Goal: Information Seeking & Learning: Learn about a topic

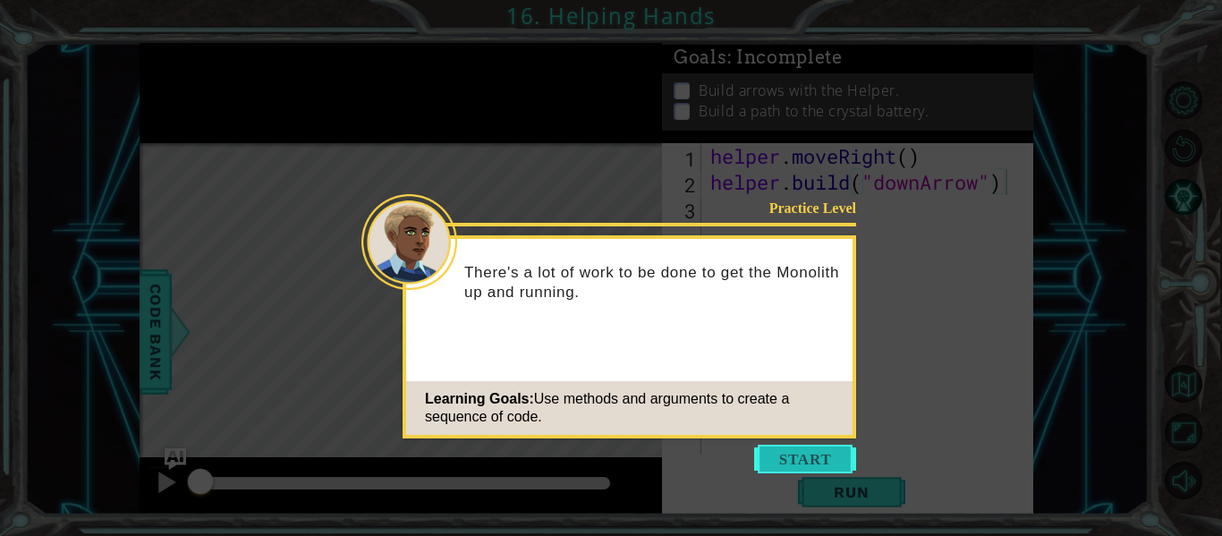
click at [799, 456] on button "Start" at bounding box center [805, 459] width 102 height 29
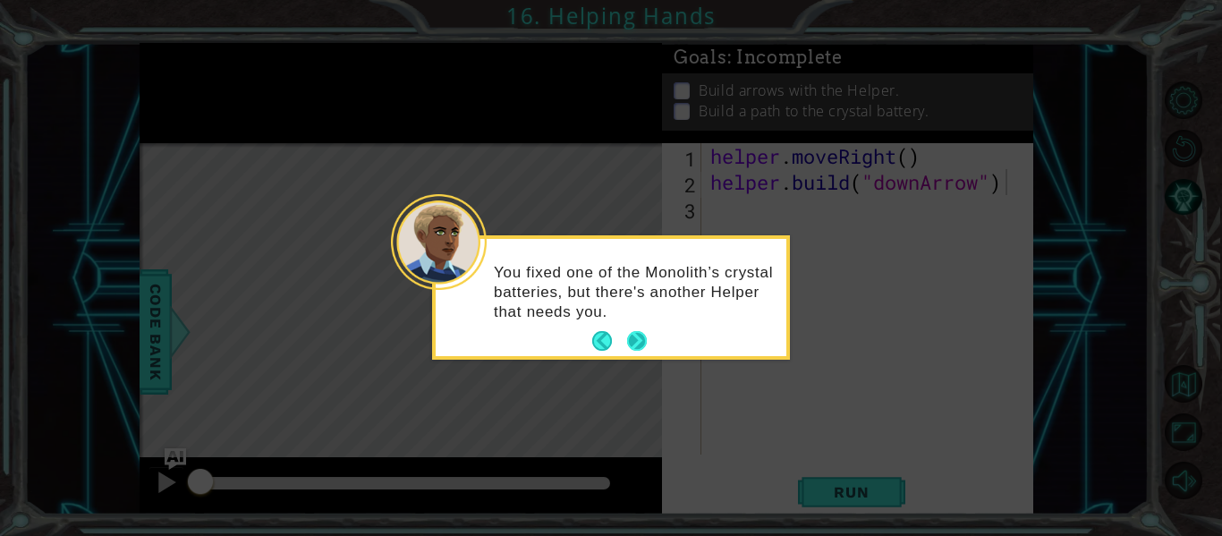
click at [639, 338] on button "Next" at bounding box center [637, 341] width 20 height 20
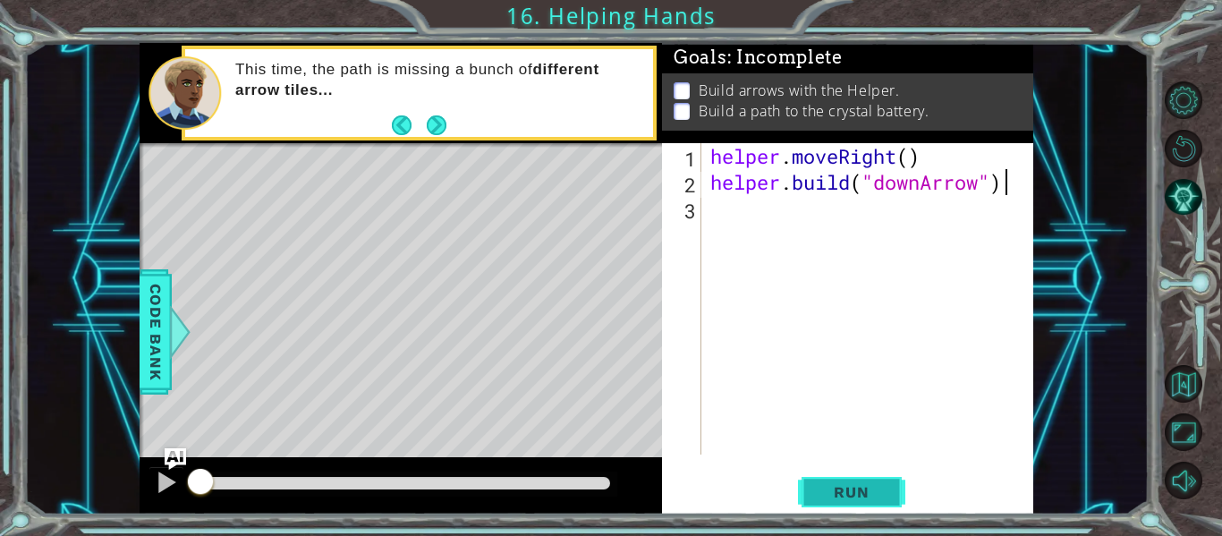
click at [851, 489] on span "Run" at bounding box center [851, 492] width 71 height 18
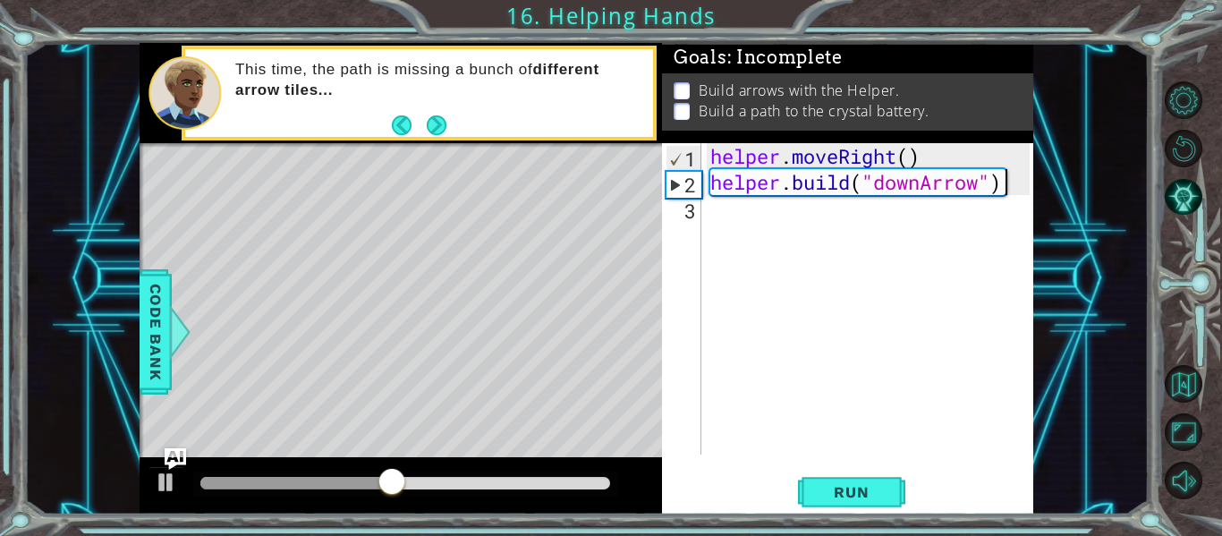
click at [706, 212] on div "[DOMAIN_NAME]("downArrow") 1 2 3 helper . moveRight ( ) helper . build ( "downA…" at bounding box center [846, 298] width 368 height 311
click at [720, 209] on div "helper . moveRight ( ) helper . build ( "downArrow" )" at bounding box center [873, 324] width 332 height 363
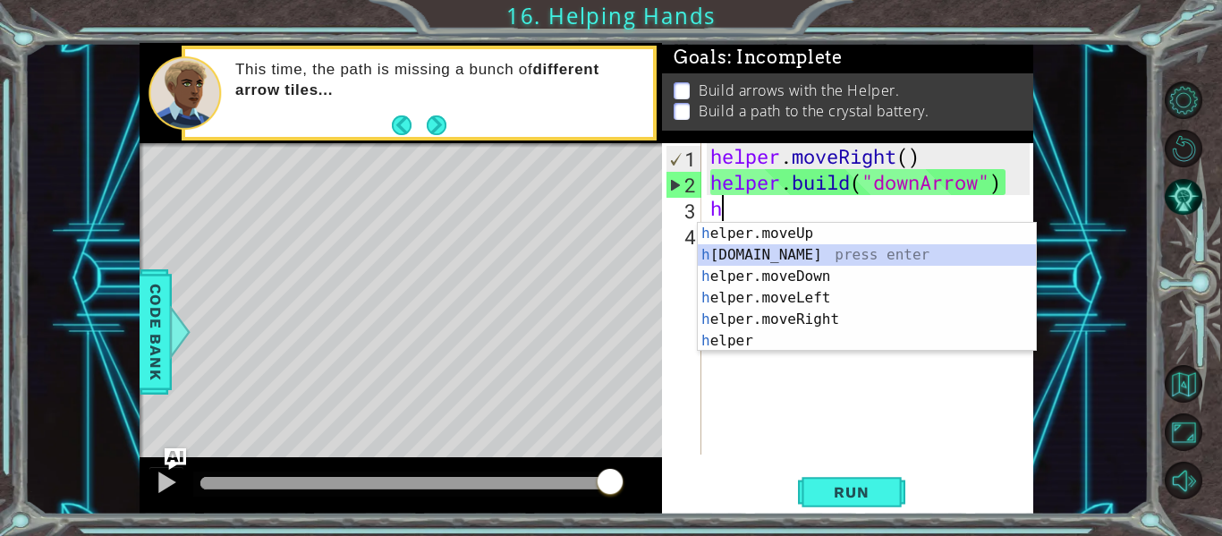
click at [775, 258] on div "h elper.moveUp press enter h [DOMAIN_NAME] press enter h elper.moveDown press e…" at bounding box center [867, 309] width 338 height 172
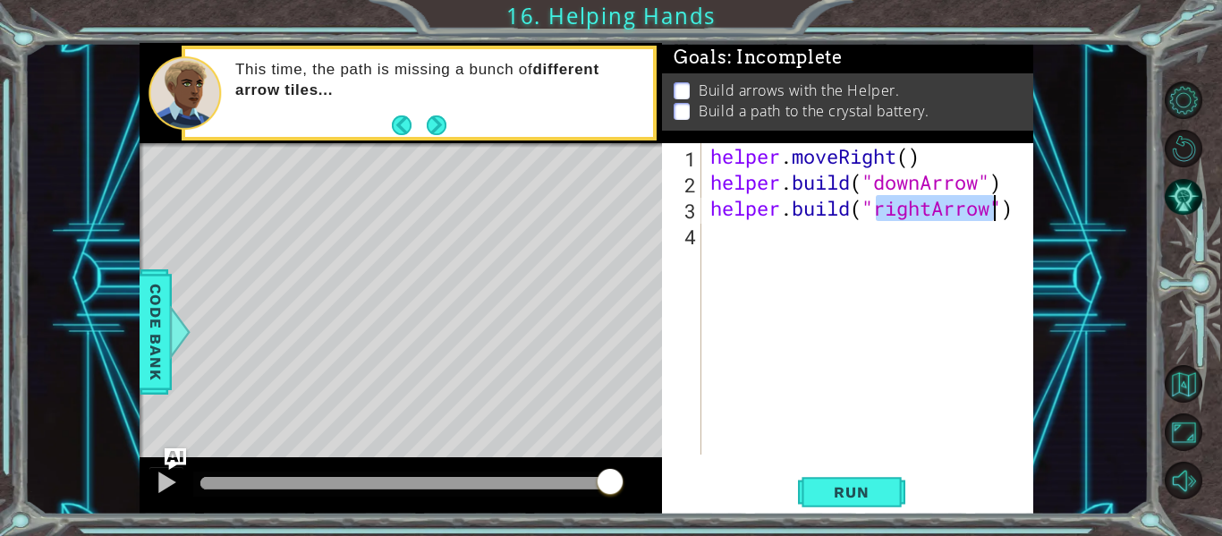
click at [934, 213] on div "helper . moveRight ( ) helper . build ( "downArrow" ) helper . build ( "rightAr…" at bounding box center [868, 298] width 323 height 311
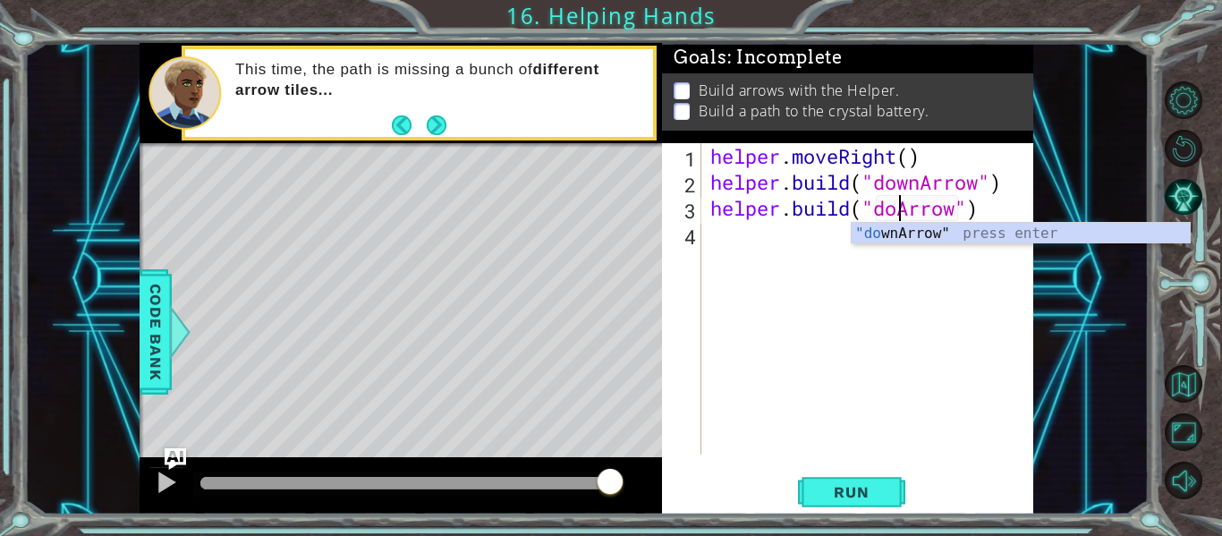
scroll to position [0, 10]
click at [862, 491] on span "Run" at bounding box center [851, 492] width 71 height 18
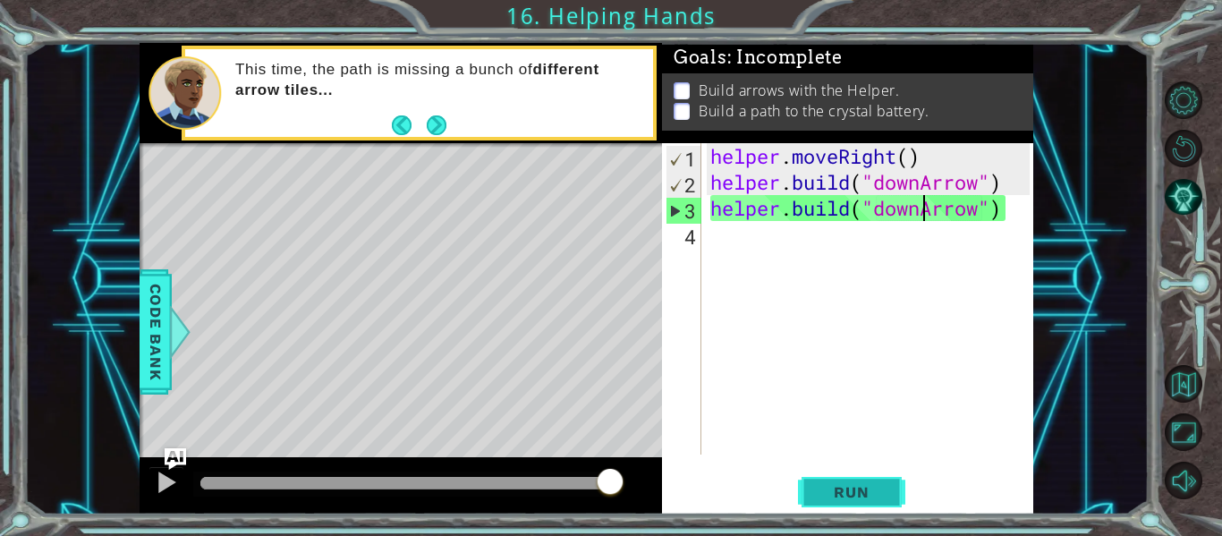
click at [842, 485] on span "Run" at bounding box center [851, 492] width 71 height 18
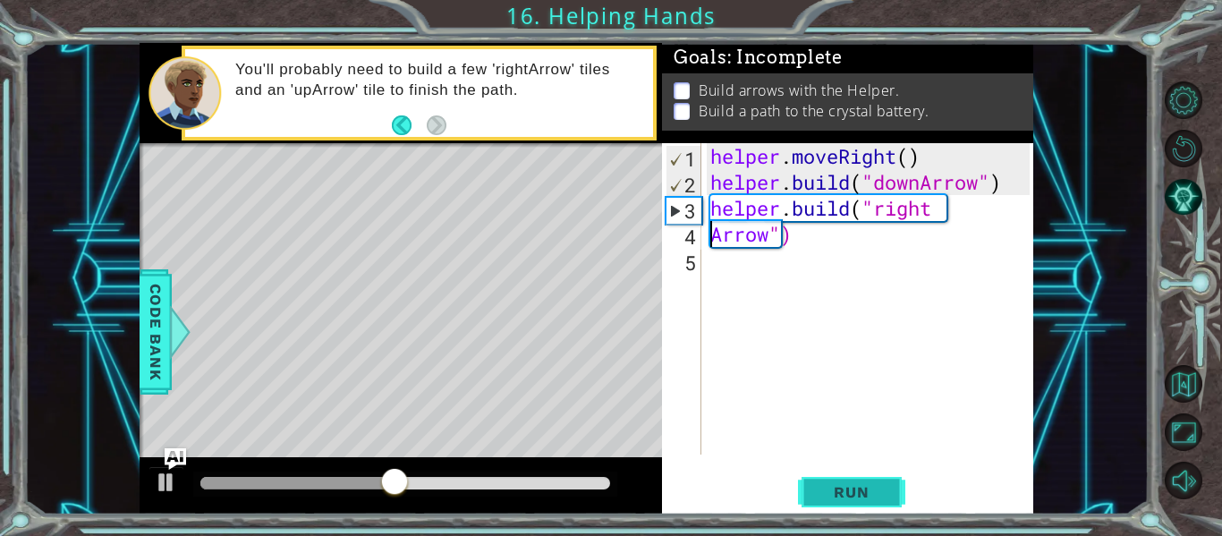
scroll to position [0, 3]
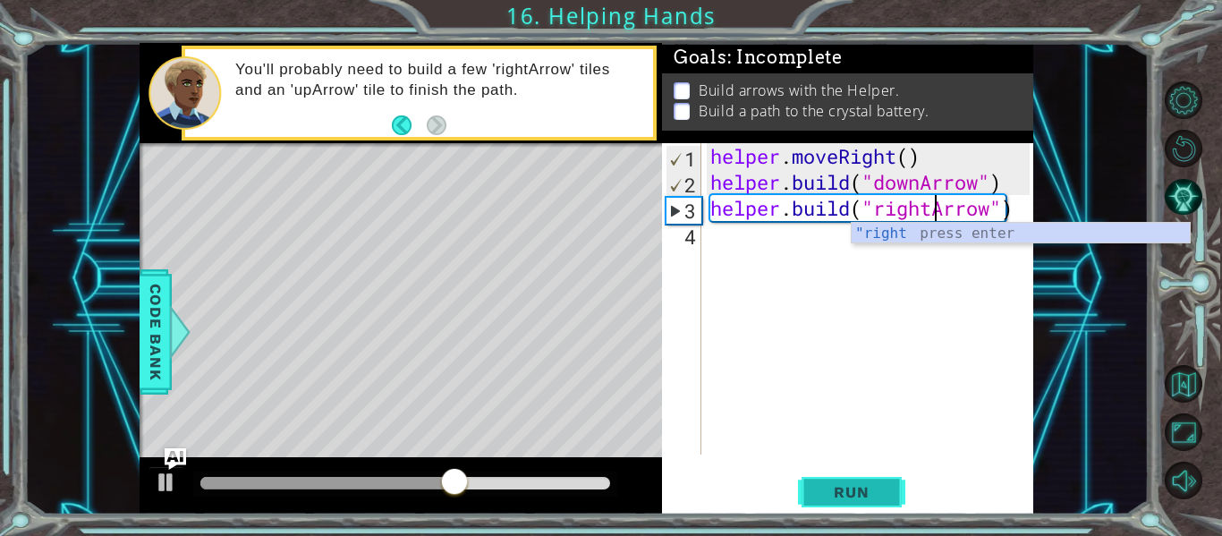
click at [874, 486] on span "Run" at bounding box center [851, 492] width 71 height 18
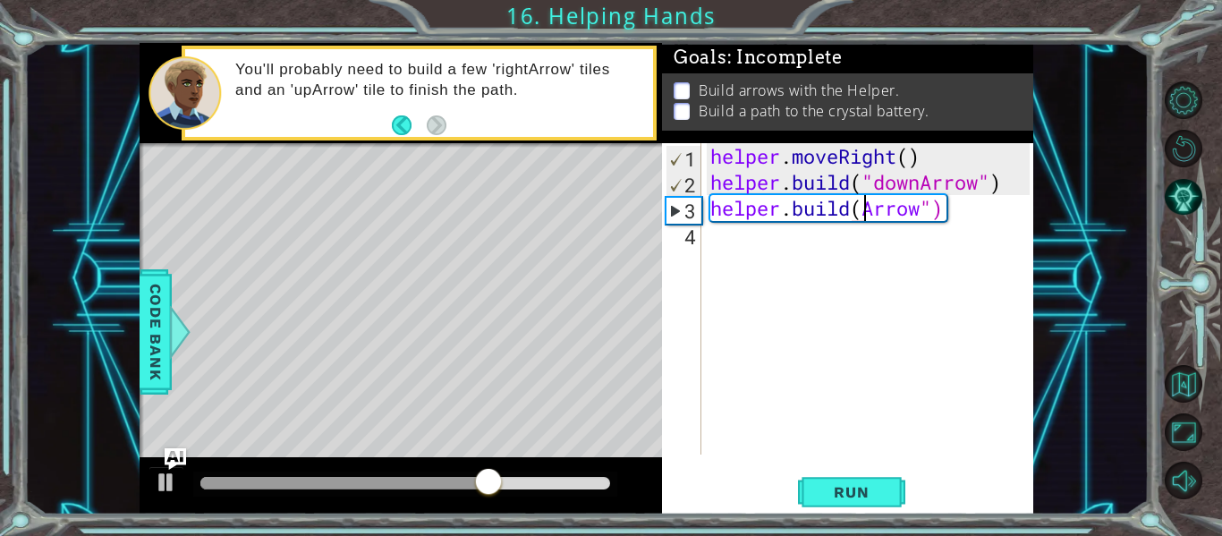
click at [940, 215] on div "helper . moveRight ( ) helper . build ( "downArrow" ) helper . build ( Arrow ")" at bounding box center [873, 324] width 332 height 363
click at [946, 211] on div "helper . moveRight ( ) helper . build ( "downArrow" ) helper . build ( Arrow ")" at bounding box center [873, 324] width 332 height 363
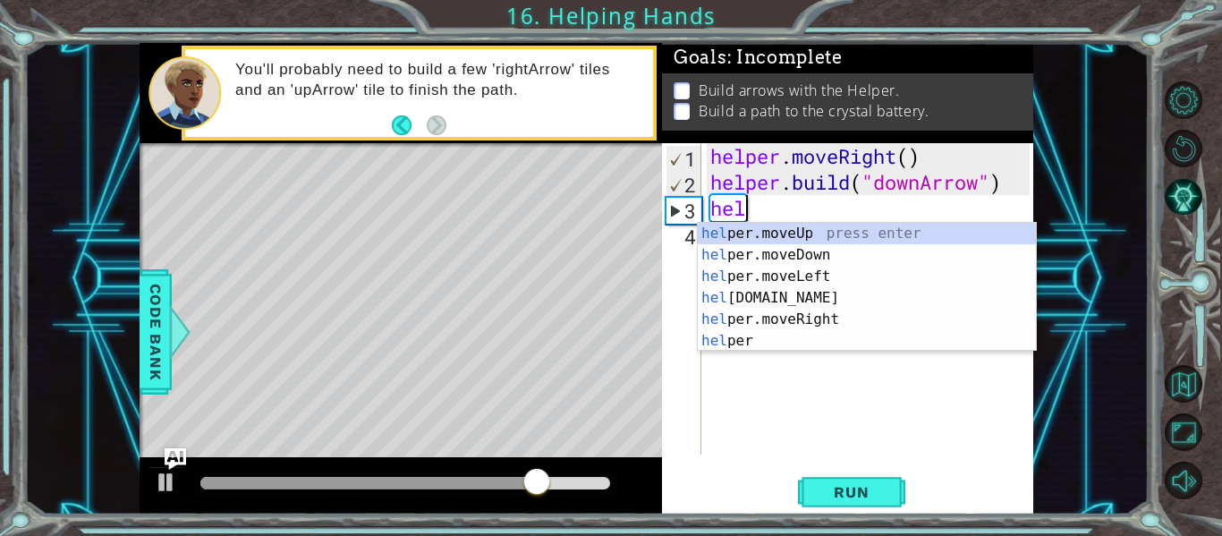
type textarea "h"
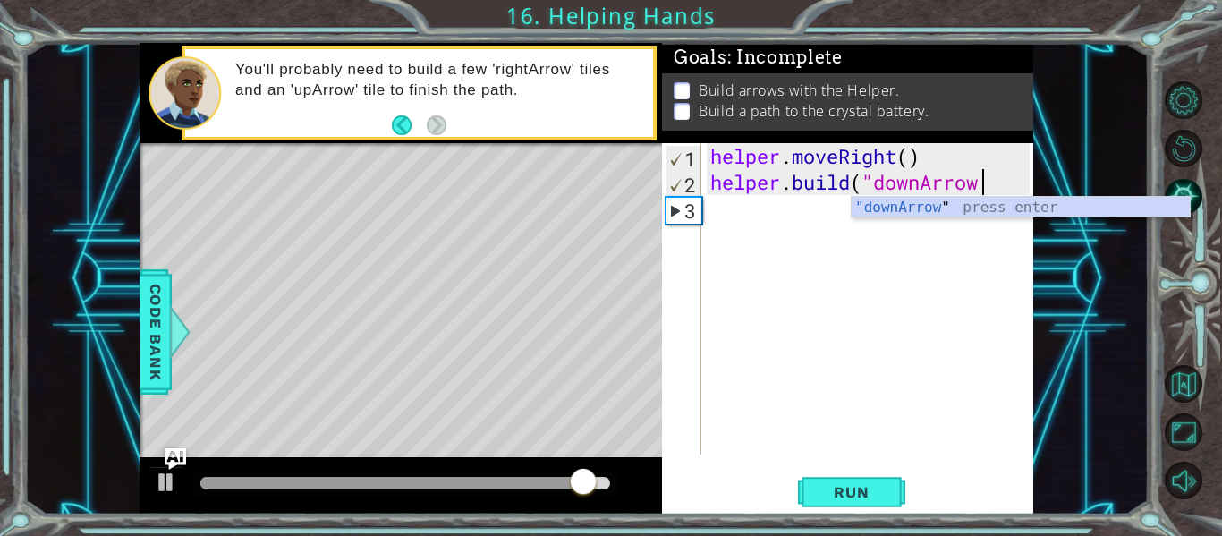
scroll to position [0, 12]
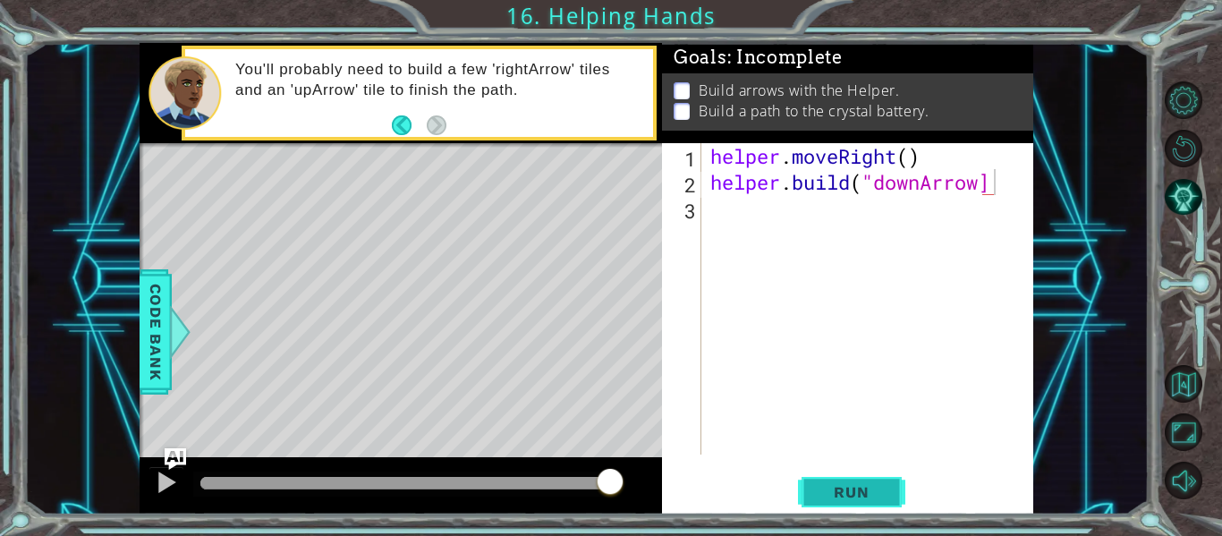
click at [871, 498] on span "Run" at bounding box center [851, 492] width 71 height 18
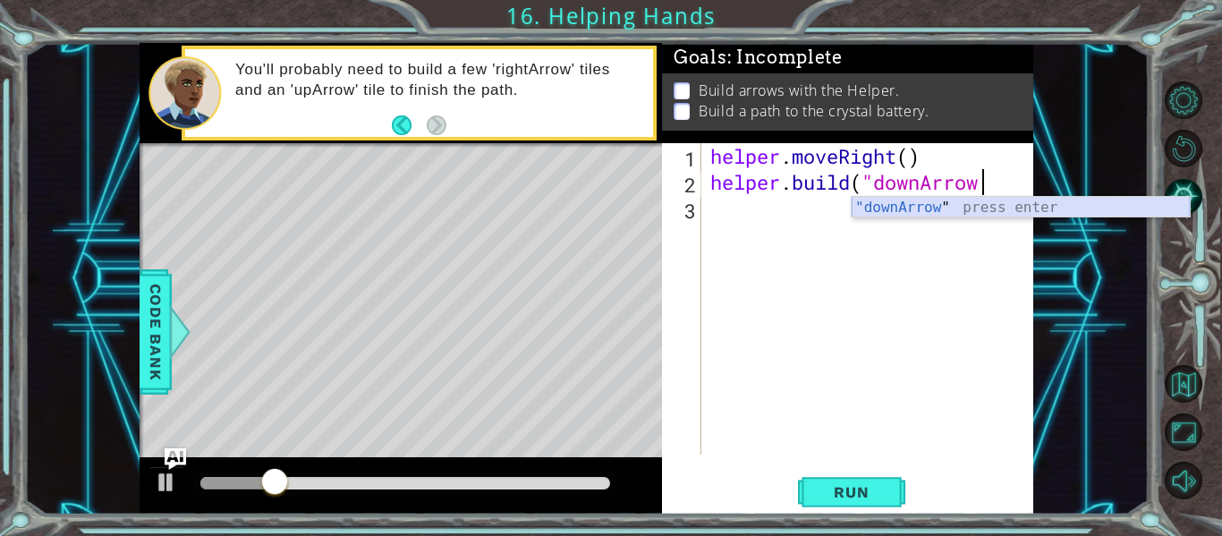
click at [899, 210] on div ""downArrow " press enter" at bounding box center [1021, 229] width 338 height 64
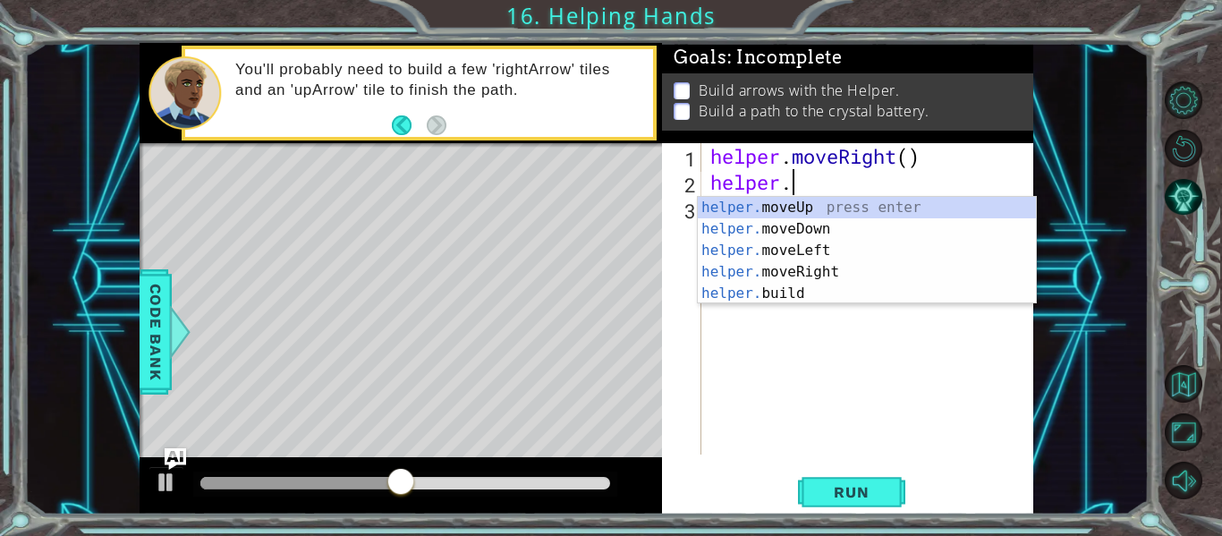
scroll to position [0, 3]
click at [804, 293] on div "helper. moveUp press enter helper. moveDown press enter helper. moveLeft press …" at bounding box center [867, 272] width 338 height 150
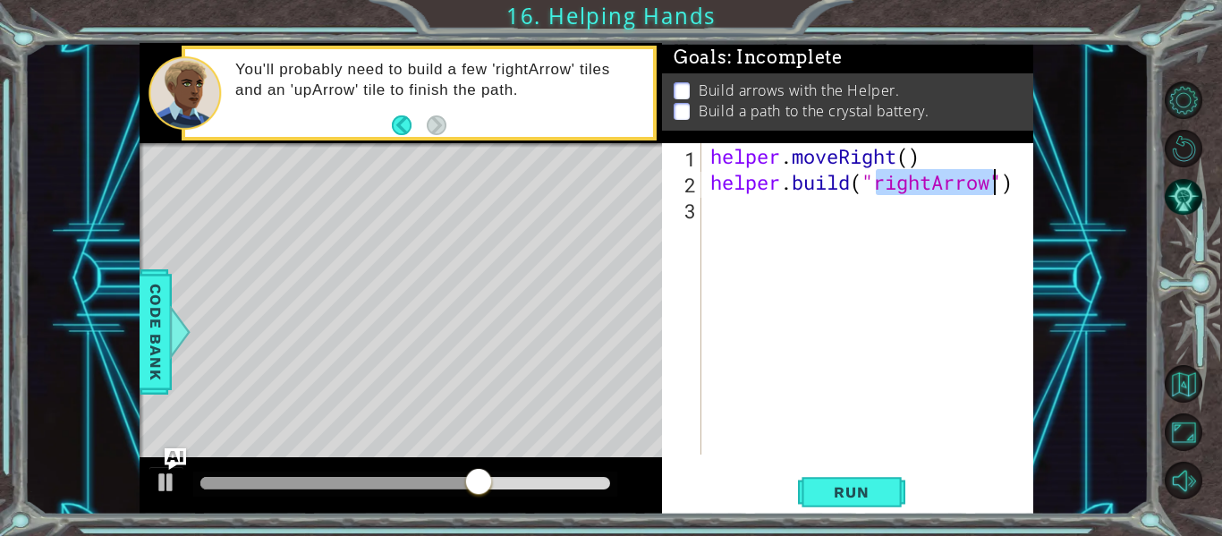
click at [931, 186] on div "helper . moveRight ( ) helper . build ( "rightArrow" )" at bounding box center [868, 298] width 323 height 311
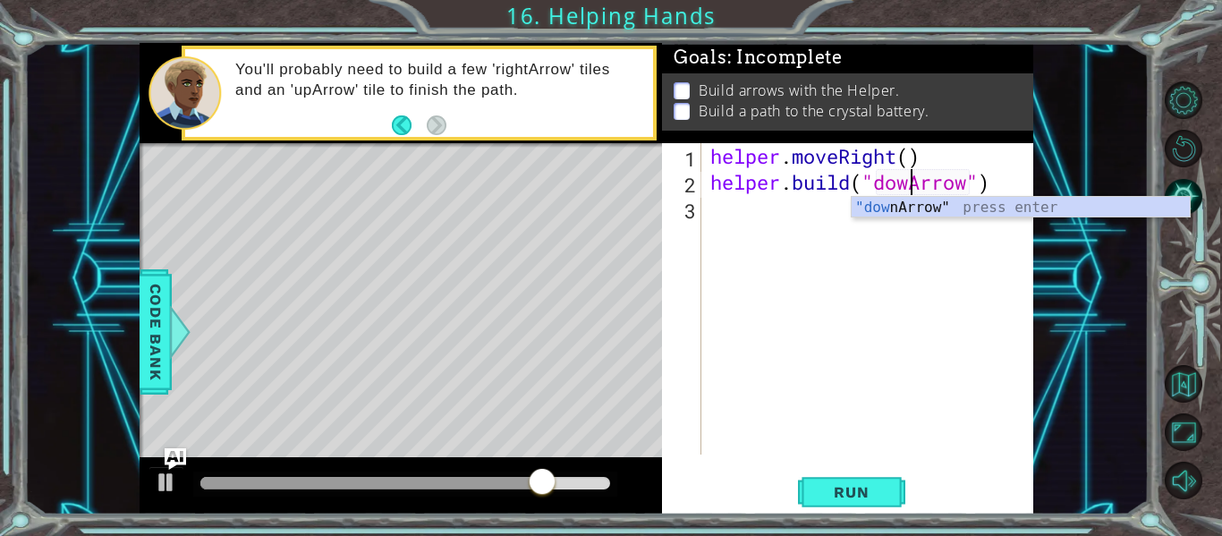
scroll to position [0, 10]
type textarea "[DOMAIN_NAME]("downArrow")"
click at [953, 256] on div "helper . moveRight ( ) helper . build ( "downArrow" )" at bounding box center [873, 324] width 332 height 363
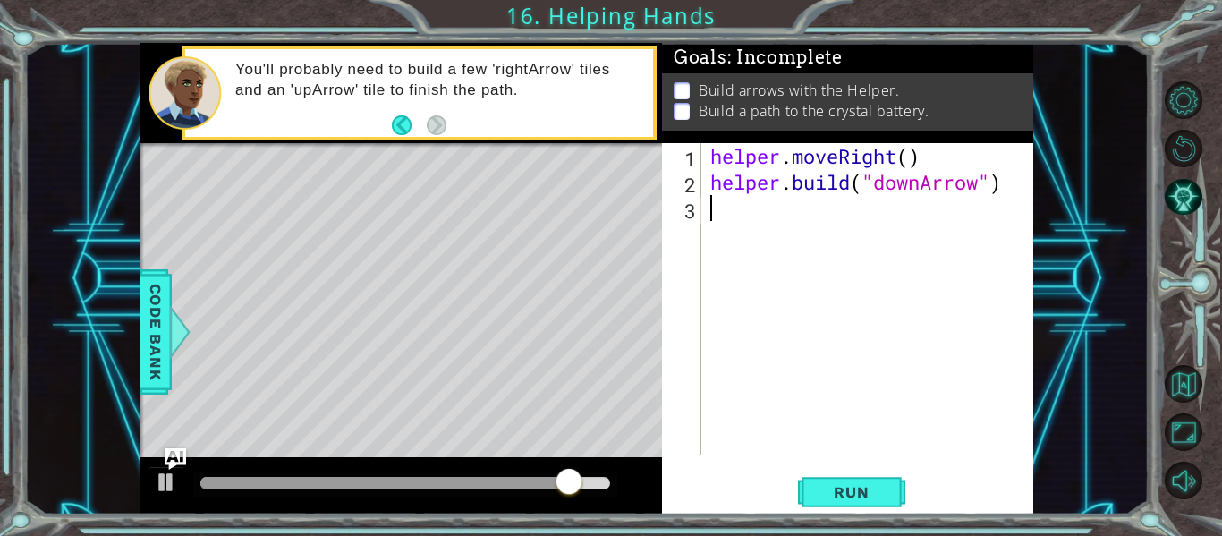
scroll to position [0, 0]
click at [839, 487] on span "Run" at bounding box center [851, 492] width 71 height 18
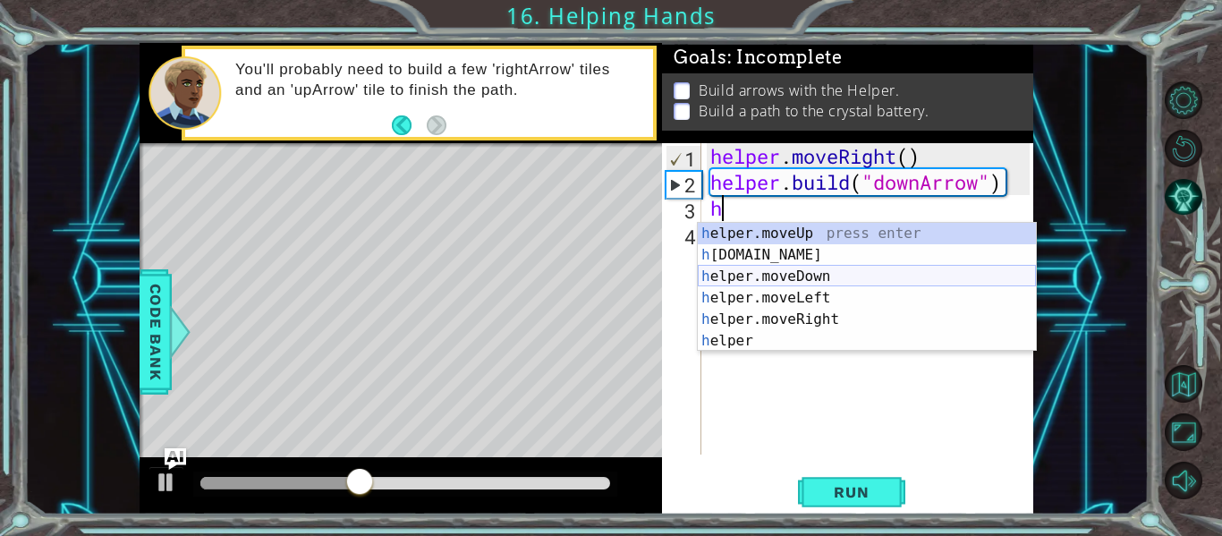
click at [754, 277] on div "h elper.moveUp press enter h [DOMAIN_NAME] press enter h elper.moveDown press e…" at bounding box center [867, 309] width 338 height 172
type textarea "helper.moveDown(1)"
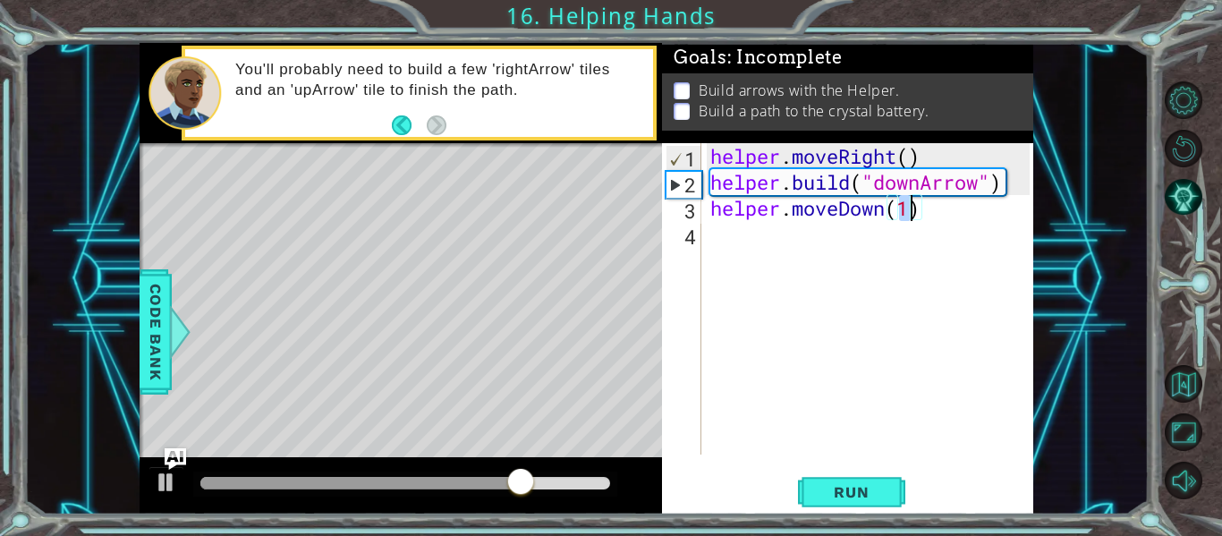
click at [709, 234] on div "helper . moveRight ( ) helper . build ( "downArrow" ) helper . moveDown ( 1 )" at bounding box center [873, 324] width 332 height 363
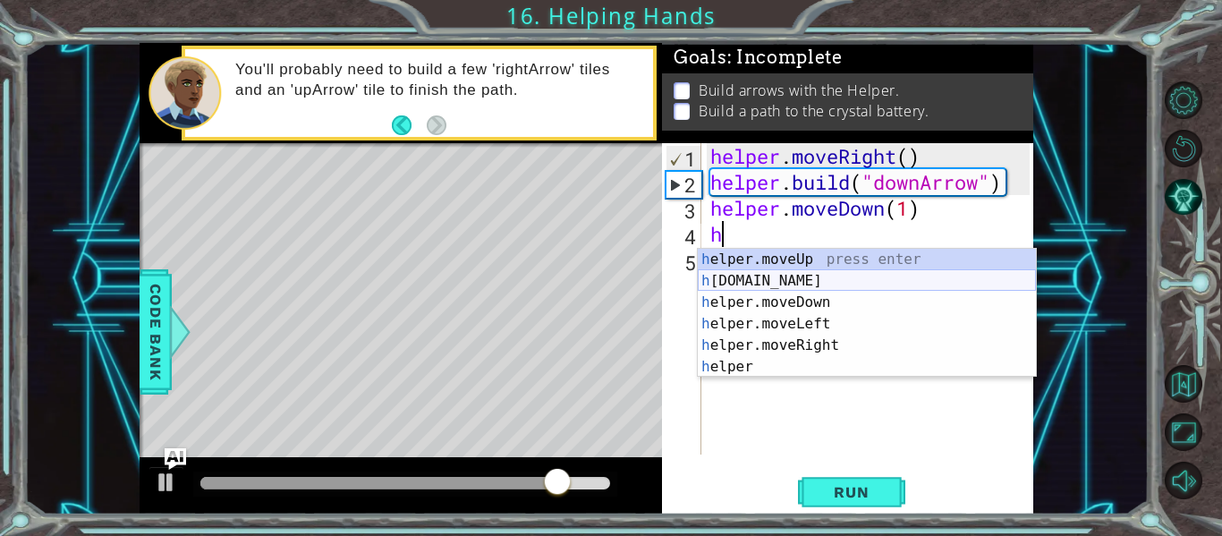
click at [735, 279] on div "h elper.moveUp press enter h [DOMAIN_NAME] press enter h elper.moveDown press e…" at bounding box center [867, 335] width 338 height 172
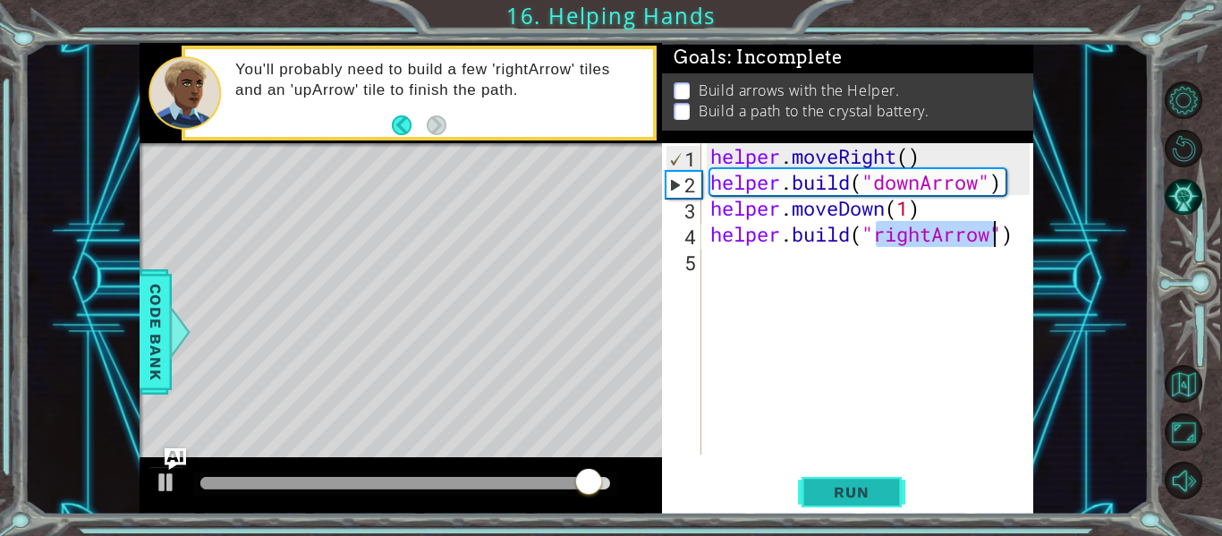
type textarea "[DOMAIN_NAME]("rightArrow")"
click at [871, 490] on span "Run" at bounding box center [851, 492] width 71 height 18
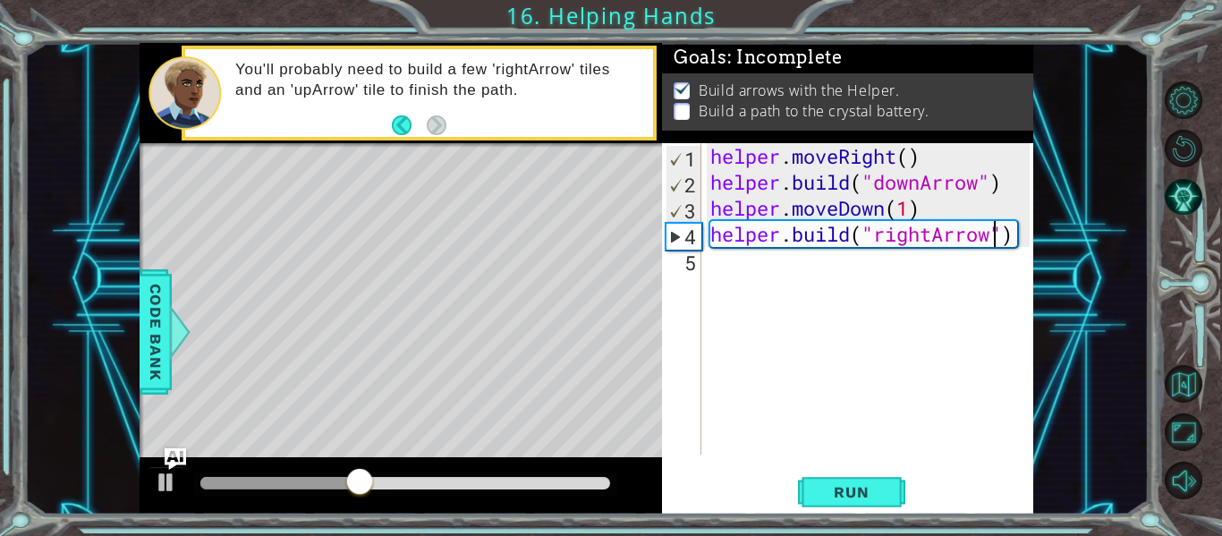
click at [707, 272] on div "helper . moveRight ( ) helper . build ( "downArrow" ) helper . moveDown ( 1 ) h…" at bounding box center [873, 324] width 332 height 363
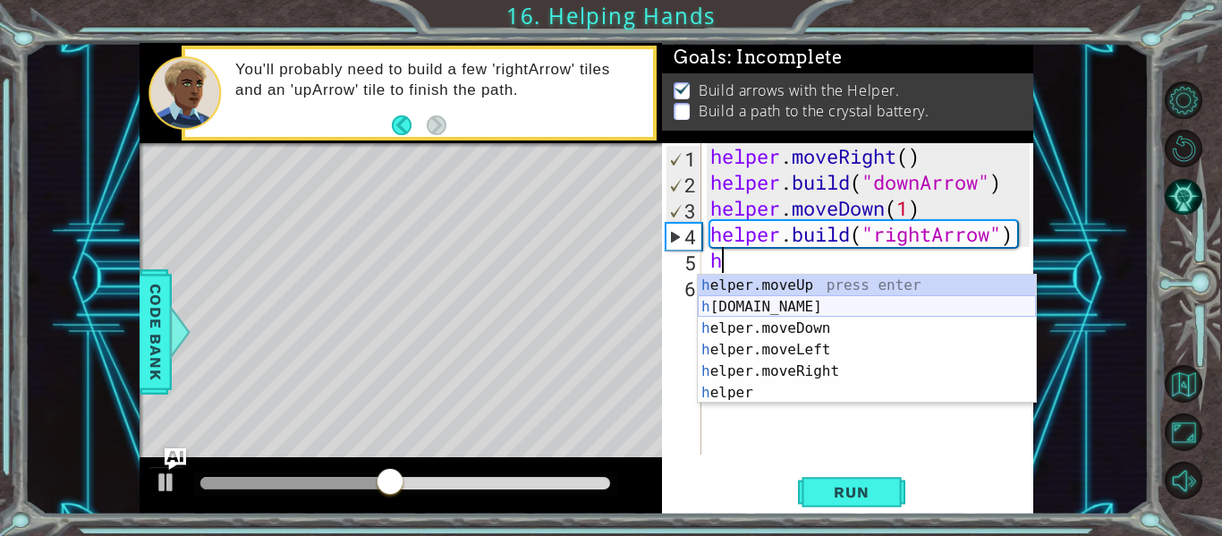
click at [731, 300] on div "h elper.moveUp press enter h [DOMAIN_NAME] press enter h elper.moveDown press e…" at bounding box center [867, 361] width 338 height 172
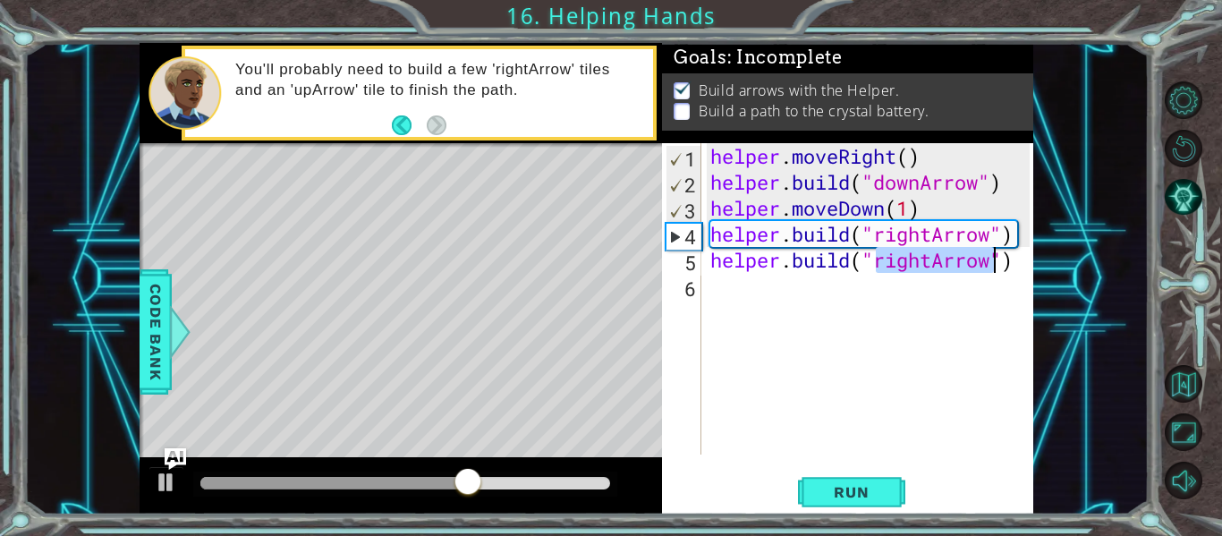
type textarea "[DOMAIN_NAME]("rightArrow")"
click at [706, 291] on div "[DOMAIN_NAME]("rightArrow") 1 2 3 4 5 6 helper . moveRight ( ) helper . build (…" at bounding box center [846, 298] width 368 height 311
click at [720, 290] on div "helper . moveRight ( ) helper . build ( "downArrow" ) helper . moveDown ( 1 ) h…" at bounding box center [873, 324] width 332 height 363
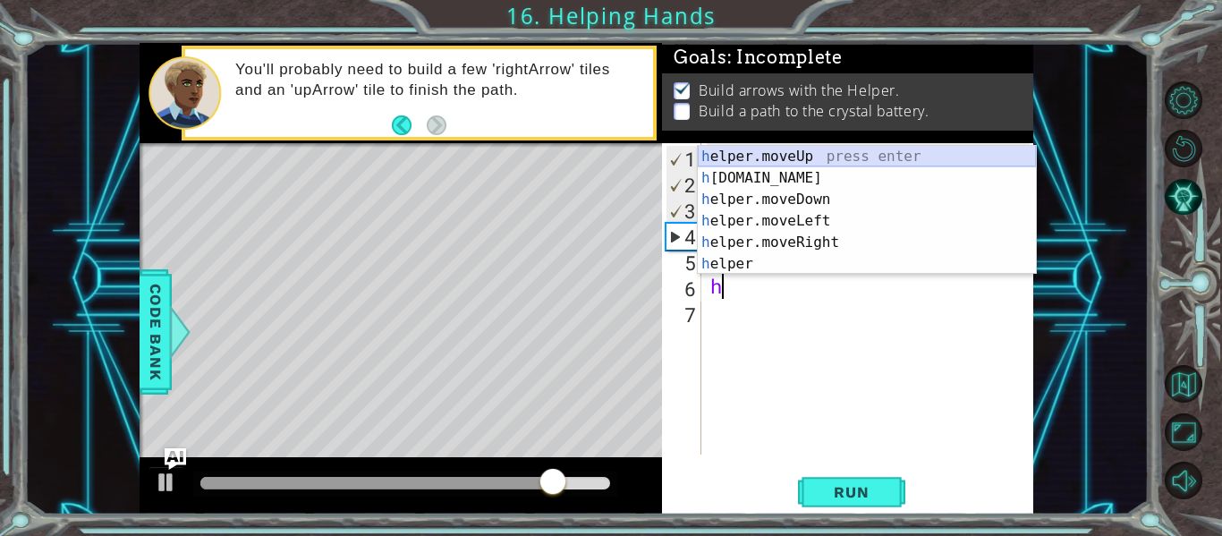
click at [748, 154] on div "h elper.moveUp press enter h [DOMAIN_NAME] press enter h elper.moveDown press e…" at bounding box center [867, 232] width 338 height 172
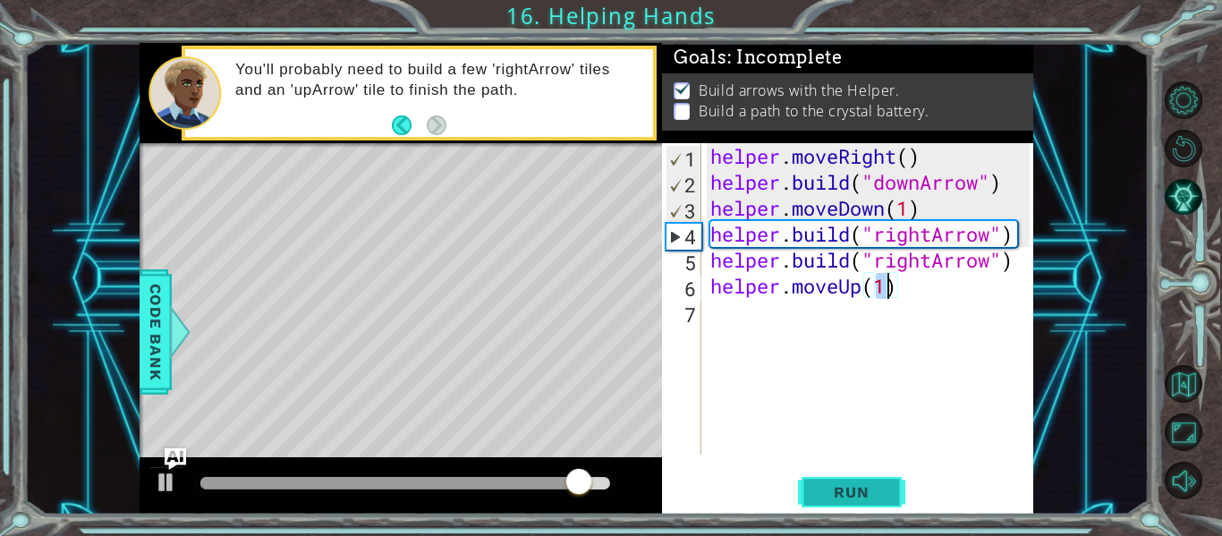
click at [867, 488] on span "Run" at bounding box center [851, 492] width 71 height 18
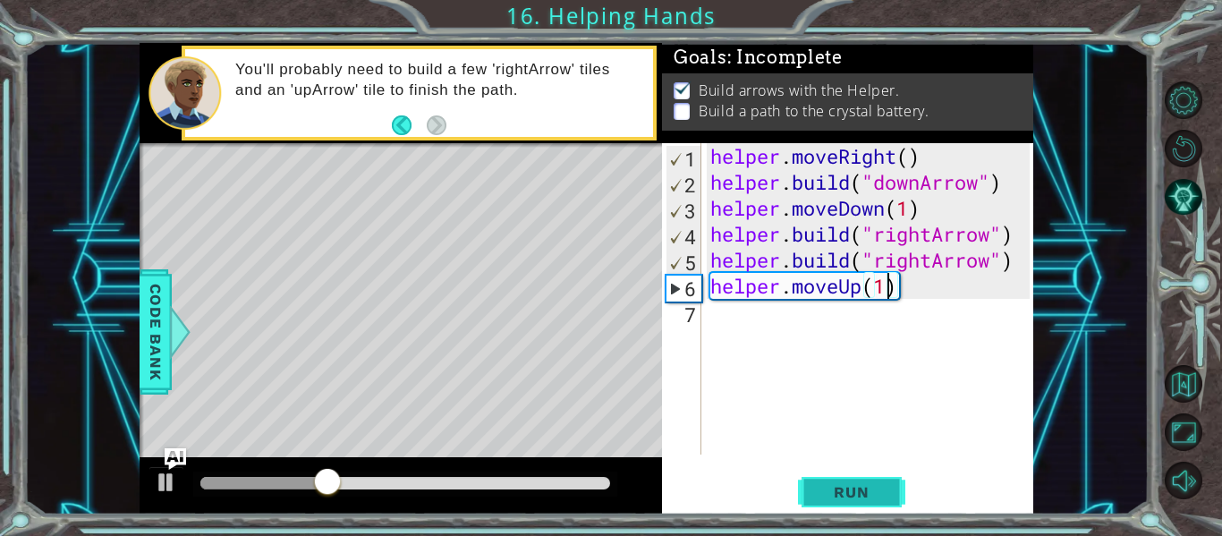
click at [867, 488] on span "Run" at bounding box center [851, 492] width 71 height 18
click at [1014, 261] on div "helper . moveRight ( ) helper . build ( "downArrow" ) helper . moveDown ( 1 ) h…" at bounding box center [873, 324] width 332 height 363
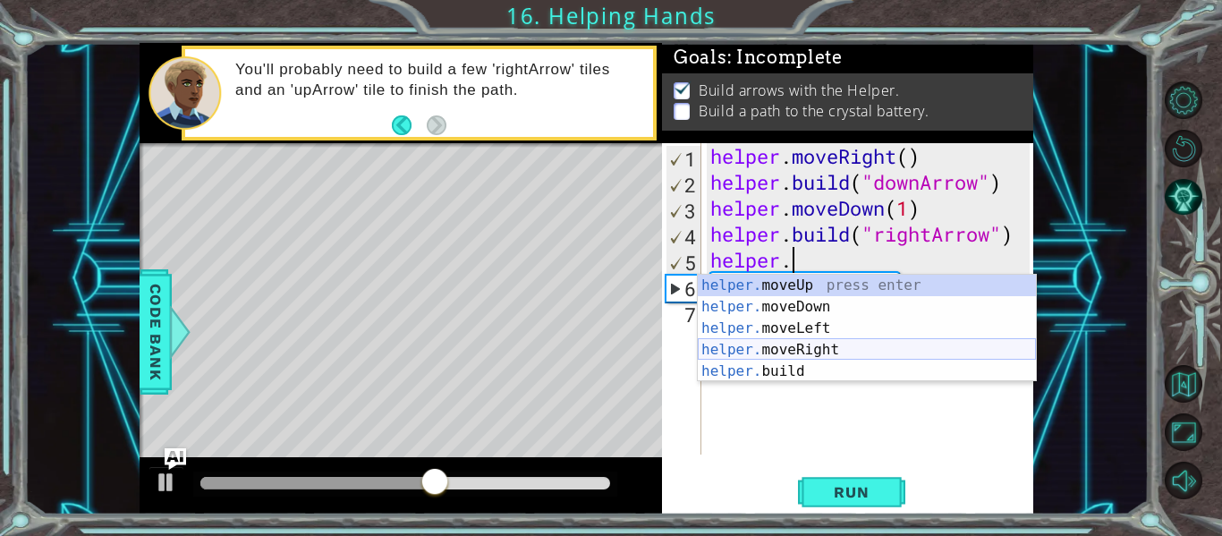
click at [915, 350] on div "helper. moveUp press enter helper. moveDown press enter helper. moveLeft press …" at bounding box center [867, 350] width 338 height 150
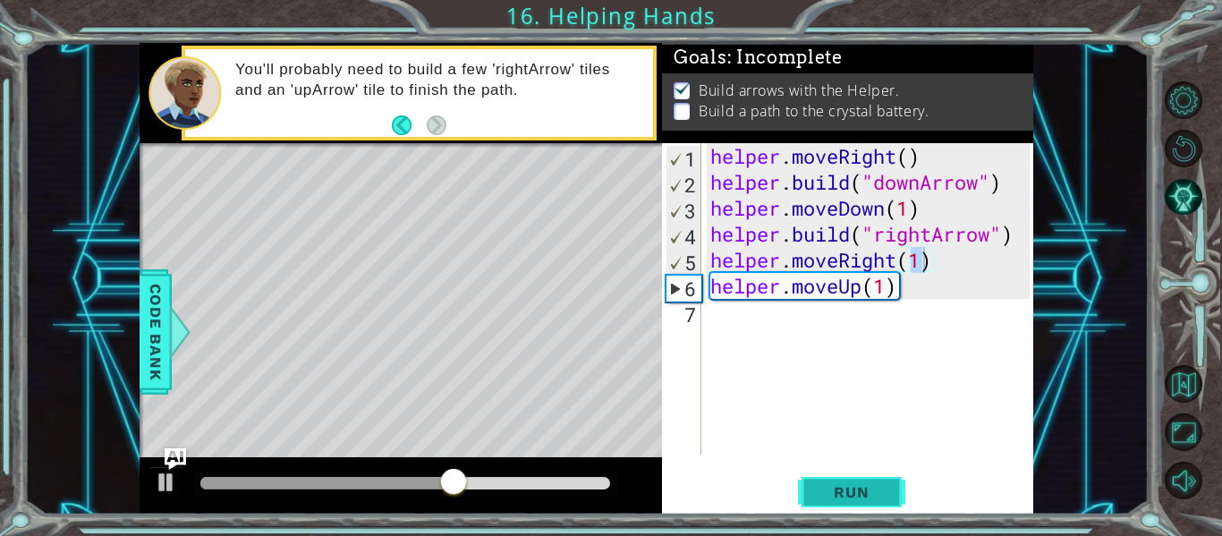
click at [847, 496] on span "Run" at bounding box center [851, 492] width 71 height 18
click at [901, 291] on div "helper . moveRight ( ) helper . build ( "downArrow" ) helper . moveDown ( 1 ) h…" at bounding box center [873, 324] width 332 height 363
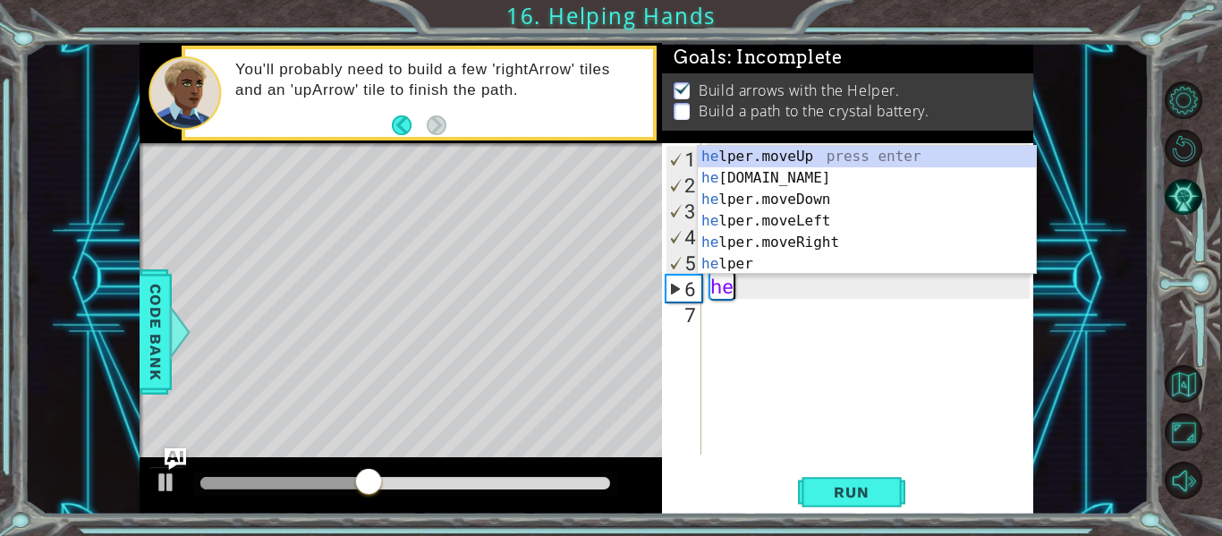
type textarea "h"
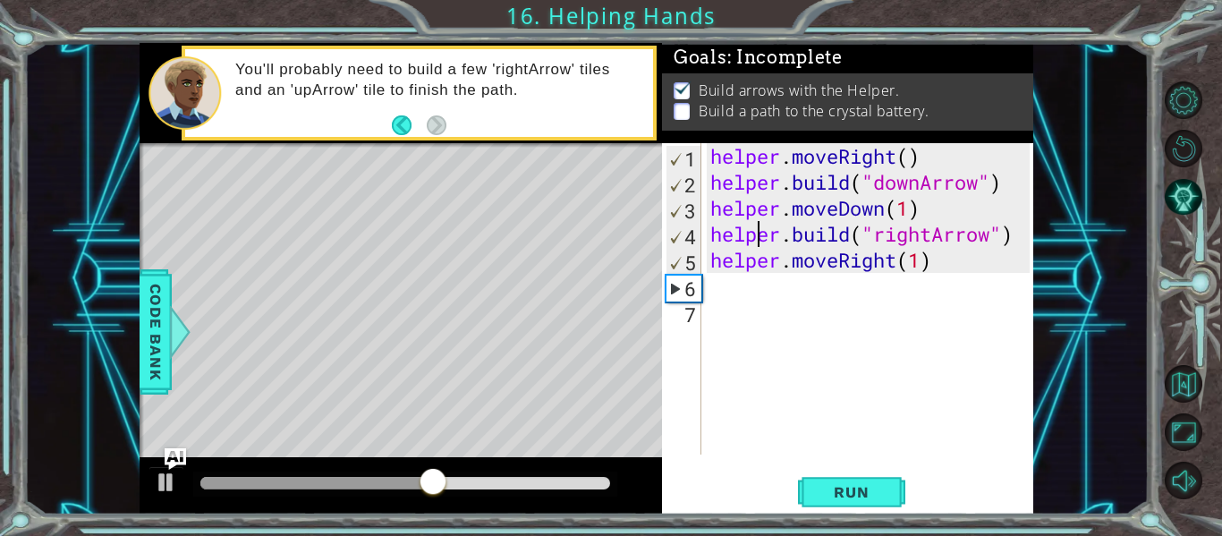
click at [759, 235] on div "helper . moveRight ( ) helper . build ( "downArrow" ) helper . moveDown ( 1 ) h…" at bounding box center [873, 324] width 332 height 363
type textarea "[DOMAIN_NAME]("rightArrow")"
click at [711, 293] on div "helper . moveRight ( ) helper . build ( "downArrow" ) helper . moveDown ( 1 ) h…" at bounding box center [873, 324] width 332 height 363
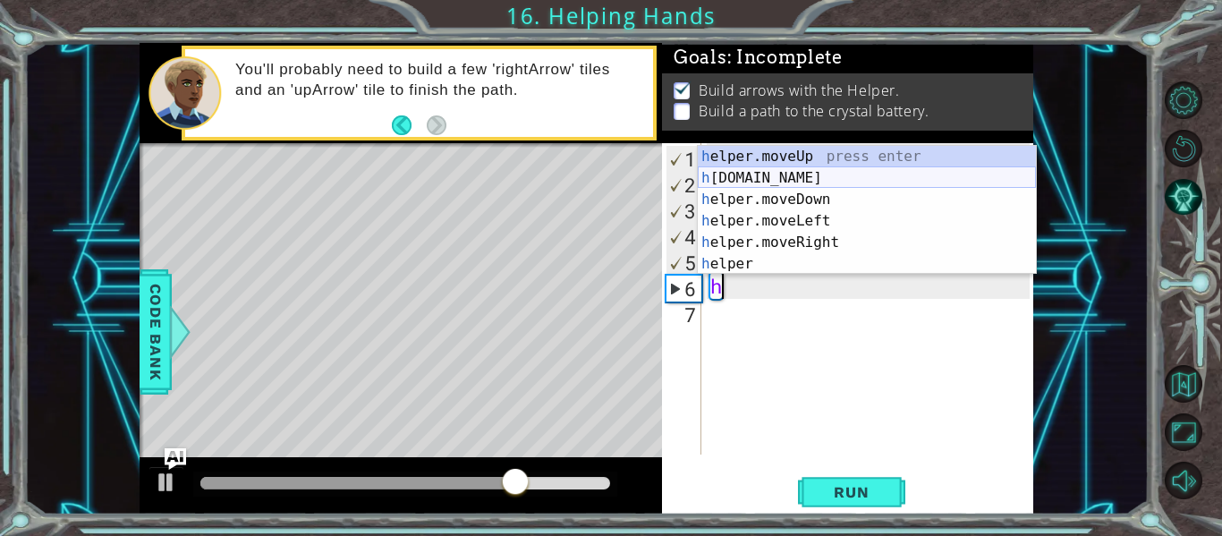
click at [755, 180] on div "h elper.moveUp press enter h [DOMAIN_NAME] press enter h elper.moveDown press e…" at bounding box center [867, 232] width 338 height 172
type textarea "[DOMAIN_NAME]("rightArrow")"
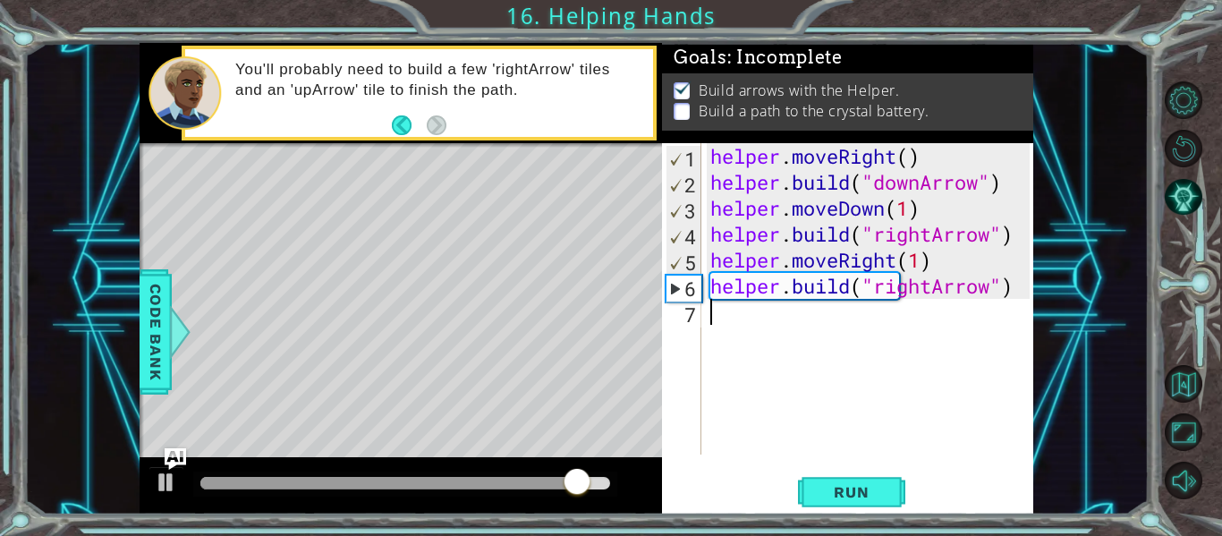
click at [722, 325] on div "helper . moveRight ( ) helper . build ( "downArrow" ) helper . moveDown ( 1 ) h…" at bounding box center [873, 324] width 332 height 363
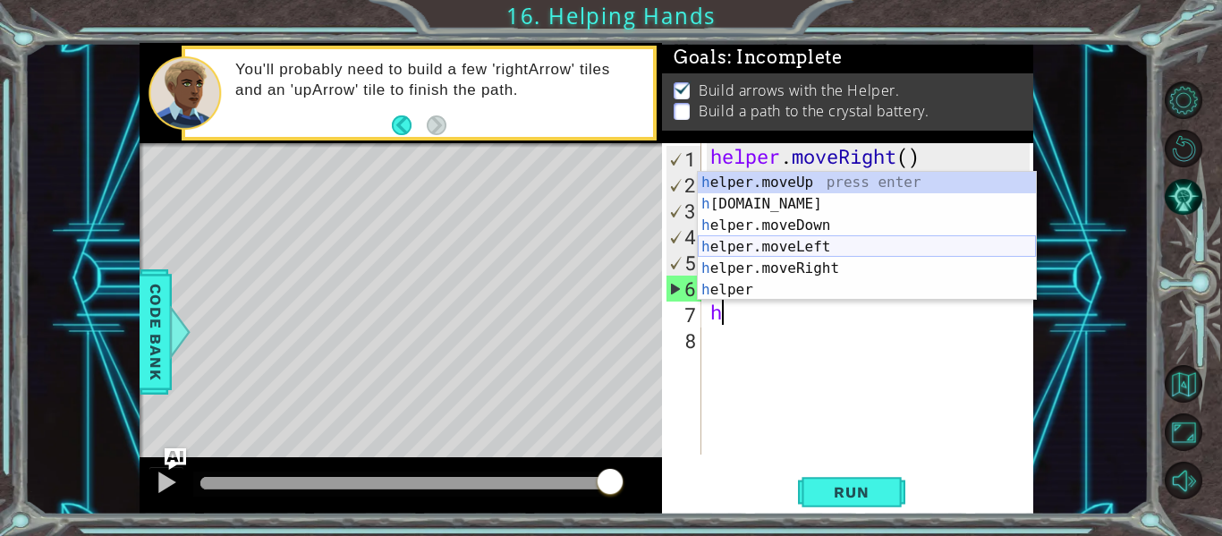
click at [763, 245] on div "h elper.moveUp press enter h [DOMAIN_NAME] press enter h elper.moveDown press e…" at bounding box center [867, 258] width 338 height 172
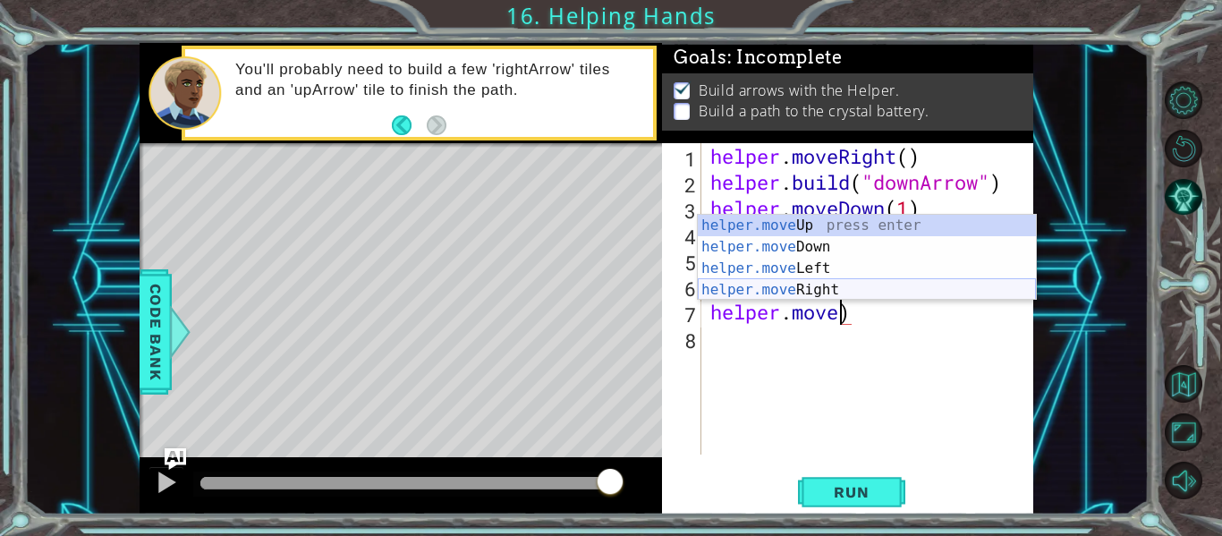
click at [843, 284] on div "helper.move Up press enter helper.move Down press enter helper.move Left press …" at bounding box center [867, 279] width 338 height 129
type textarea "helper.moveRight(1)"
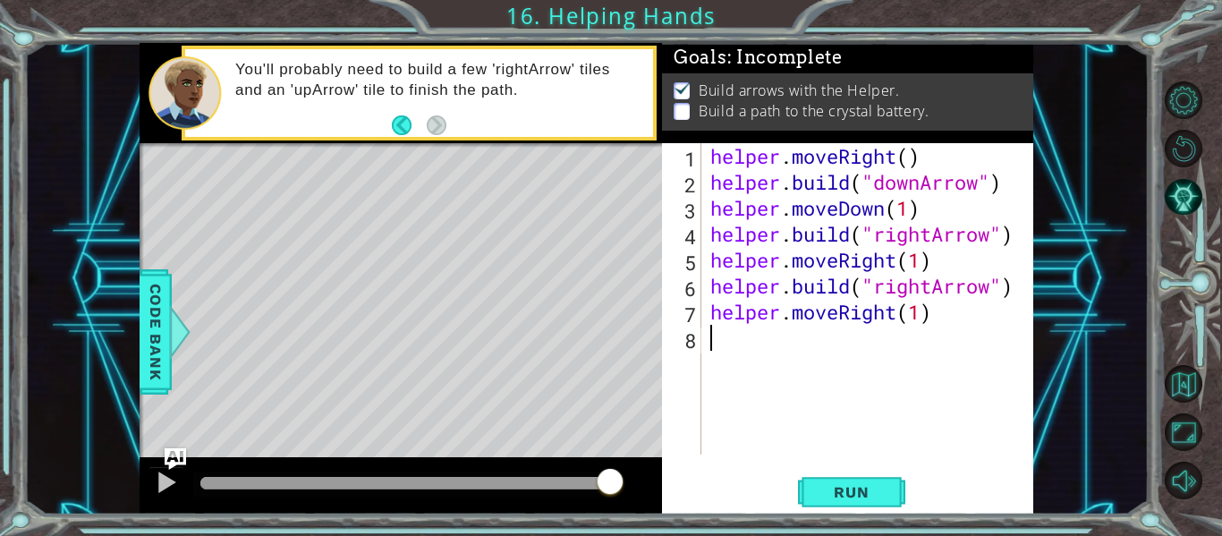
click at [723, 340] on div "helper . moveRight ( ) helper . build ( "downArrow" ) helper . moveDown ( 1 ) h…" at bounding box center [873, 324] width 332 height 363
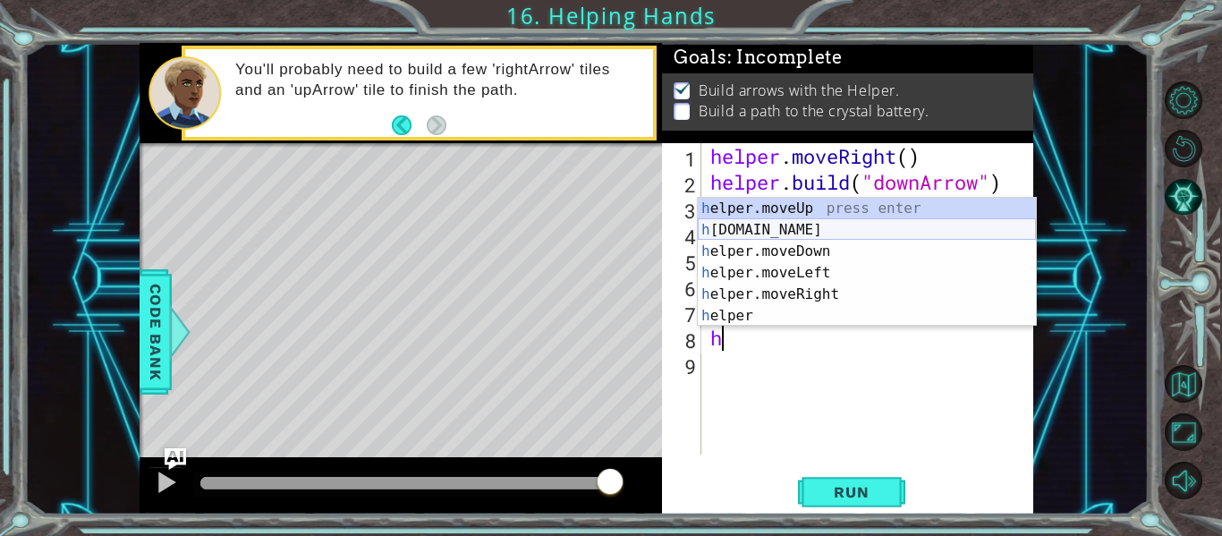
click at [758, 230] on div "h elper.moveUp press enter h [DOMAIN_NAME] press enter h elper.moveDown press e…" at bounding box center [867, 284] width 338 height 172
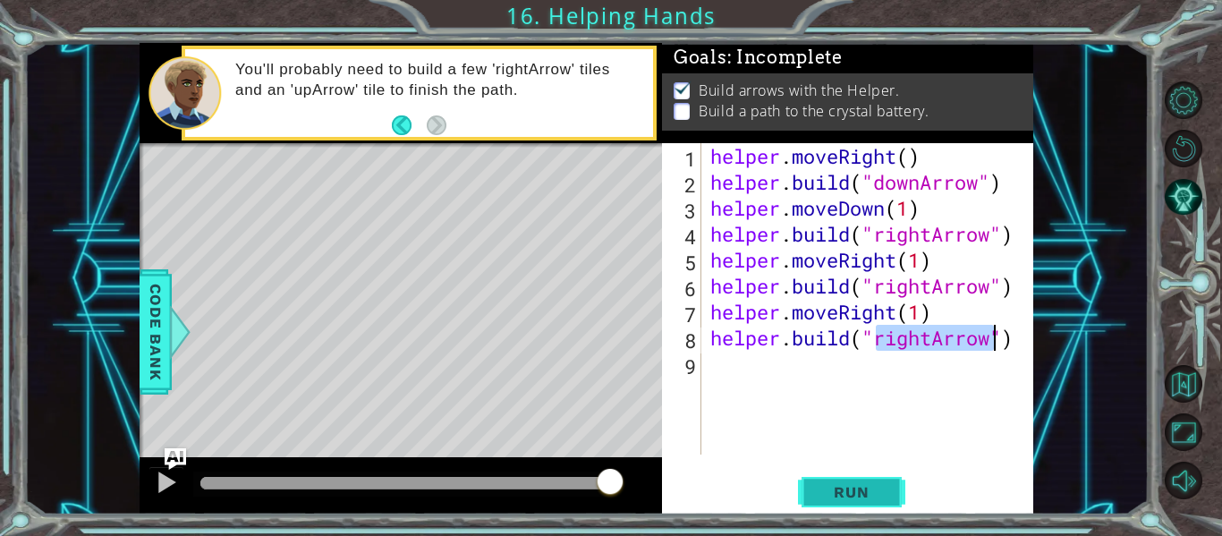
click at [850, 490] on span "Run" at bounding box center [851, 492] width 71 height 18
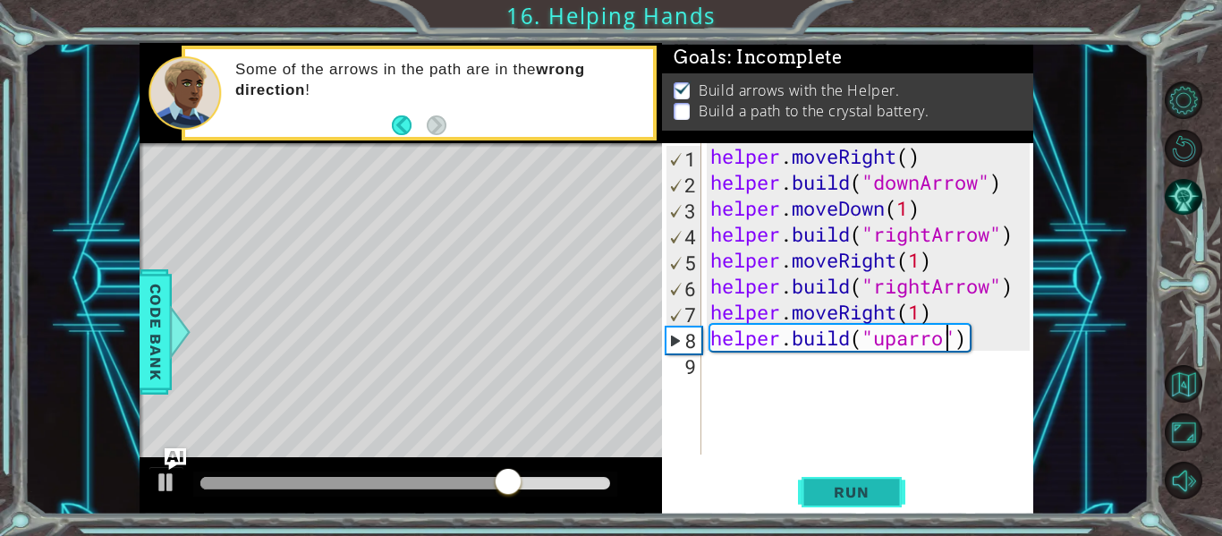
scroll to position [0, 12]
click at [822, 485] on span "Run" at bounding box center [851, 492] width 71 height 18
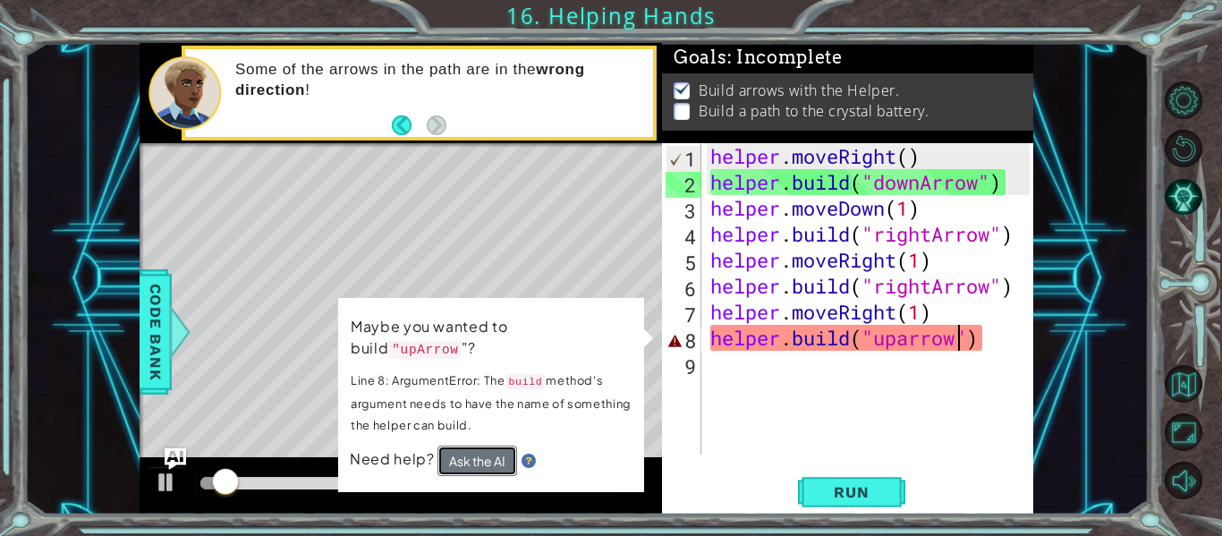
click at [486, 446] on button "Ask the AI" at bounding box center [478, 461] width 80 height 30
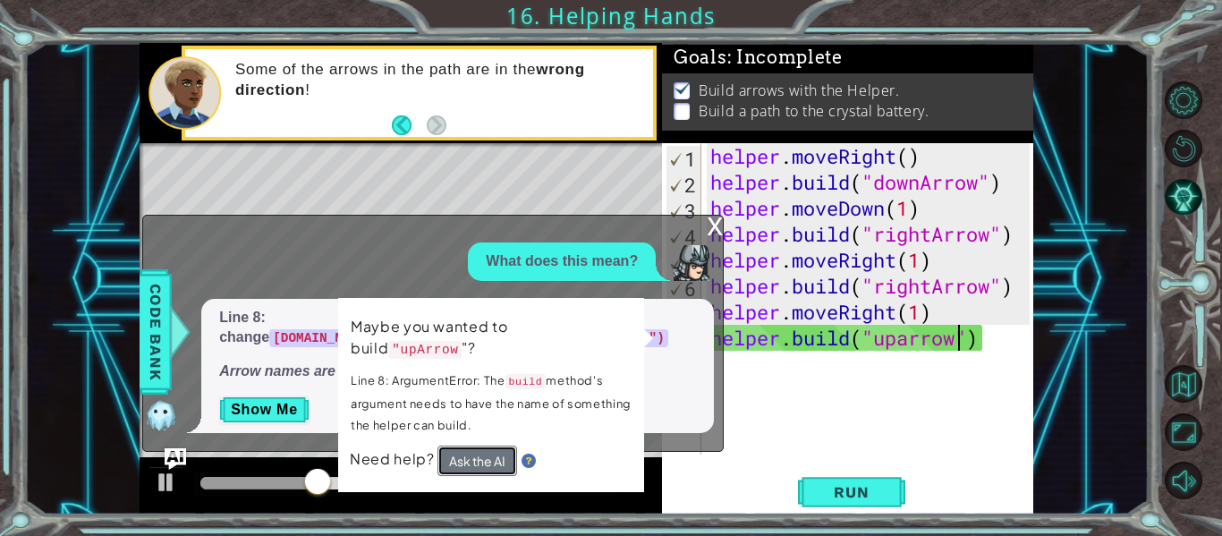
click at [465, 446] on button "Ask the AI" at bounding box center [478, 461] width 80 height 30
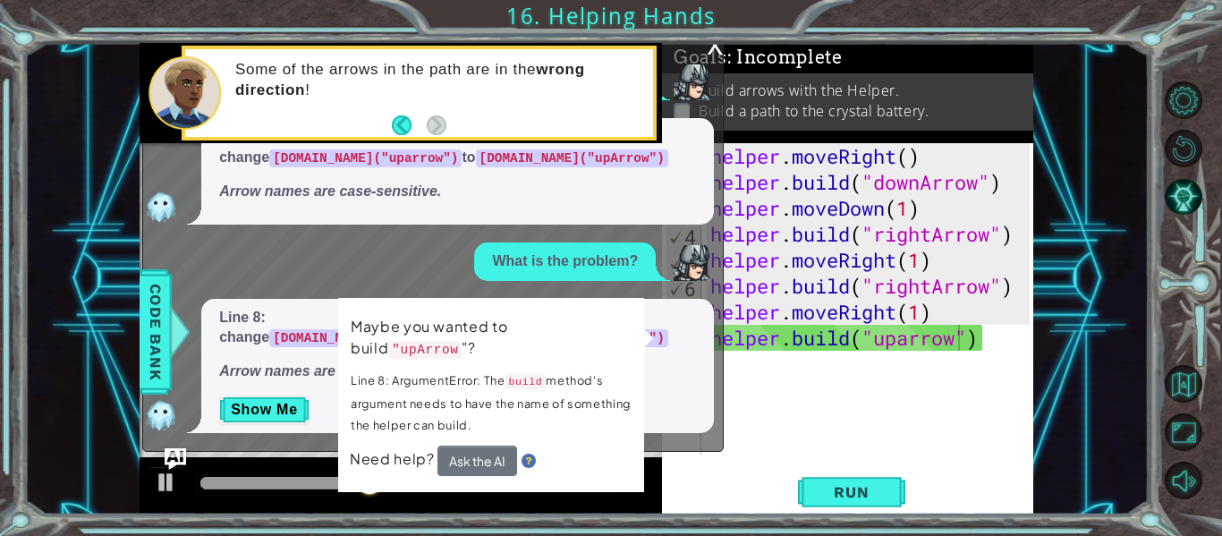
click at [403, 323] on p "Maybe you wanted to build "upArrow "?" at bounding box center [491, 338] width 281 height 45
click at [629, 299] on div "Maybe you wanted to build "upArrow "? Line 8: ArgumentError: The build method's…" at bounding box center [491, 395] width 306 height 194
click at [626, 281] on div "What is the problem?" at bounding box center [565, 262] width 182 height 38
click at [629, 306] on div "Maybe you wanted to build "upArrow "? Line 8: ArgumentError: The build method's…" at bounding box center [491, 395] width 306 height 194
click at [635, 309] on div "Maybe you wanted to build "upArrow "? Line 8: ArgumentError: The build method's…" at bounding box center [491, 395] width 306 height 194
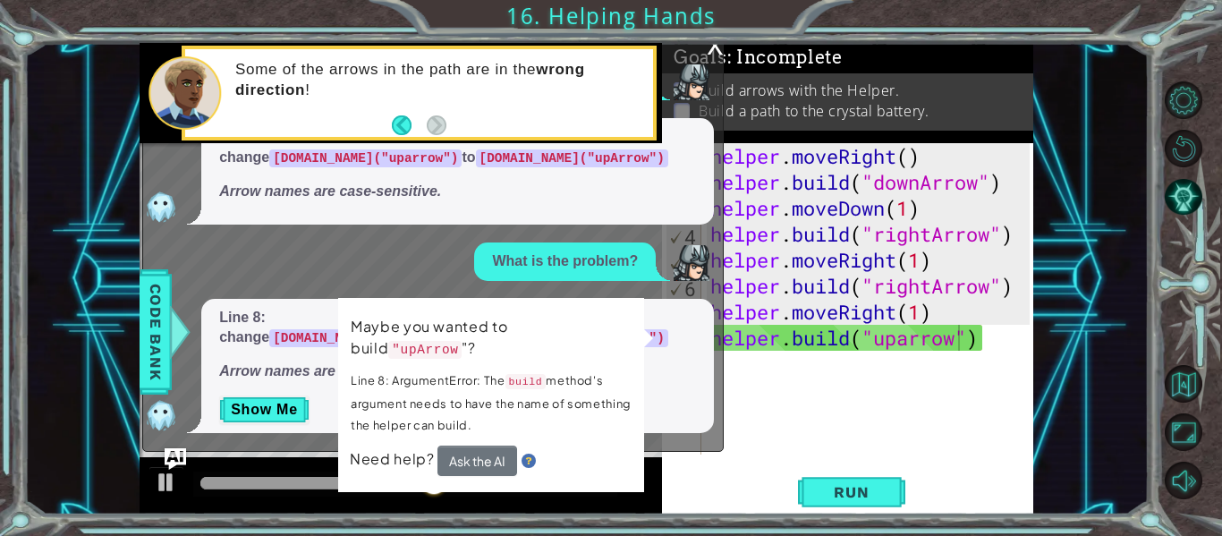
click at [566, 446] on div "Need help? Ask the AI" at bounding box center [491, 461] width 283 height 30
click at [528, 454] on img at bounding box center [529, 461] width 14 height 14
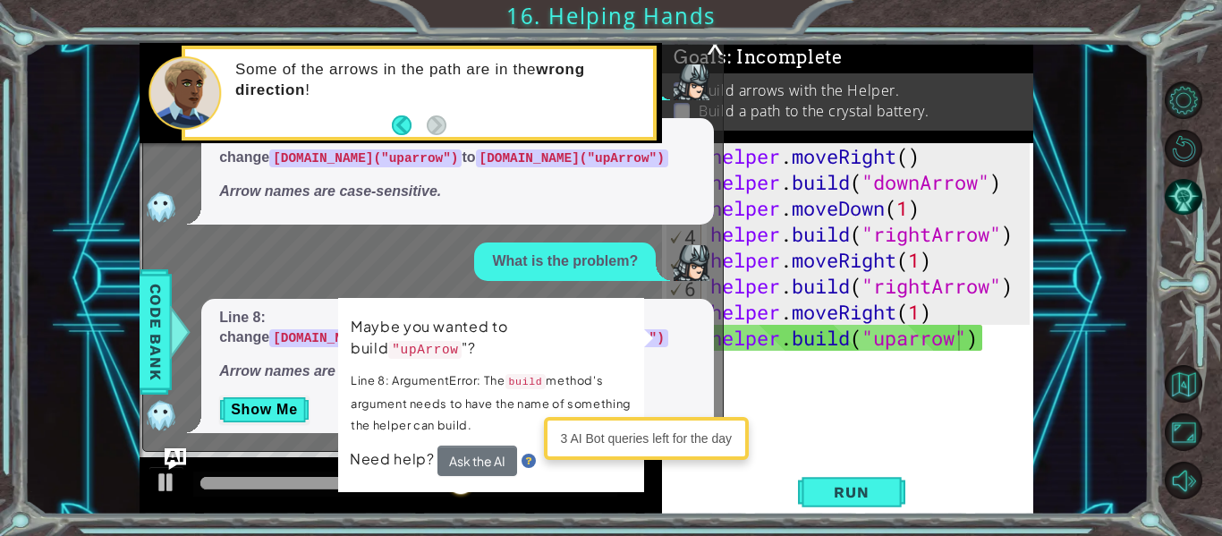
click at [523, 454] on img at bounding box center [529, 461] width 14 height 14
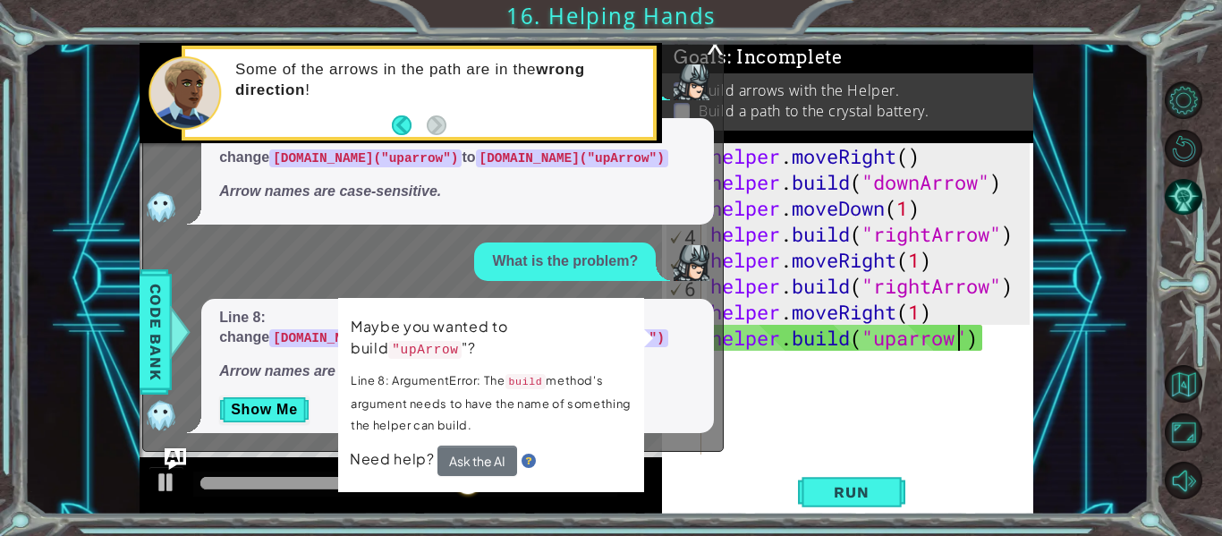
click at [644, 341] on div "Maybe you wanted to build "upArrow "? Line 8: ArgumentError: The build method's…" at bounding box center [491, 395] width 306 height 194
click at [627, 324] on p "Maybe you wanted to build "upArrow "?" at bounding box center [491, 338] width 281 height 45
click at [261, 406] on button "Show Me" at bounding box center [264, 410] width 90 height 29
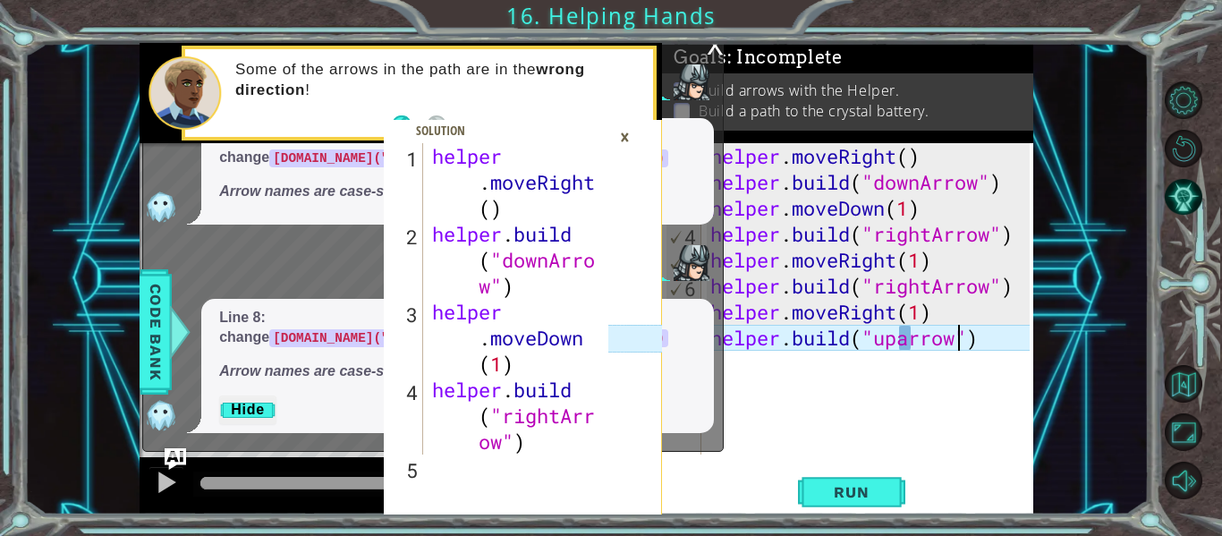
click at [629, 132] on div "×" at bounding box center [625, 137] width 28 height 30
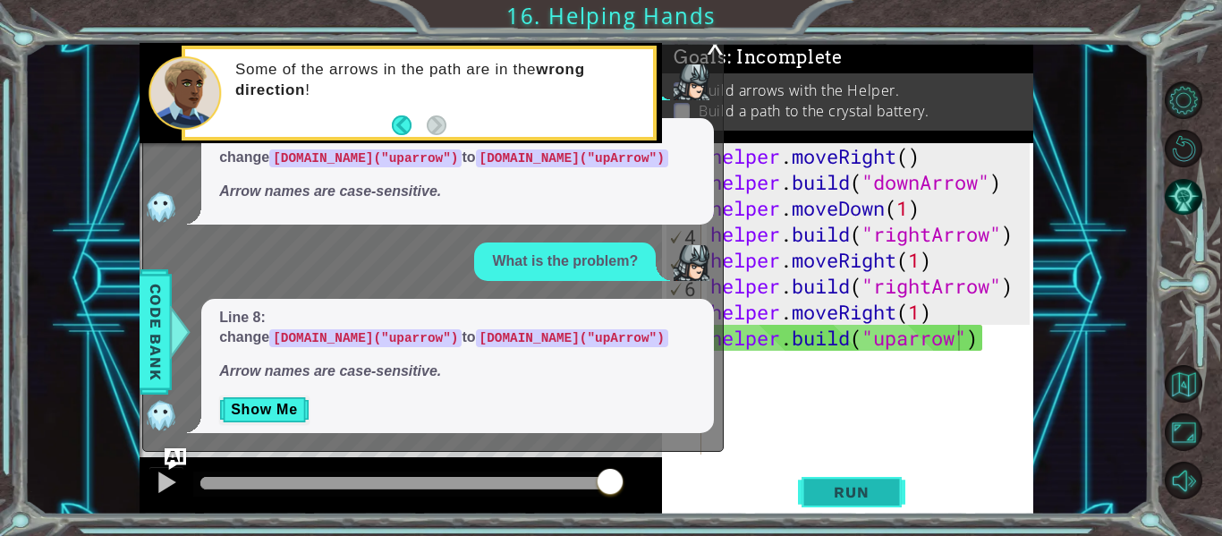
click at [855, 492] on span "Run" at bounding box center [851, 492] width 71 height 18
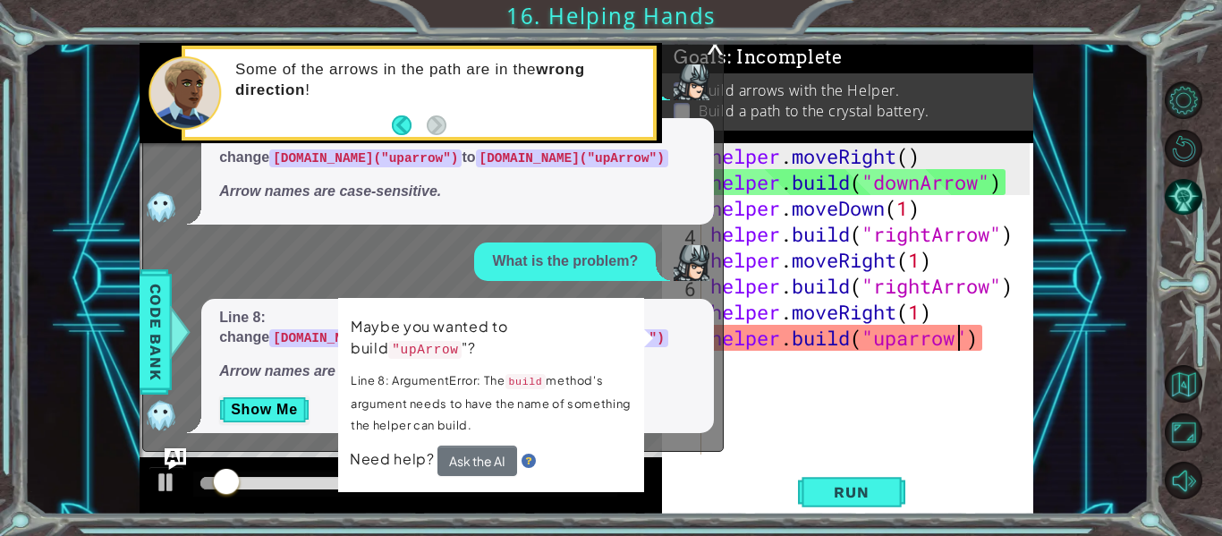
click at [708, 53] on div "x" at bounding box center [715, 44] width 16 height 18
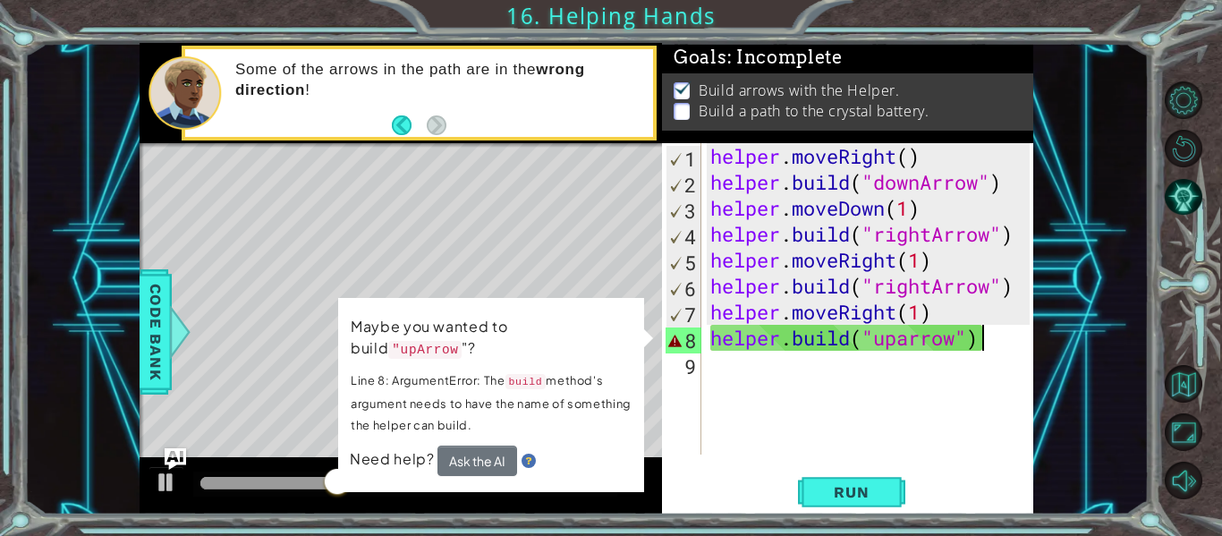
click at [979, 342] on div "helper . moveRight ( ) helper . build ( "downArrow" ) helper . moveDown ( 1 ) h…" at bounding box center [873, 324] width 332 height 363
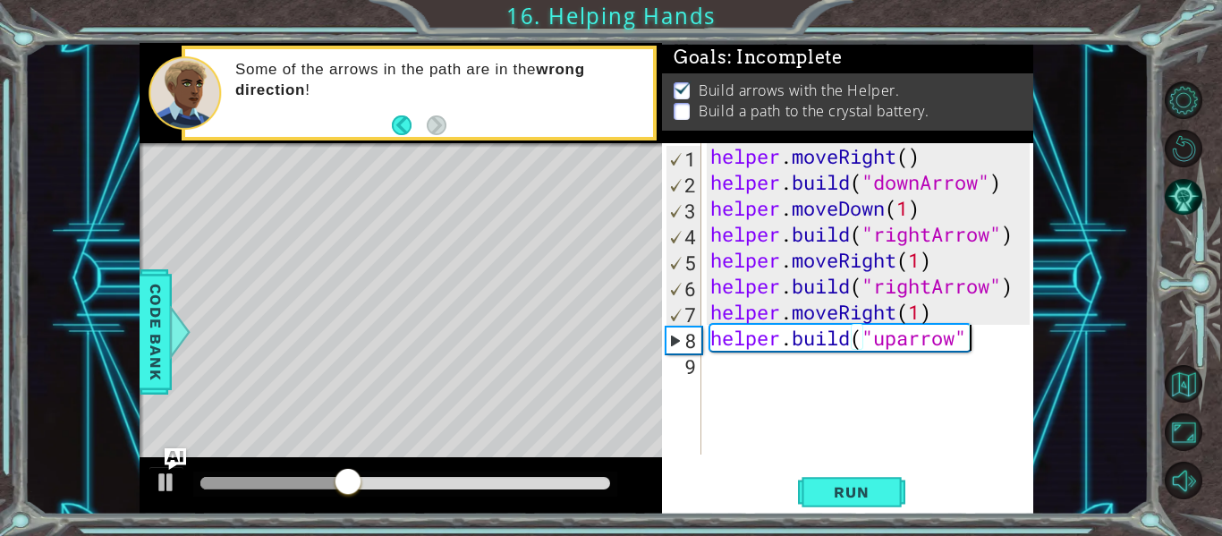
scroll to position [0, 11]
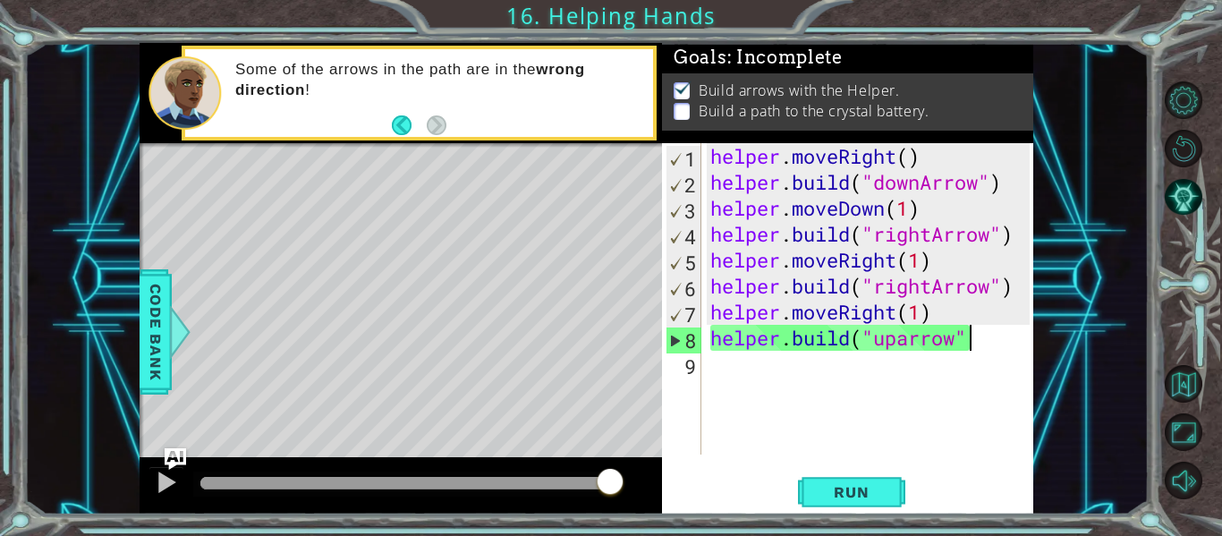
click at [915, 340] on div "helper . moveRight ( ) helper . build ( "downArrow" ) helper . moveDown ( 1 ) h…" at bounding box center [873, 324] width 332 height 363
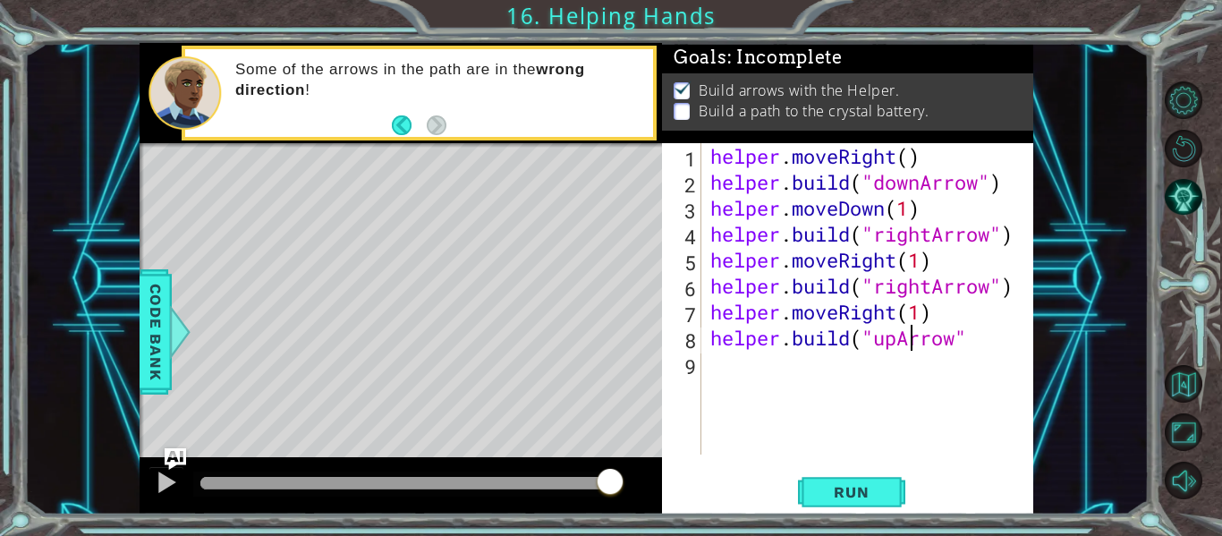
scroll to position [0, 10]
click at [963, 336] on div "helper . moveRight ( ) helper . build ( "downArrow" ) helper . moveDown ( 1 ) h…" at bounding box center [873, 324] width 332 height 363
click at [965, 336] on div "helper . moveRight ( ) helper . build ( "downArrow" ) helper . moveDown ( 1 ) h…" at bounding box center [873, 324] width 332 height 363
click at [965, 336] on div "helper . moveRight ( ) helper . build ( "downArrow" ) helper . moveDown ( 1 ) h…" at bounding box center [868, 298] width 323 height 311
type textarea "[DOMAIN_NAME]("upArrow")"
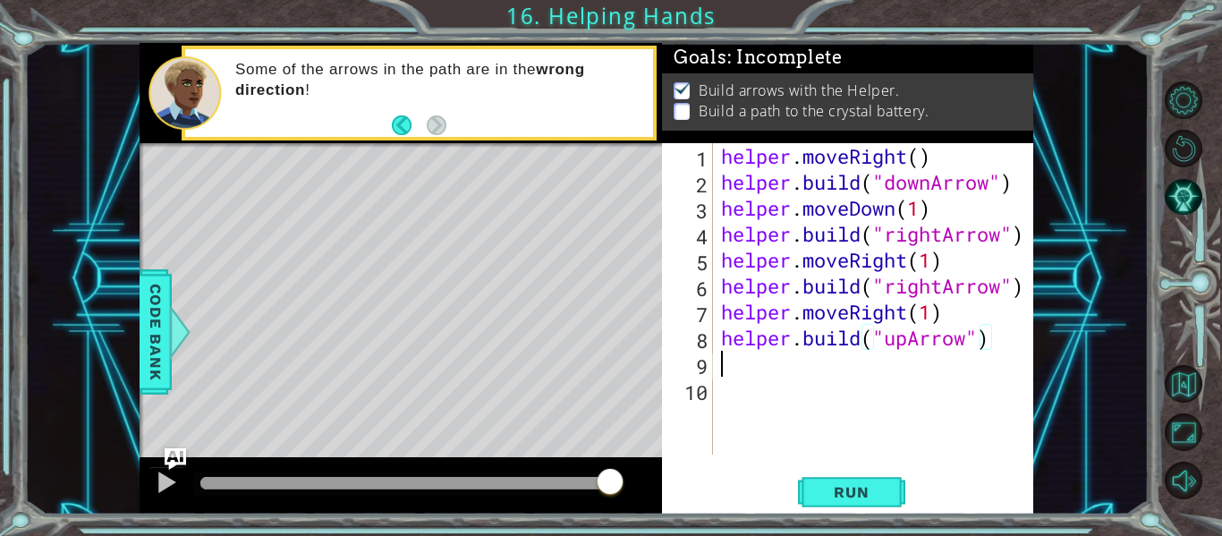
scroll to position [0, 0]
click at [859, 497] on span "Run" at bounding box center [851, 492] width 71 height 18
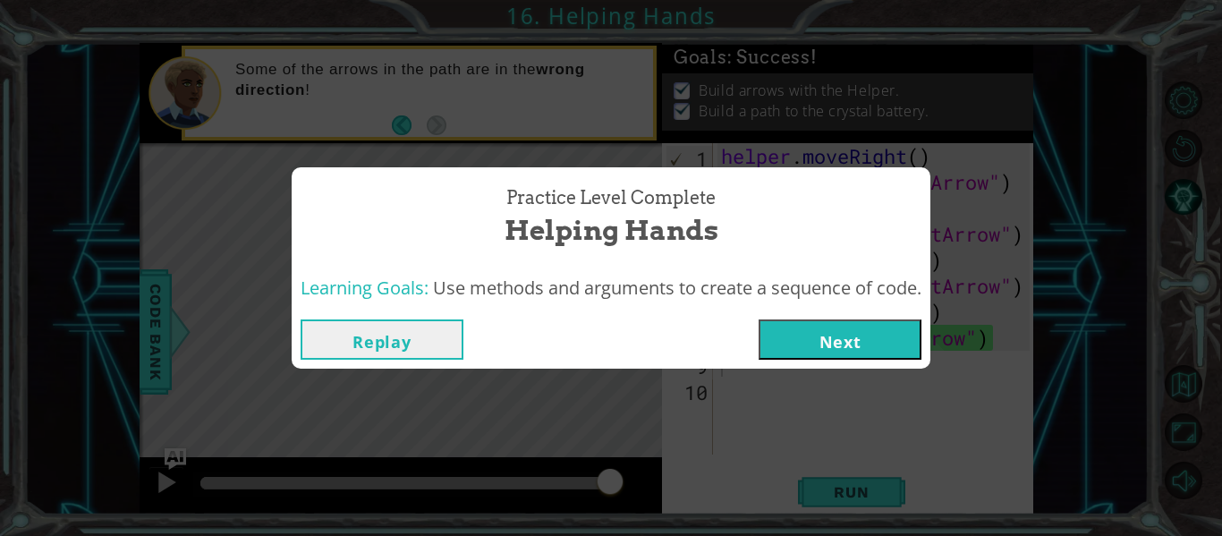
click at [844, 332] on button "Next" at bounding box center [840, 339] width 163 height 40
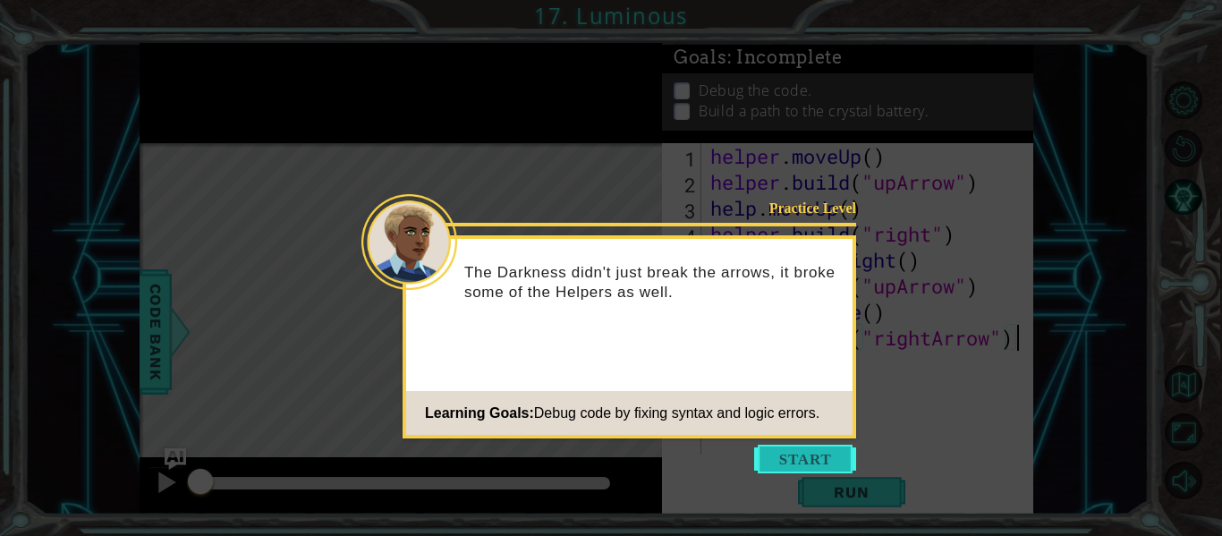
click at [810, 456] on button "Start" at bounding box center [805, 459] width 102 height 29
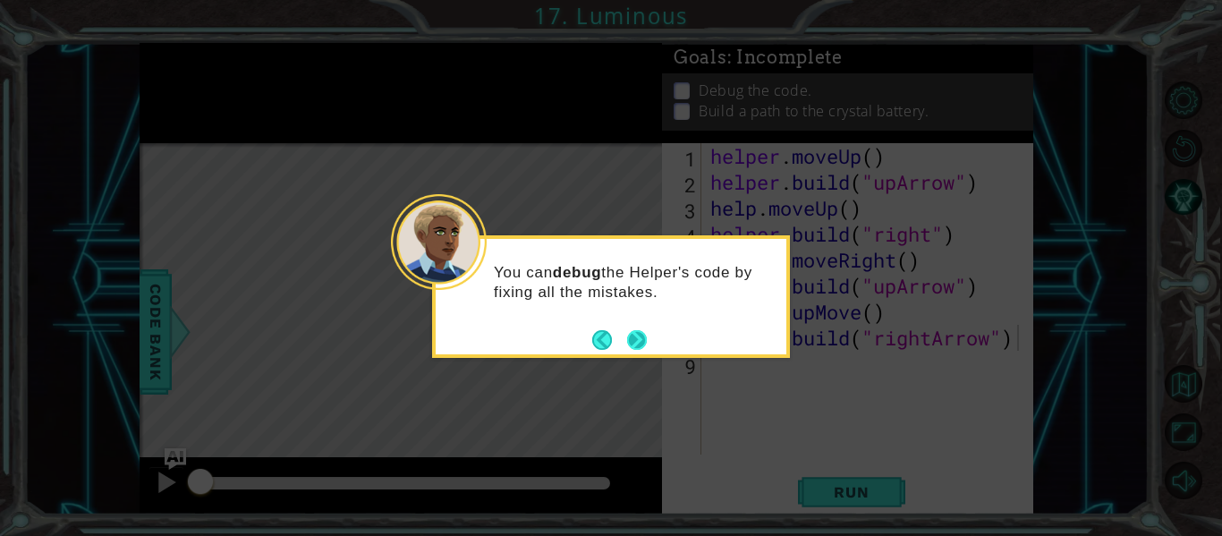
click at [636, 335] on button "Next" at bounding box center [637, 340] width 20 height 20
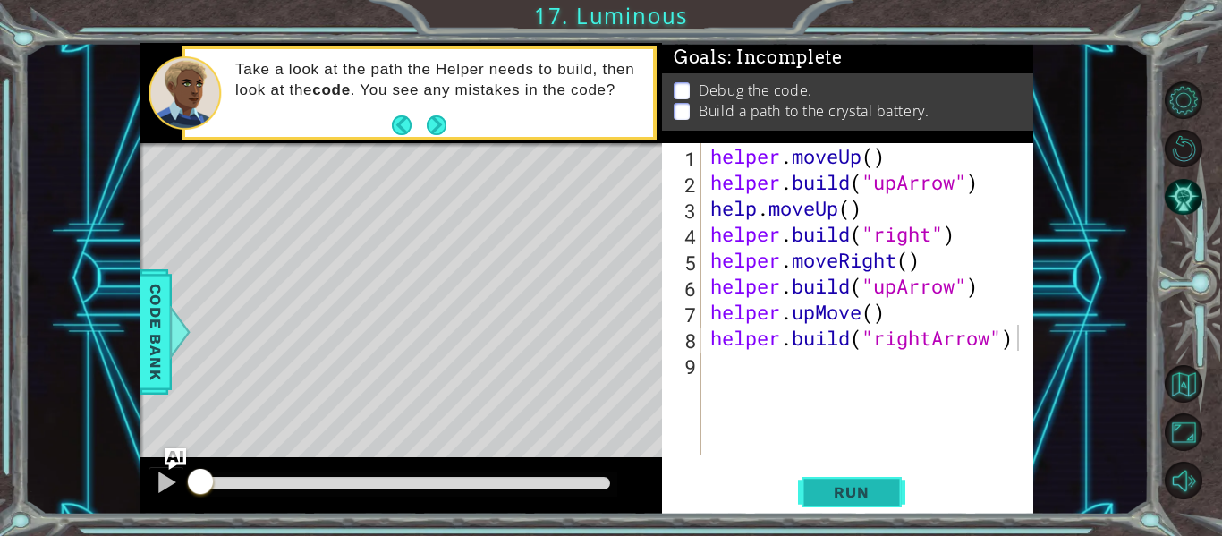
click at [884, 495] on span "Run" at bounding box center [851, 492] width 71 height 18
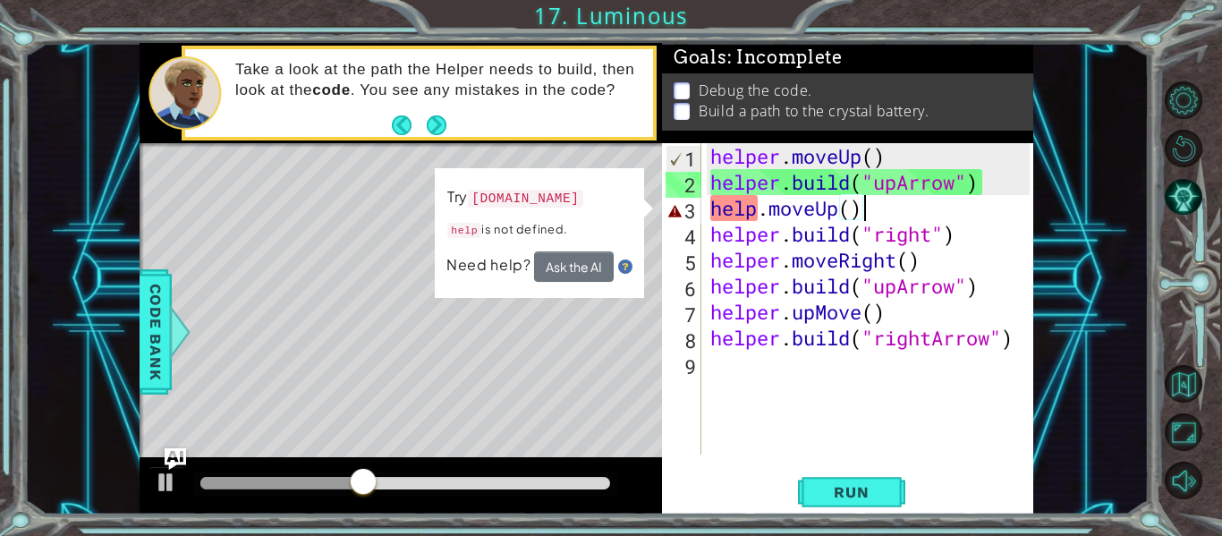
click at [864, 212] on div "helper . moveUp ( ) helper . build ( "upArrow" ) help . moveUp ( ) helper . bui…" at bounding box center [873, 324] width 332 height 363
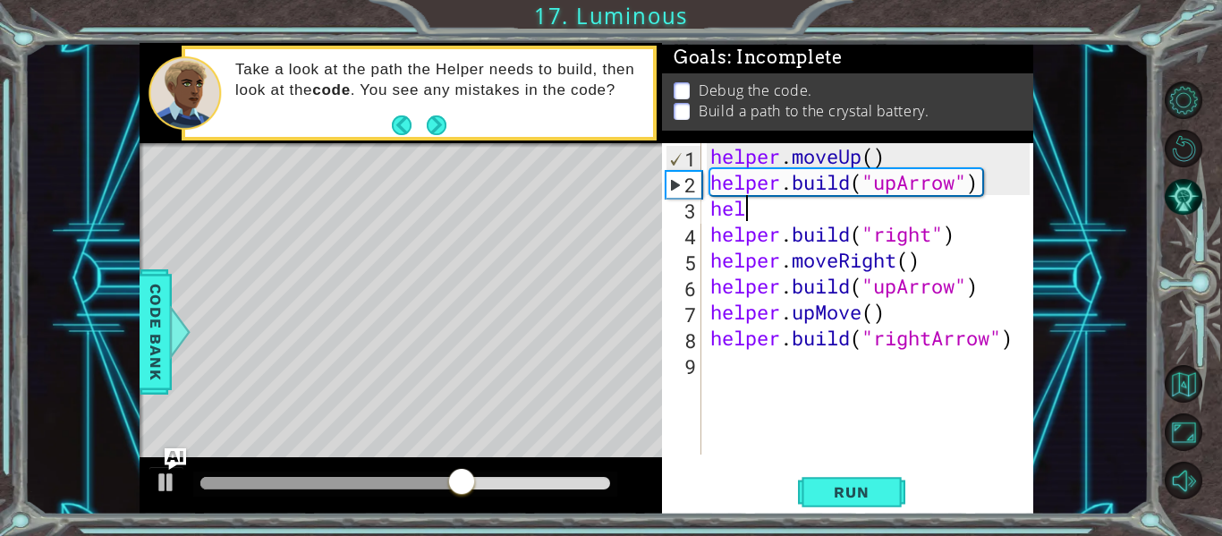
drag, startPoint x: 864, startPoint y: 212, endPoint x: 1086, endPoint y: 205, distance: 222.1
click at [1086, 205] on div "1 ההההההההההההההההההההההההההההההההההההההההההההההההההההההההההההההההההההההההההההה…" at bounding box center [586, 279] width 1125 height 472
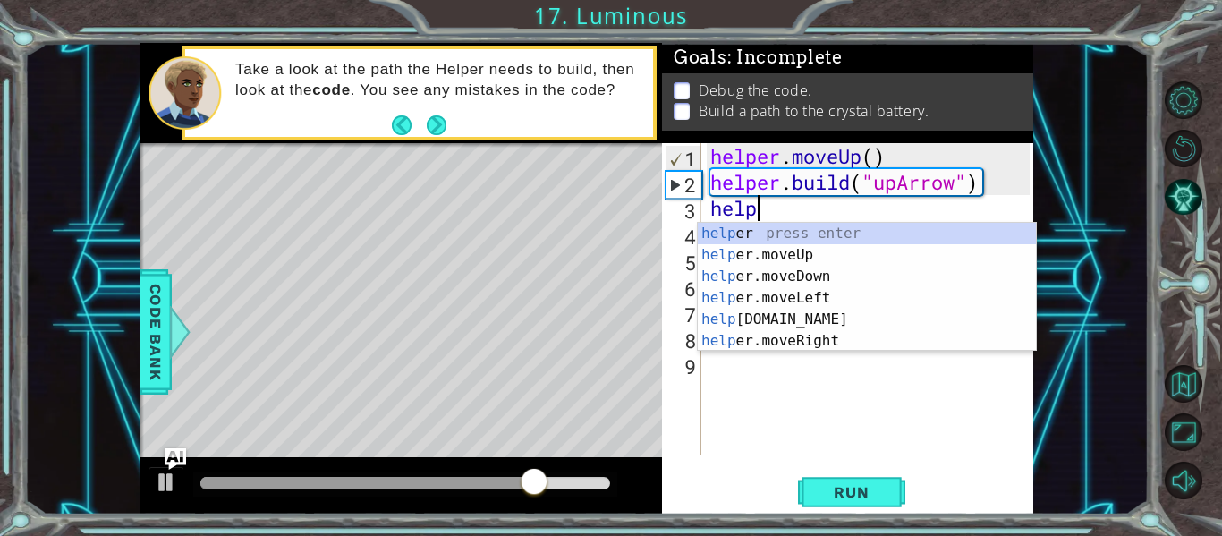
scroll to position [0, 1]
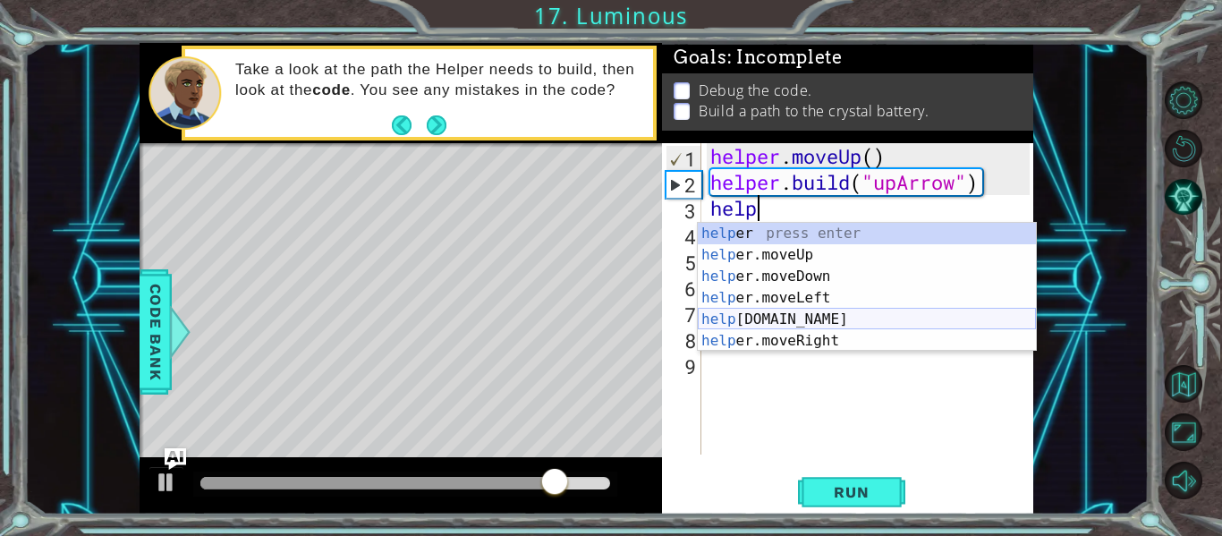
click at [787, 314] on div "help er press enter help er.moveUp press enter help er.moveDown press enter hel…" at bounding box center [867, 309] width 338 height 172
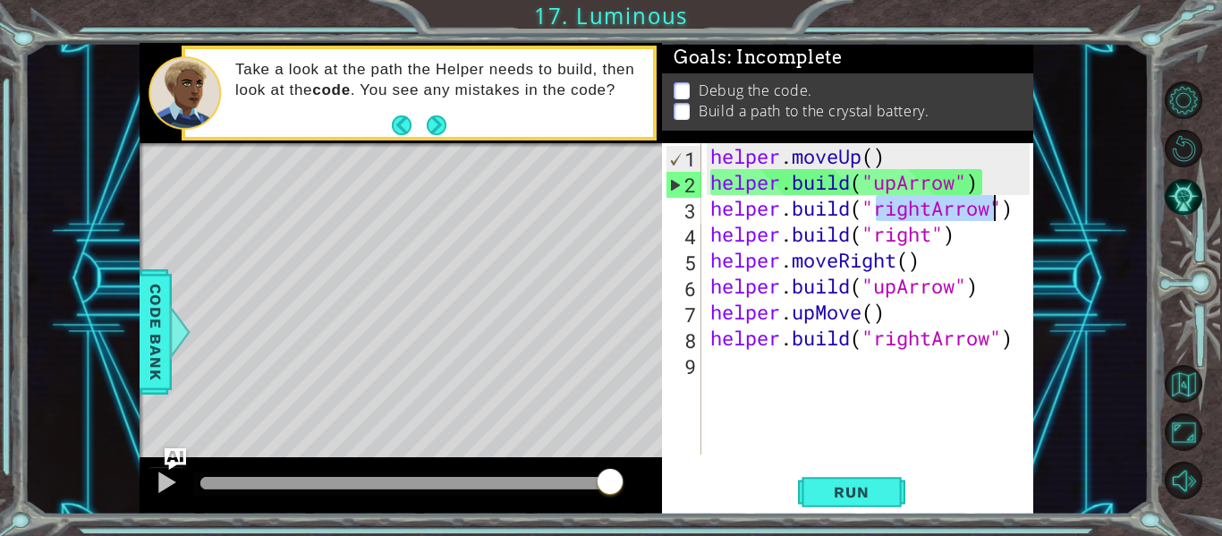
click at [924, 214] on div "helper . moveUp ( ) helper . build ( "upArrow" ) helper . build ( "rightArrow" …" at bounding box center [868, 298] width 323 height 311
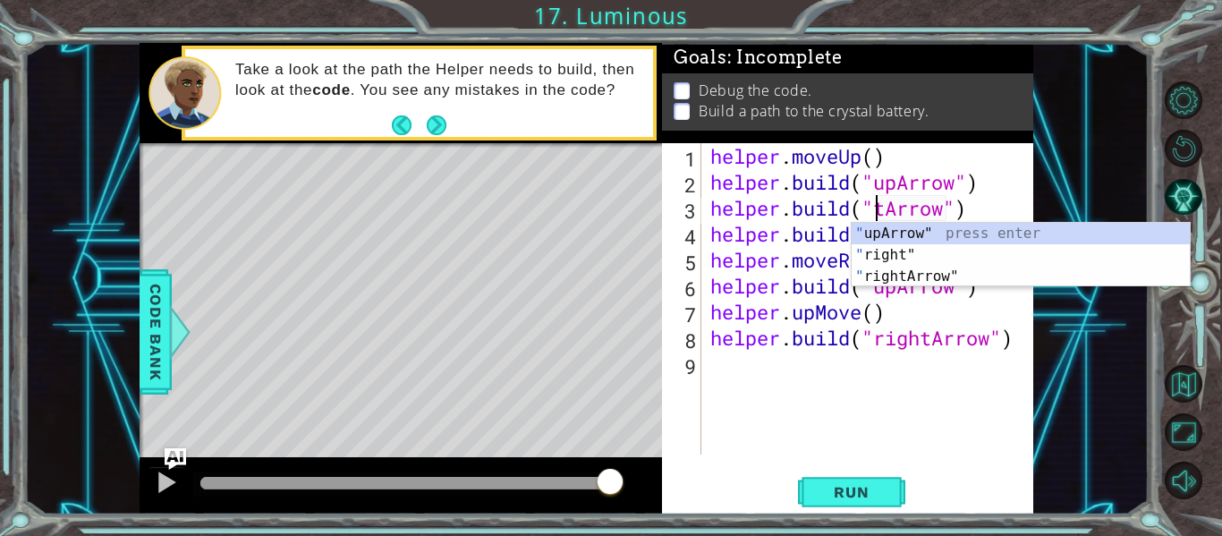
click at [886, 209] on div "helper . moveUp ( ) helper . build ( "upArrow" ) helper . build ( "[PERSON_NAME…" at bounding box center [873, 324] width 332 height 363
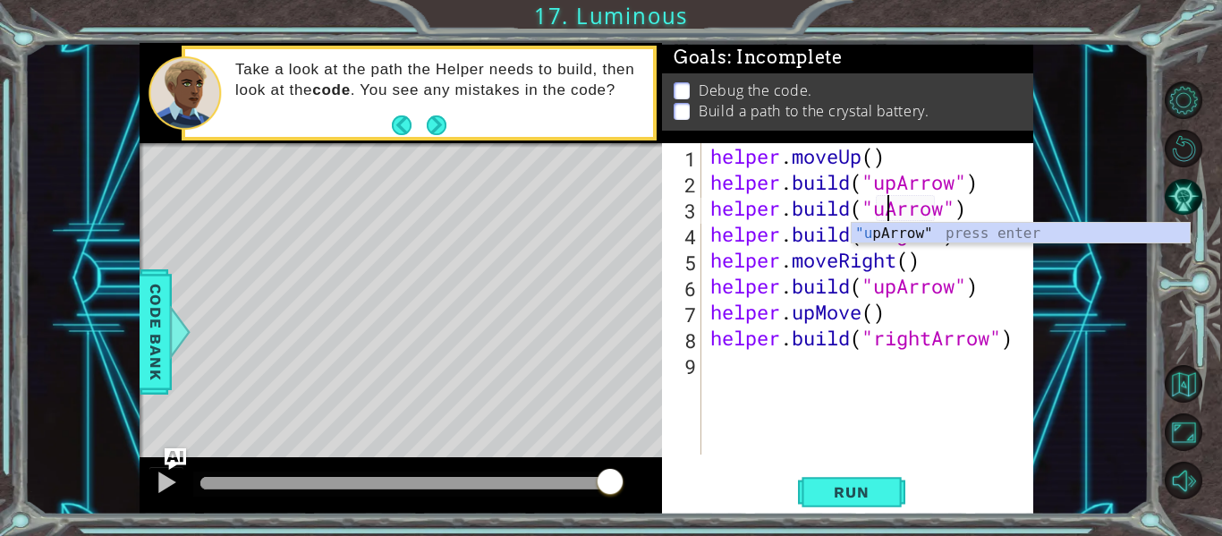
scroll to position [0, 9]
click at [907, 240] on div ""up Arrow" press enter" at bounding box center [1021, 255] width 338 height 64
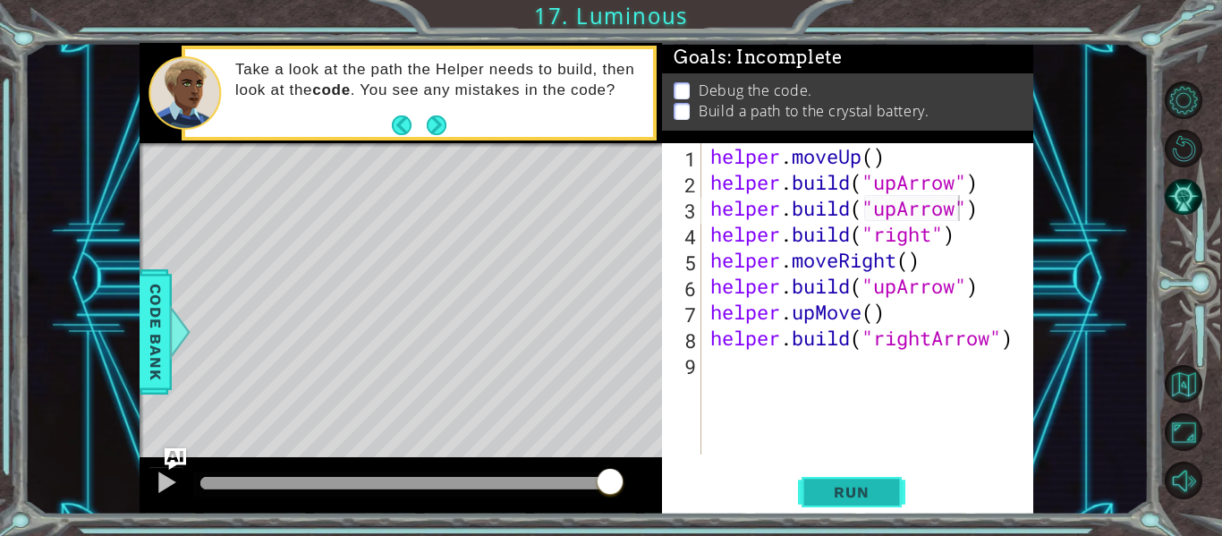
click at [863, 482] on button "Run" at bounding box center [851, 492] width 107 height 37
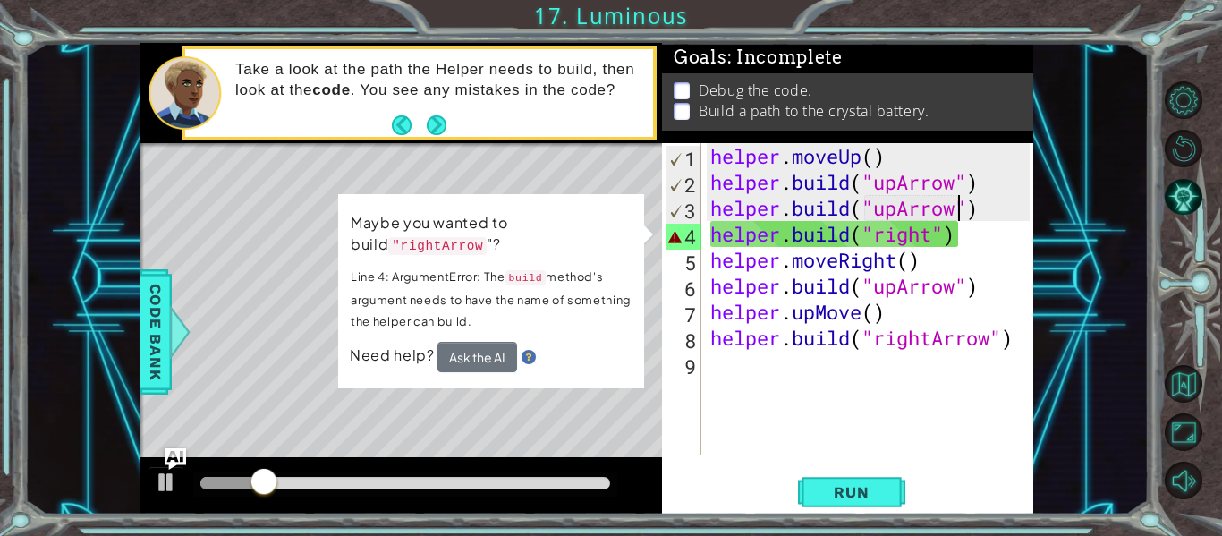
click at [957, 241] on div "helper . moveUp ( ) helper . build ( "upArrow" ) helper . build ( "upArrow" ) h…" at bounding box center [873, 324] width 332 height 363
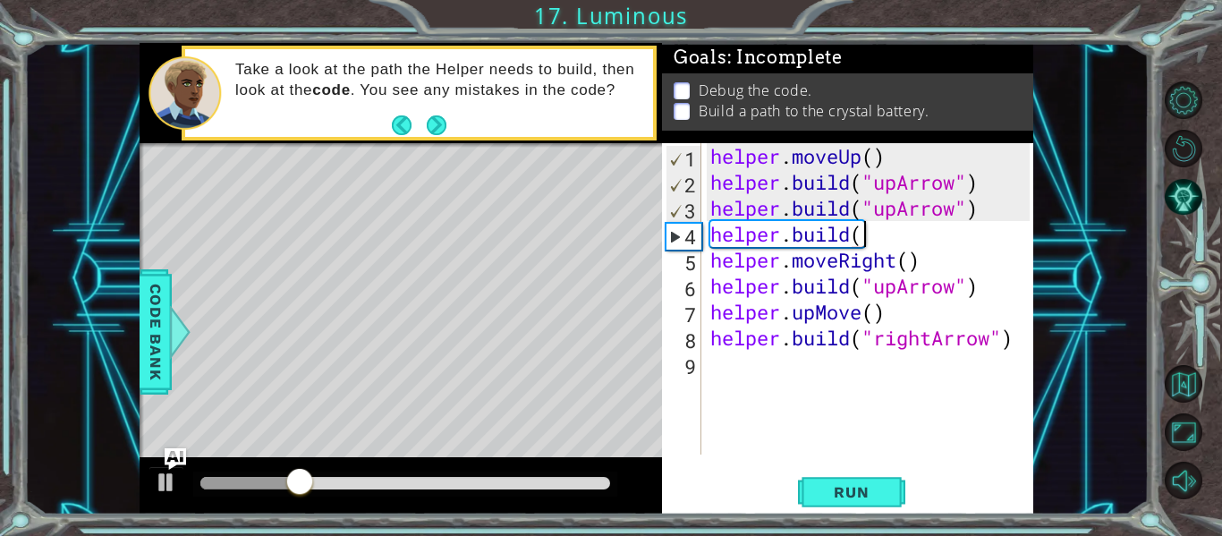
scroll to position [0, 5]
click at [849, 493] on span "Run" at bounding box center [851, 492] width 71 height 18
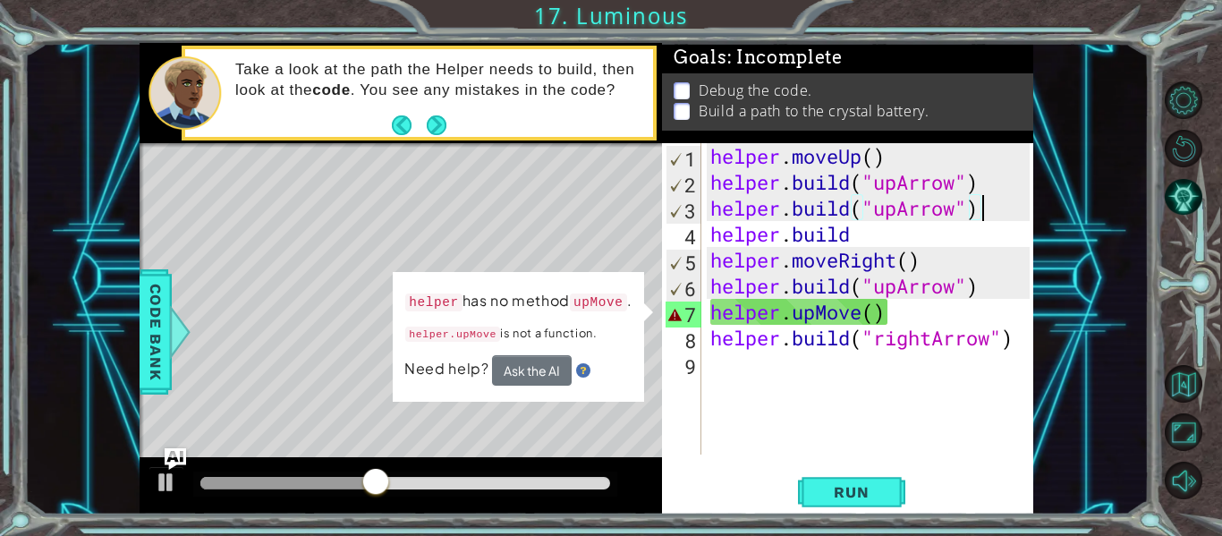
click at [982, 210] on div "helper . moveUp ( ) helper . build ( "upArrow" ) helper . build ( "upArrow" ) h…" at bounding box center [873, 324] width 332 height 363
click at [856, 242] on div "helper . moveUp ( ) helper . build ( "upArrow" ) helper . build ( "upArrow" ) h…" at bounding box center [873, 324] width 332 height 363
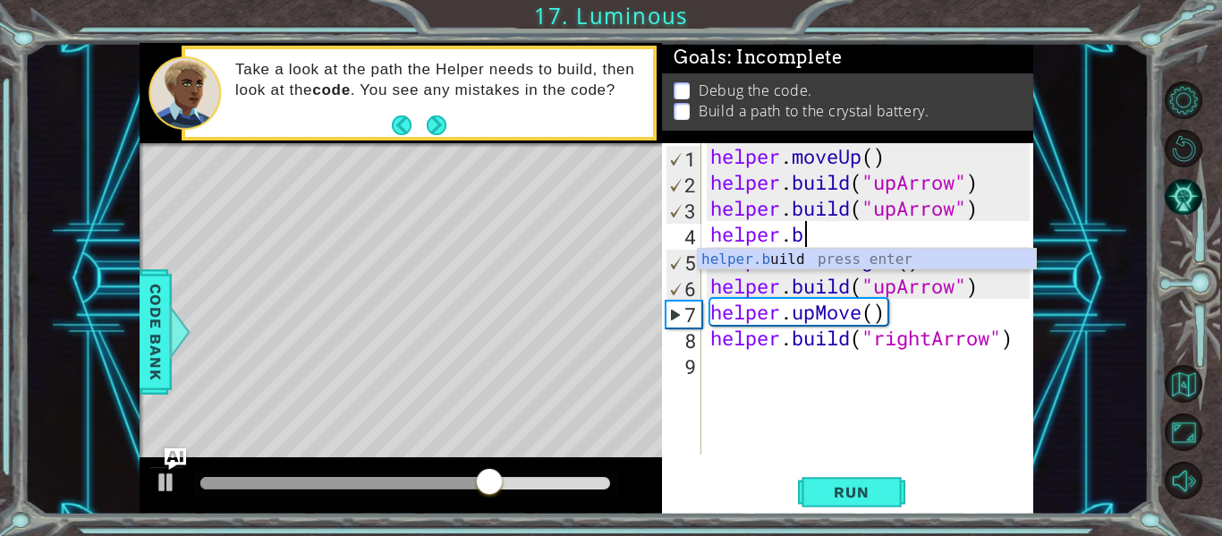
scroll to position [0, 3]
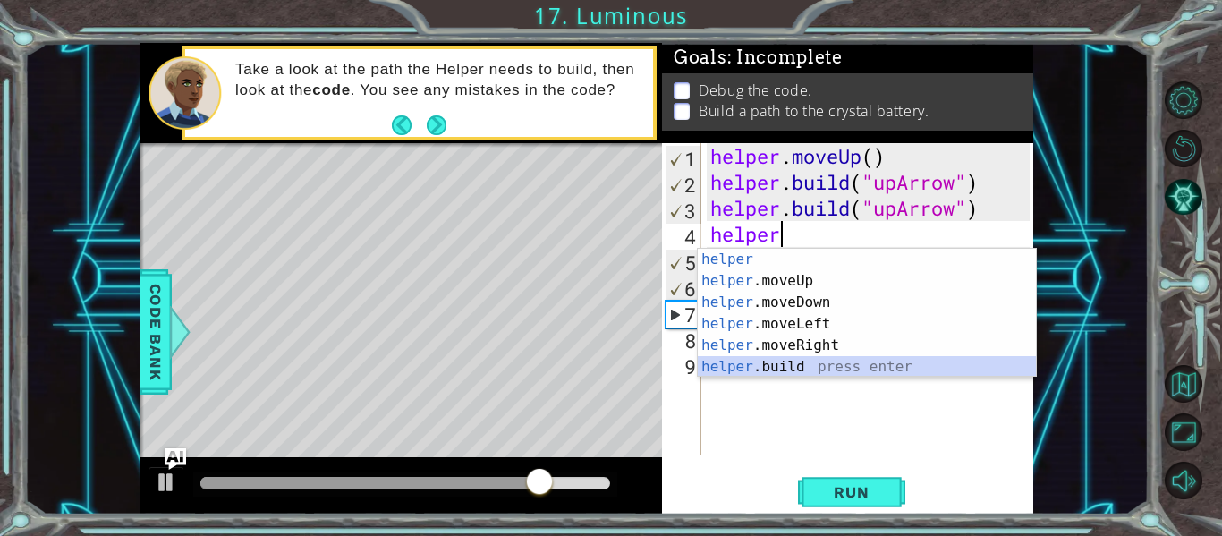
click at [746, 376] on div "helper press enter helper .moveUp press enter helper .moveDown press enter help…" at bounding box center [867, 335] width 338 height 172
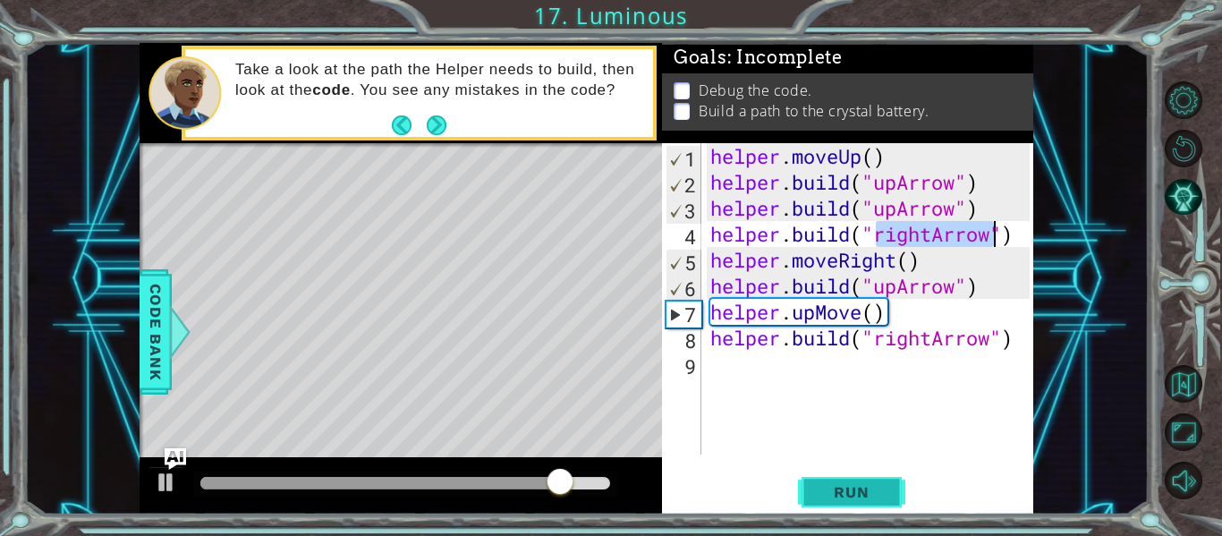
click at [852, 494] on span "Run" at bounding box center [851, 492] width 71 height 18
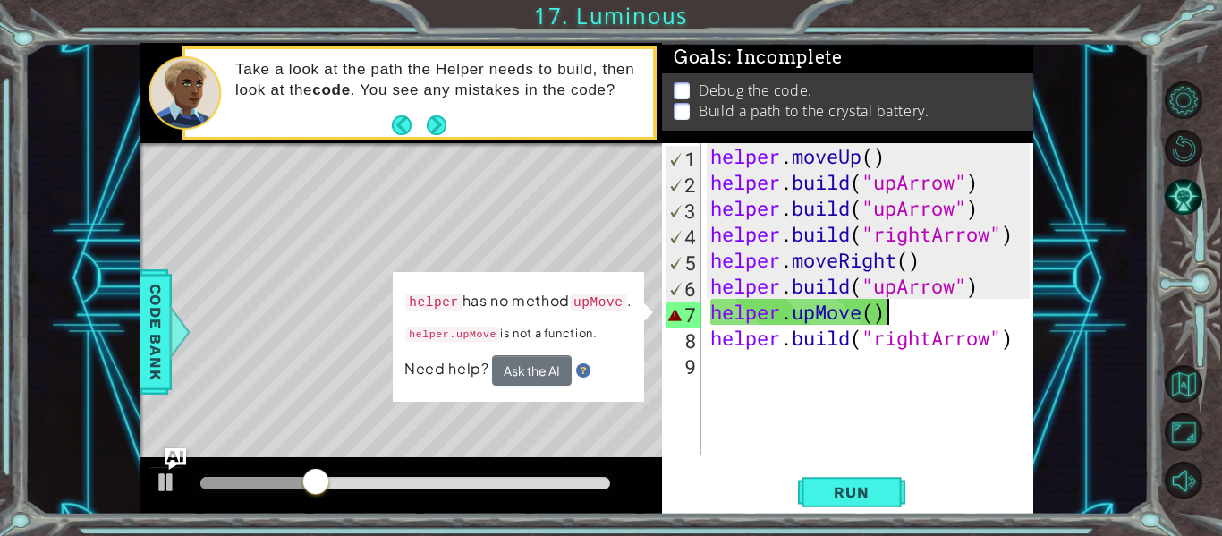
click at [889, 311] on div "helper . moveUp ( ) helper . build ( "upArrow" ) helper . build ( "upArrow" ) h…" at bounding box center [873, 324] width 332 height 363
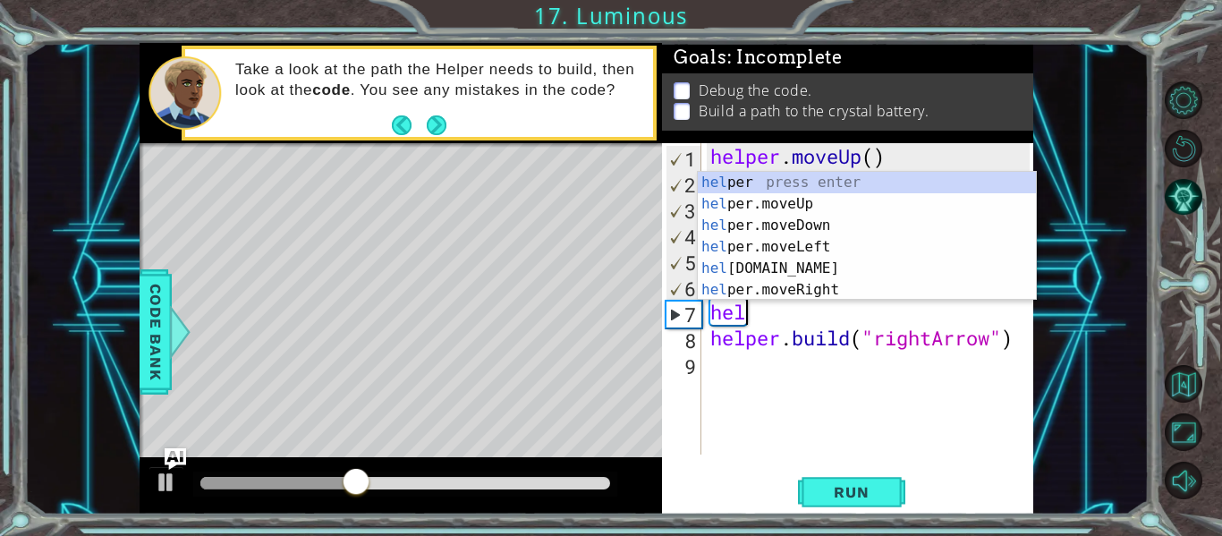
scroll to position [0, 0]
type textarea "h"
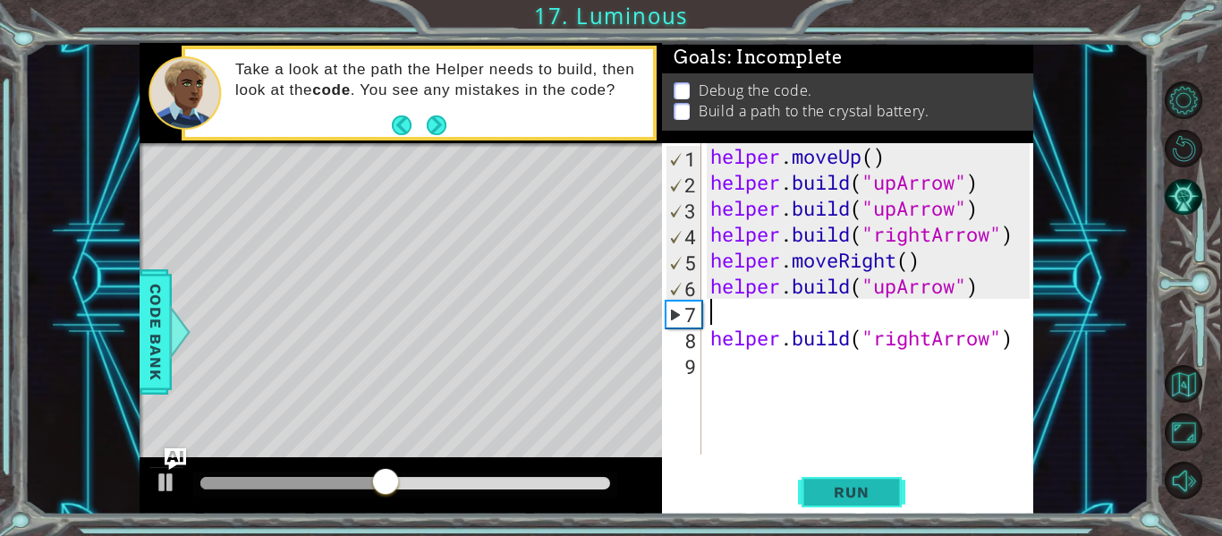
click at [840, 500] on span "Run" at bounding box center [851, 492] width 71 height 18
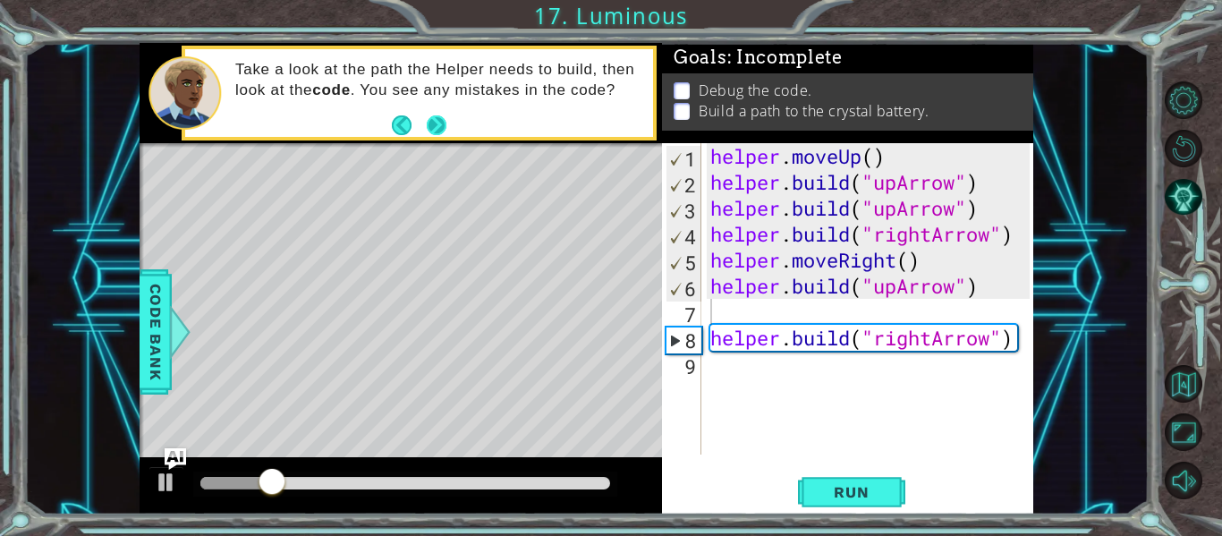
click at [432, 119] on button "Next" at bounding box center [437, 125] width 20 height 20
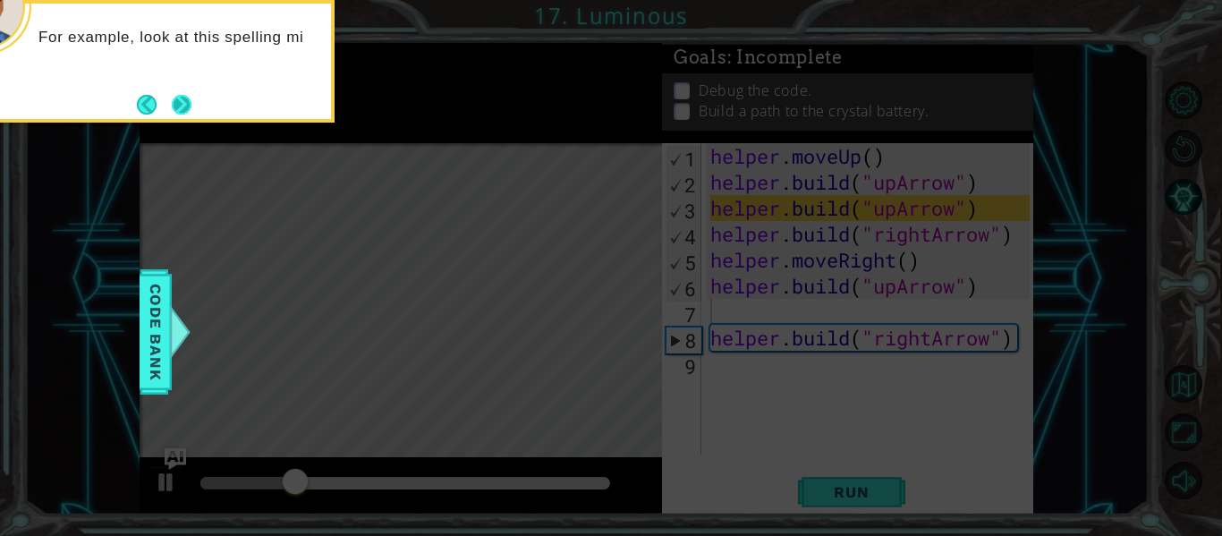
click at [183, 101] on button "Next" at bounding box center [182, 105] width 20 height 20
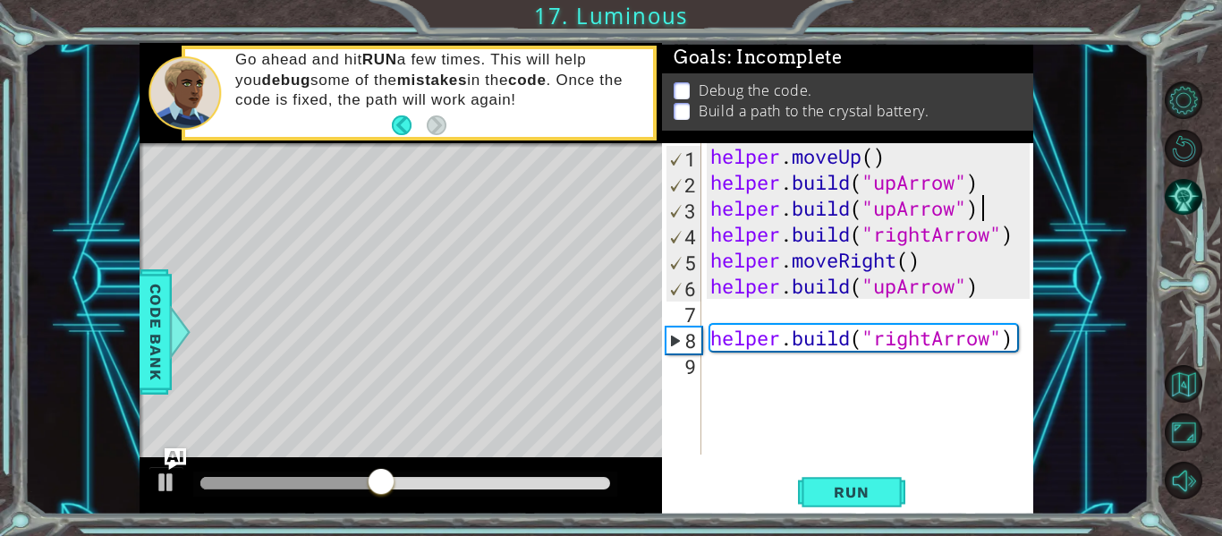
click at [984, 212] on div "helper . moveUp ( ) helper . build ( "upArrow" ) helper . build ( "upArrow" ) h…" at bounding box center [873, 324] width 332 height 363
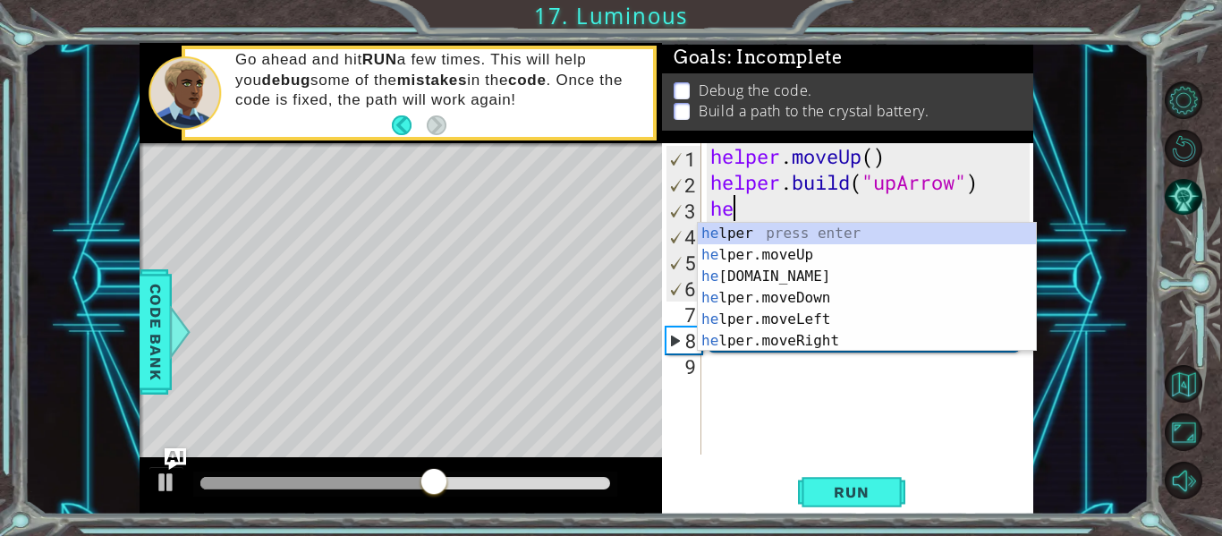
type textarea "h"
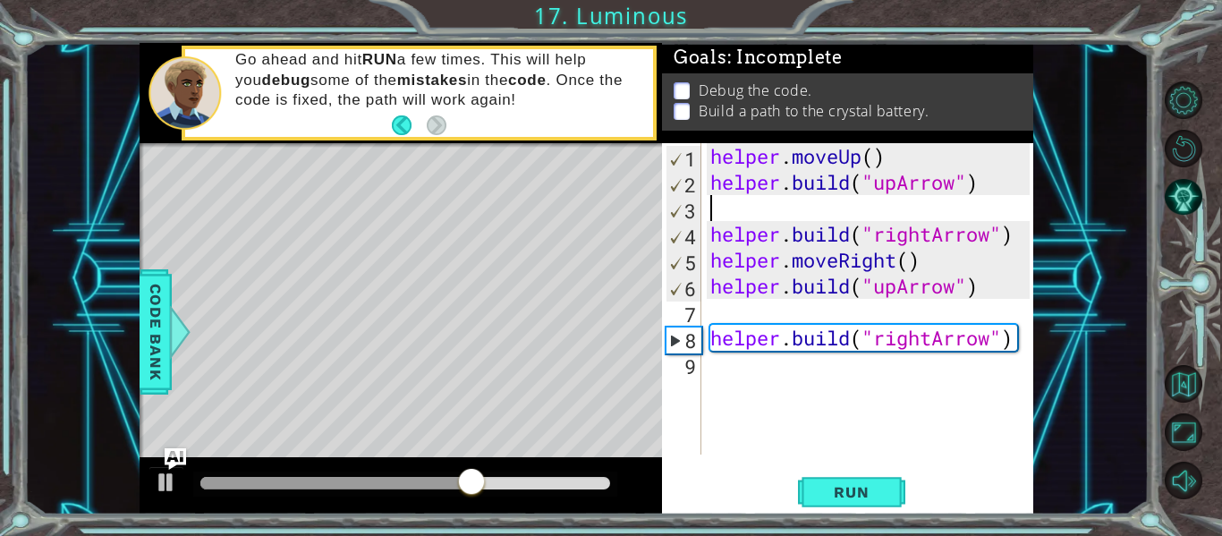
click at [705, 225] on div "1 2 3 4 5 6 7 8 9 helper . moveUp ( ) helper . build ( "upArrow" ) helper . bui…" at bounding box center [846, 298] width 368 height 311
click at [711, 233] on div "helper . moveUp ( ) helper . build ( "upArrow" ) helper . build ( "rightArrow" …" at bounding box center [873, 324] width 332 height 363
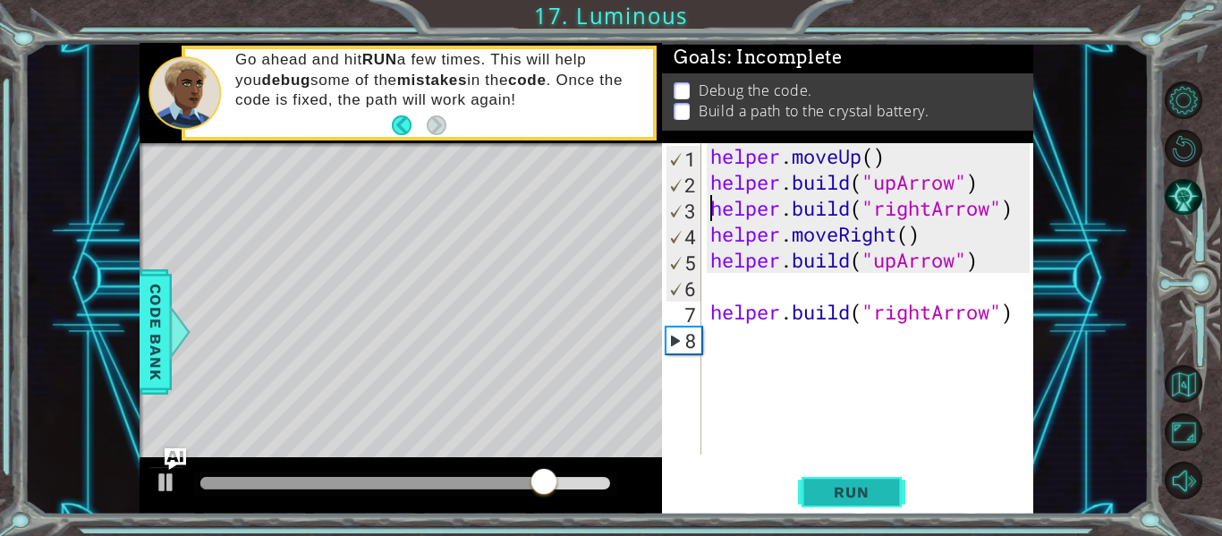
click at [822, 486] on span "Run" at bounding box center [851, 492] width 71 height 18
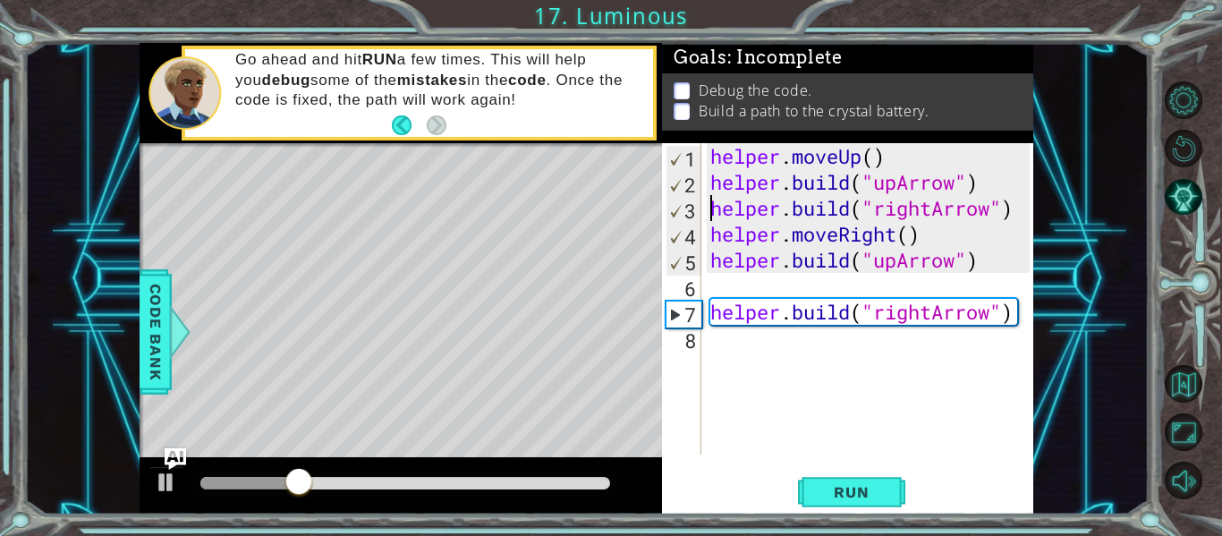
click at [1017, 312] on div "helper . moveUp ( ) helper . build ( "upArrow" ) helper . build ( "rightArrow" …" at bounding box center [873, 324] width 332 height 363
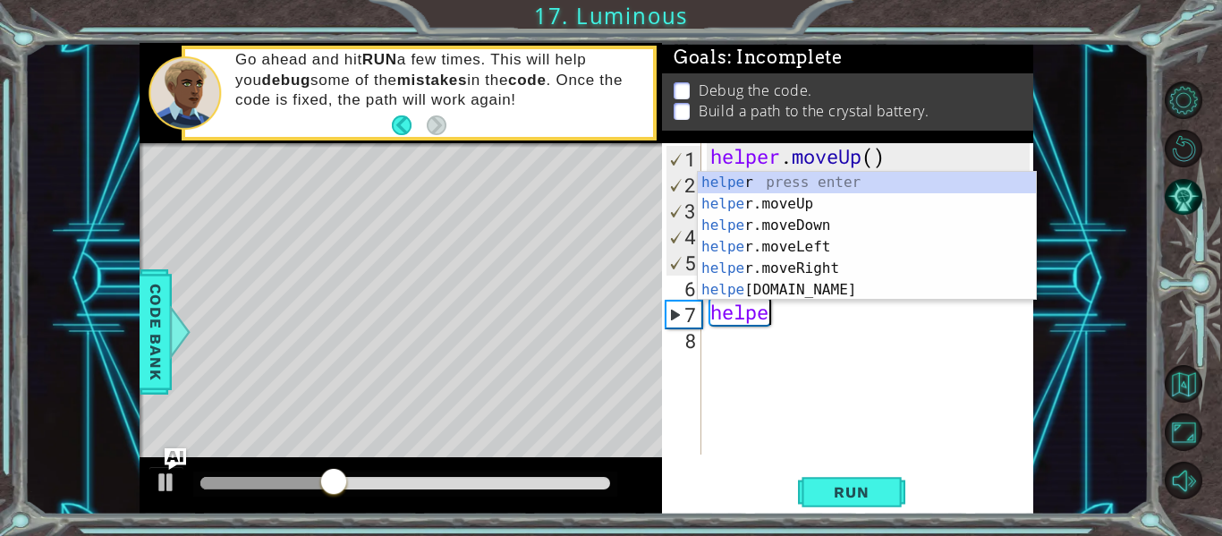
type textarea "h"
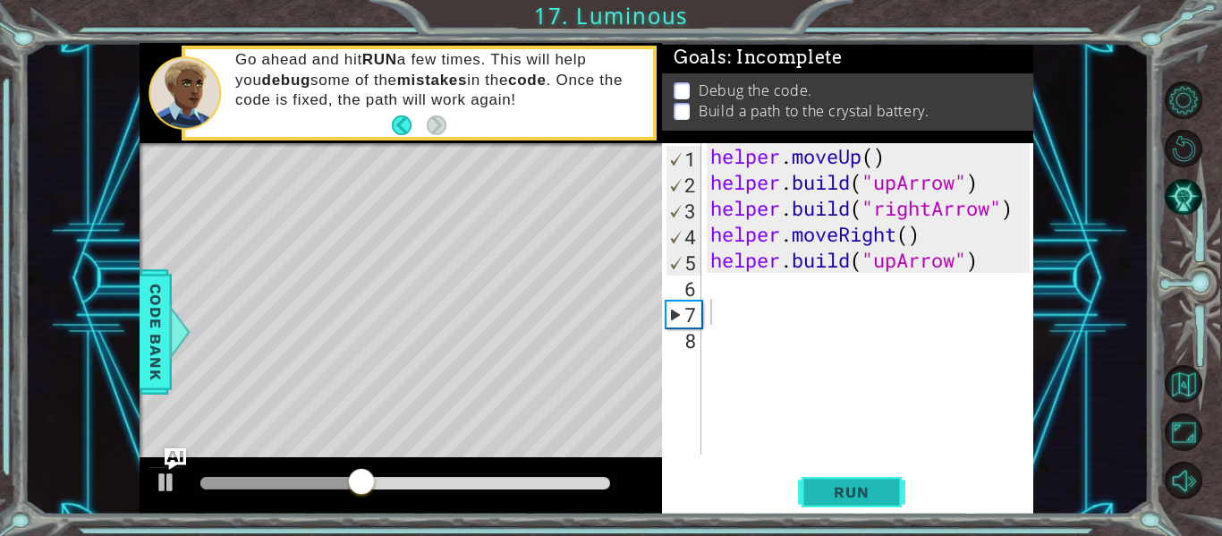
click at [864, 496] on span "Run" at bounding box center [851, 492] width 71 height 18
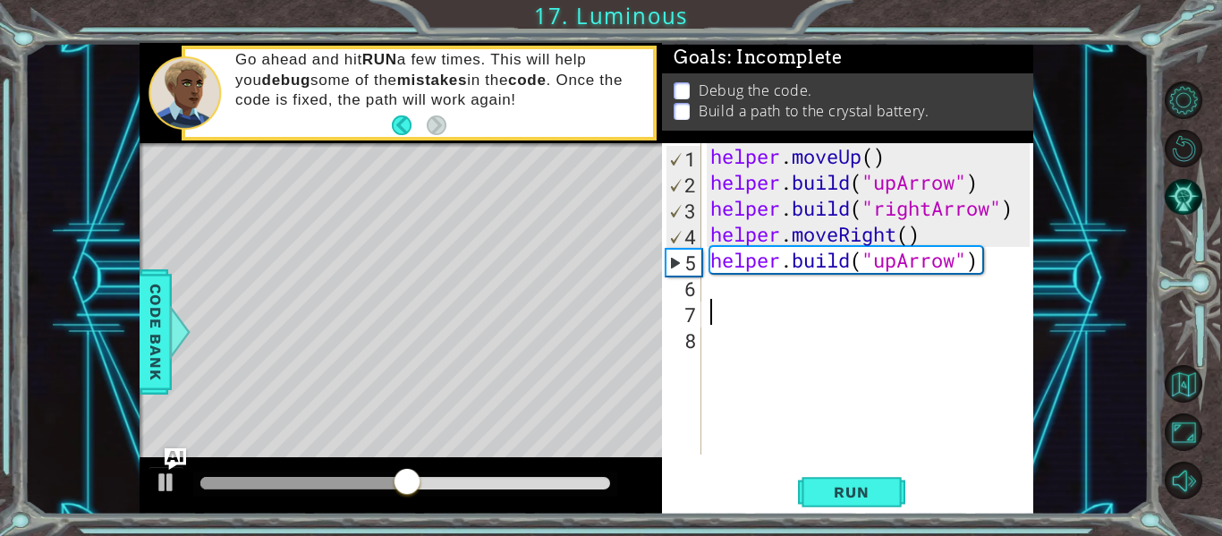
click at [980, 187] on div "helper . moveUp ( ) helper . build ( "upArrow" ) helper . build ( "rightArrow" …" at bounding box center [873, 324] width 332 height 363
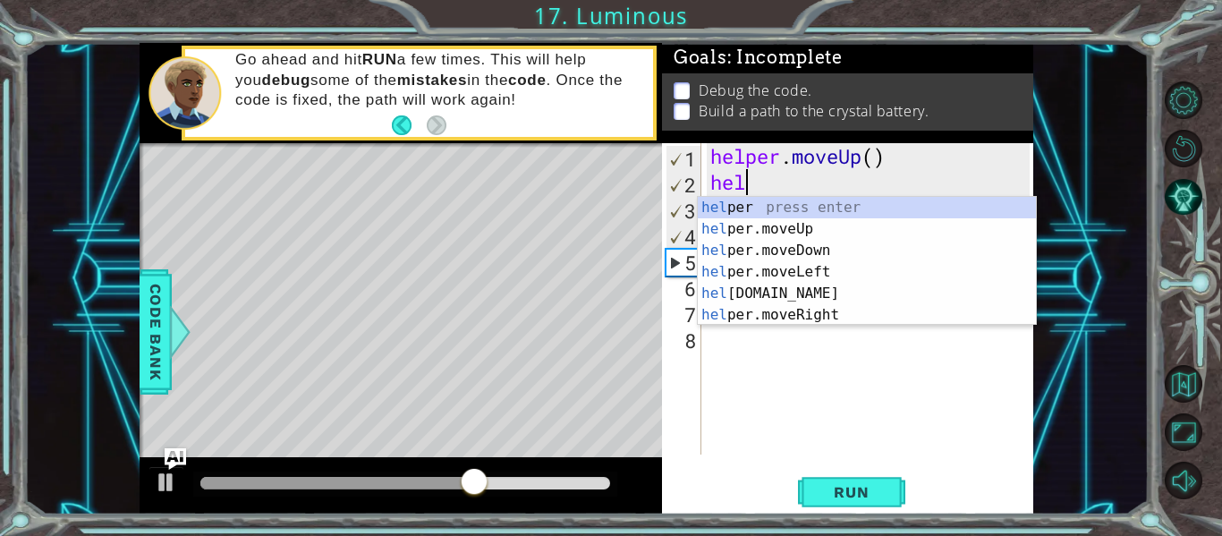
type textarea "h"
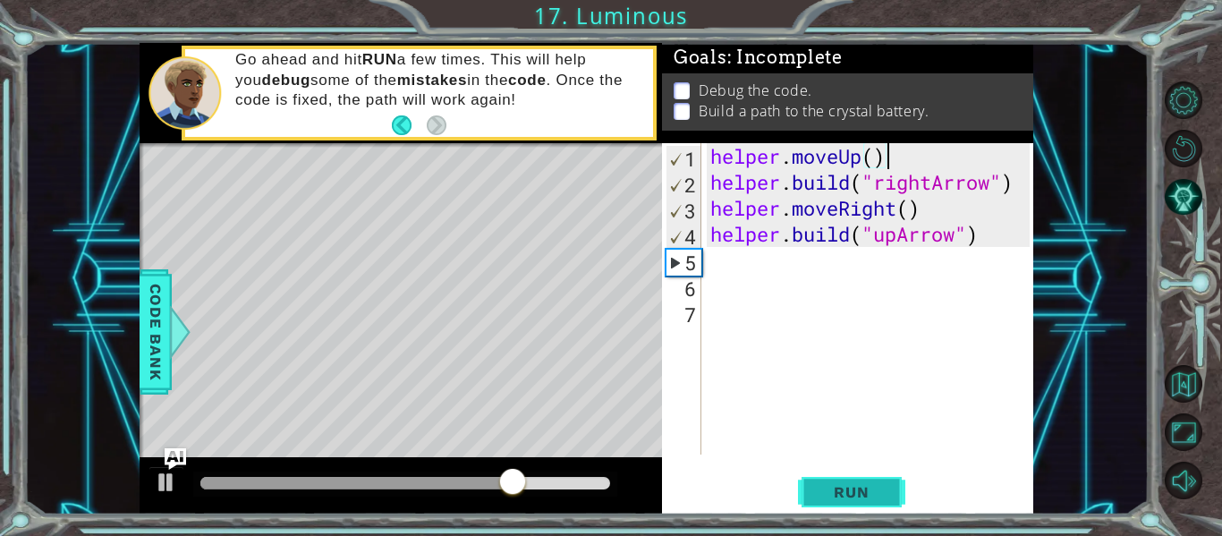
click at [843, 490] on span "Run" at bounding box center [851, 492] width 71 height 18
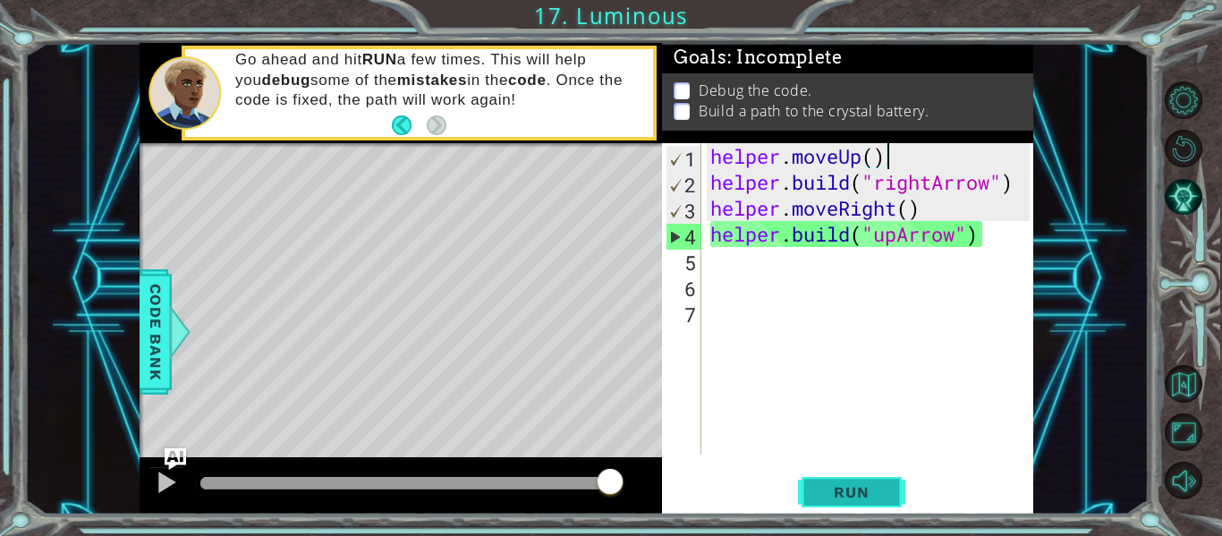
click at [835, 486] on span "Run" at bounding box center [851, 492] width 71 height 18
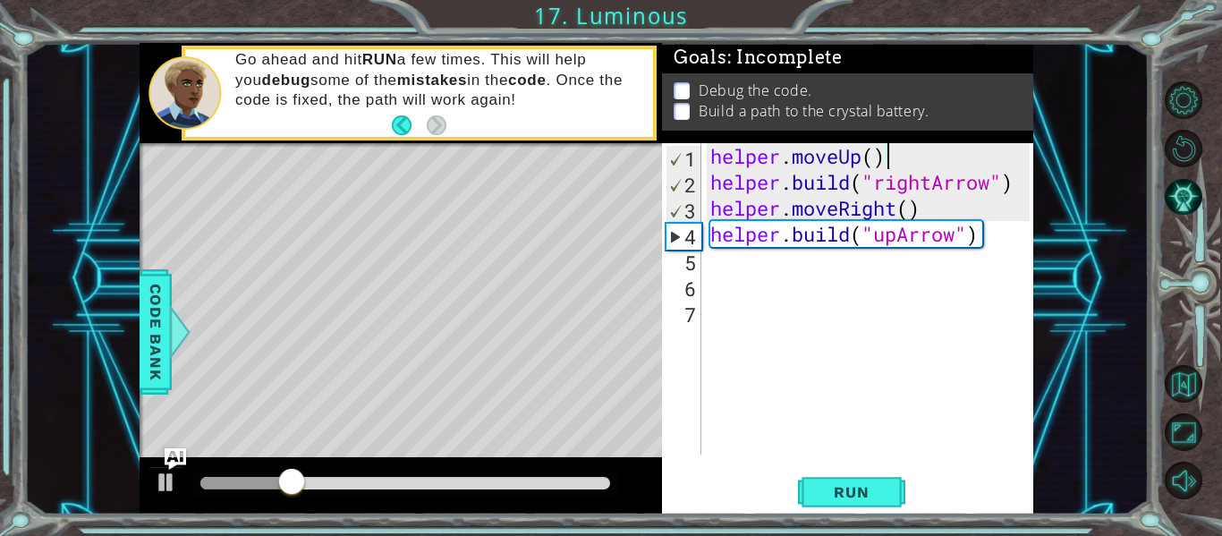
click at [1016, 183] on div "helper . moveUp ( ) helper . build ( "rightArrow" ) helper . moveRight ( ) help…" at bounding box center [873, 324] width 332 height 363
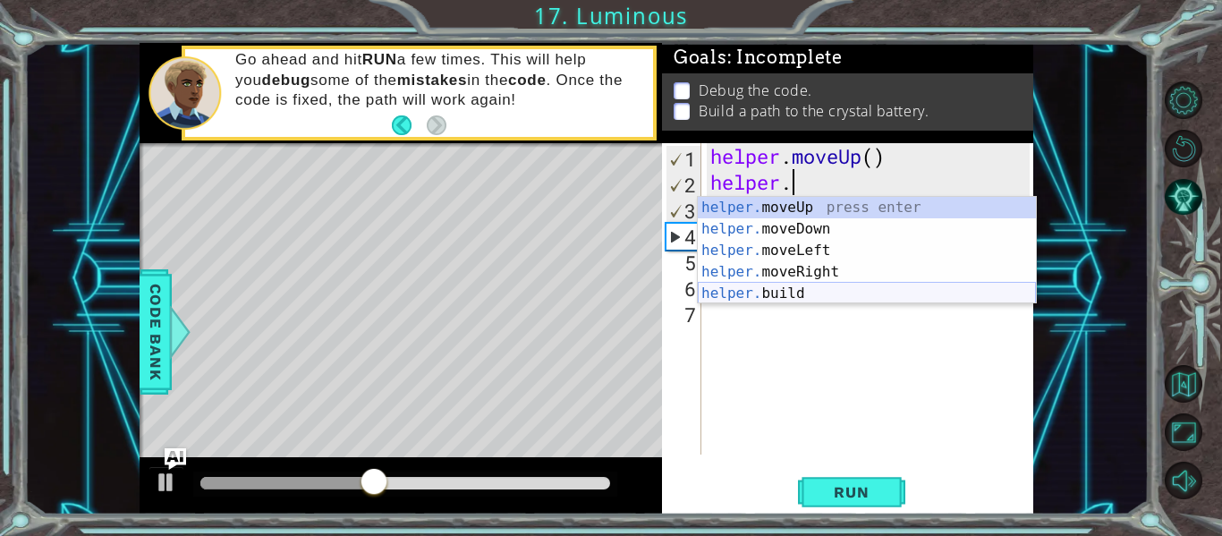
click at [790, 294] on div "helper. moveUp press enter helper. moveDown press enter helper. moveLeft press …" at bounding box center [867, 272] width 338 height 150
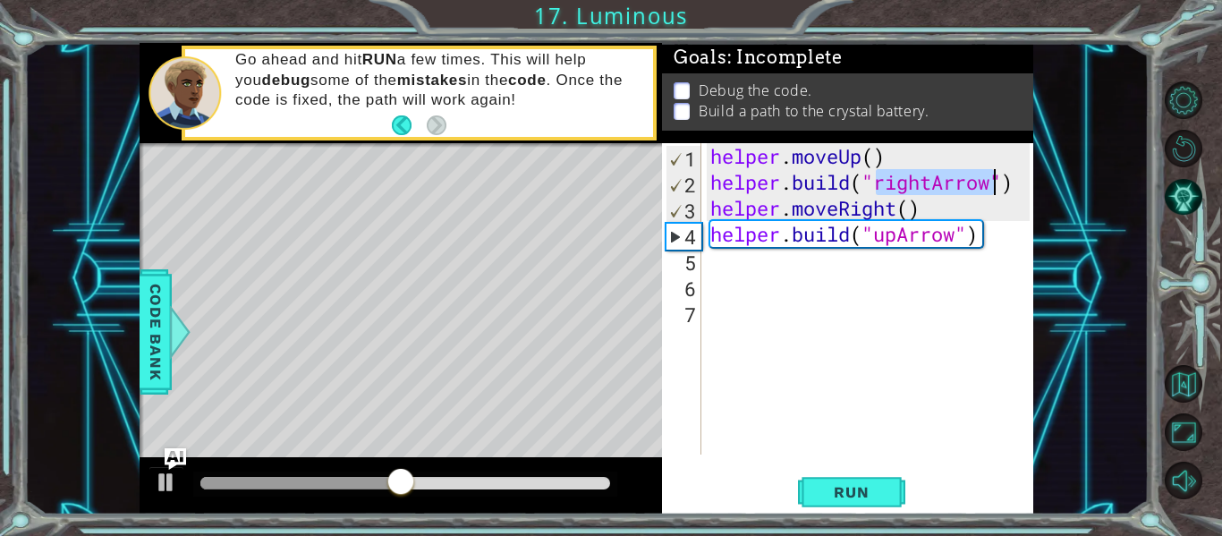
click at [929, 186] on div "helper . moveUp ( ) helper . build ( "rightArrow" ) helper . moveRight ( ) help…" at bounding box center [868, 298] width 323 height 311
click at [933, 188] on div "helper . moveUp ( ) helper . build ( "rightArrow" ) helper . moveRight ( ) help…" at bounding box center [873, 324] width 332 height 363
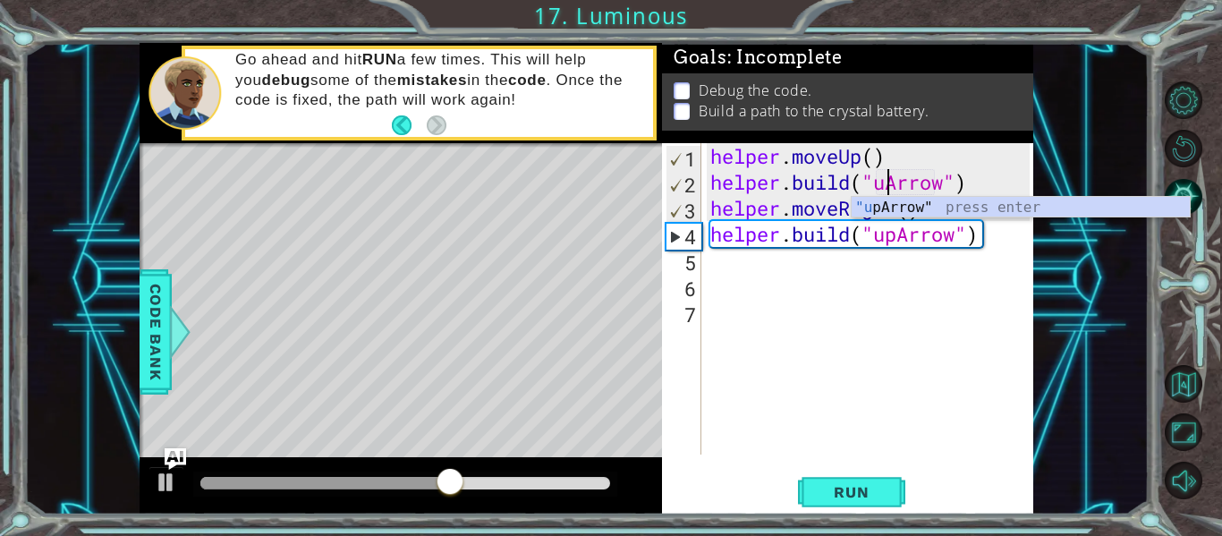
scroll to position [0, 9]
click at [925, 205] on div ""up Arrow" press enter" at bounding box center [1021, 229] width 338 height 64
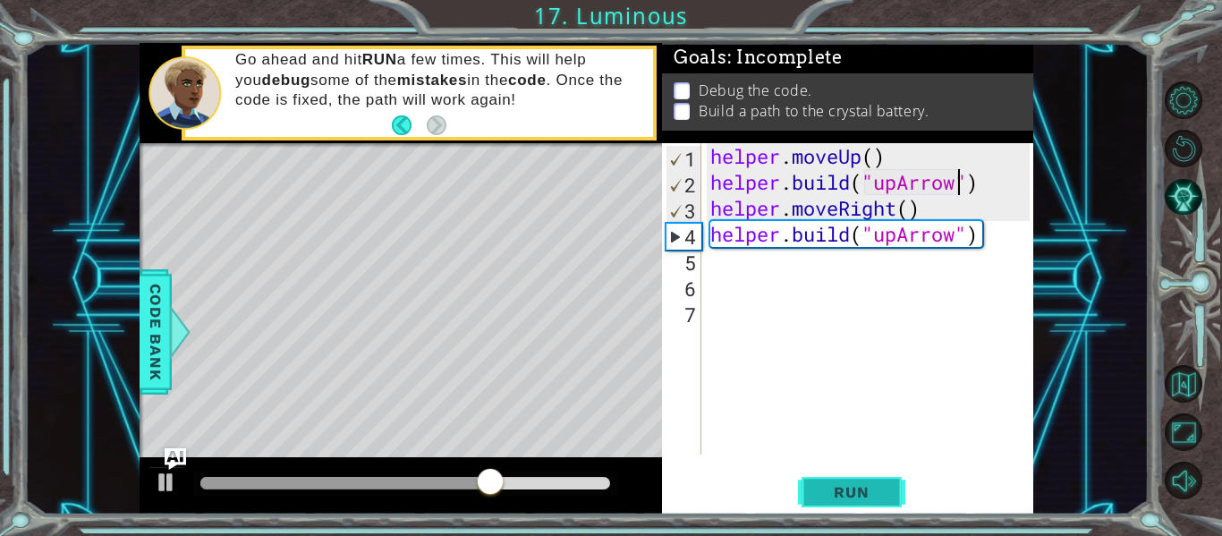
click at [817, 480] on button "Run" at bounding box center [851, 492] width 107 height 37
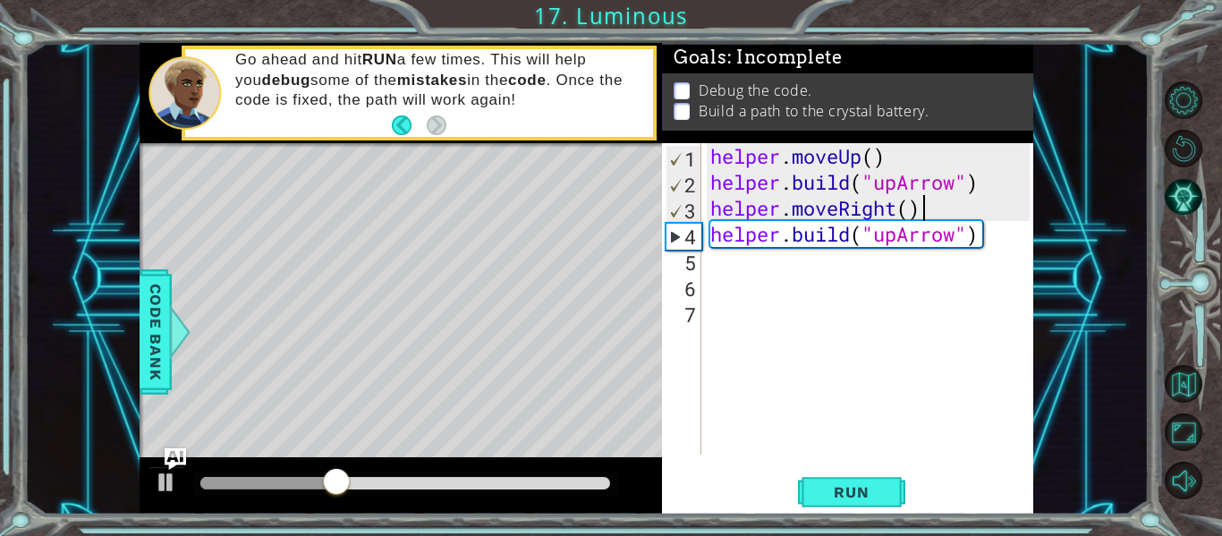
click at [923, 213] on div "helper . moveUp ( ) helper . build ( "upArrow" ) helper . moveRight ( ) helper …" at bounding box center [873, 324] width 332 height 363
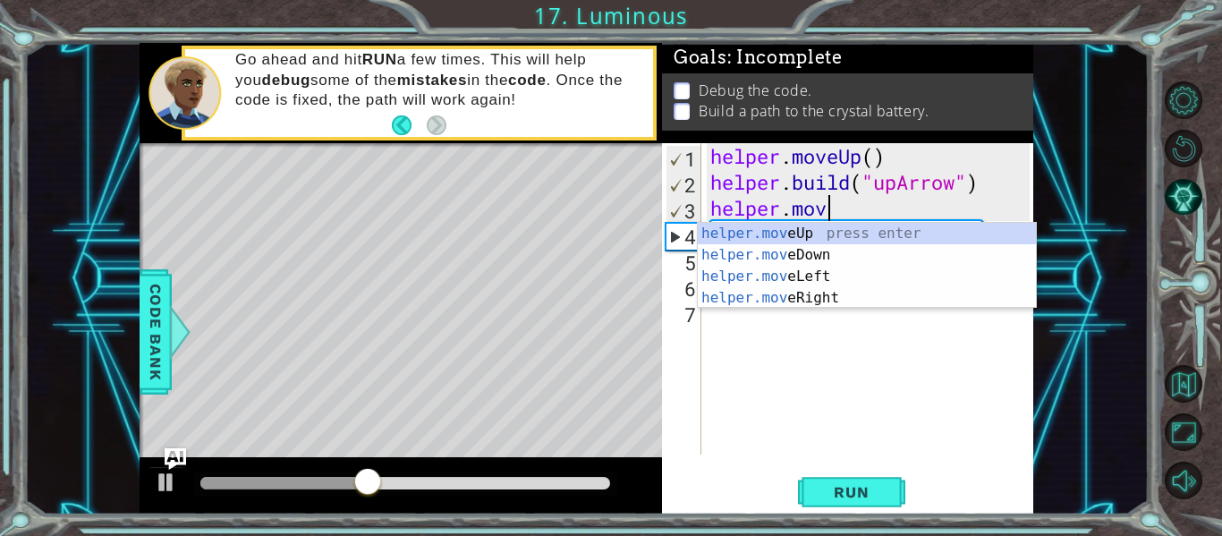
scroll to position [0, 4]
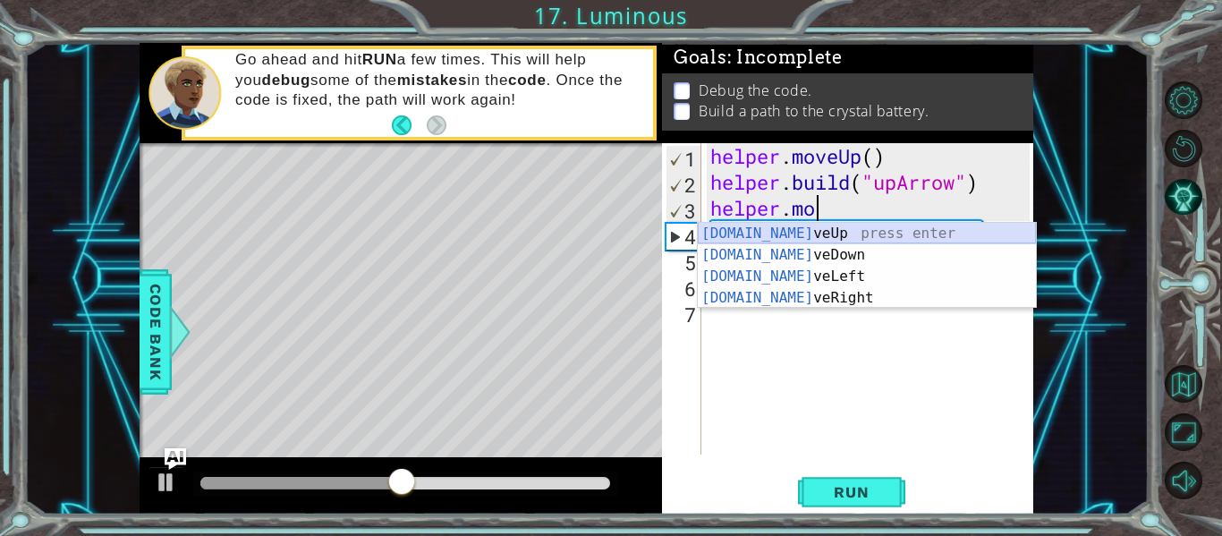
click at [793, 230] on div "[DOMAIN_NAME] veUp press enter [DOMAIN_NAME] veDown press enter [DOMAIN_NAME] v…" at bounding box center [867, 287] width 338 height 129
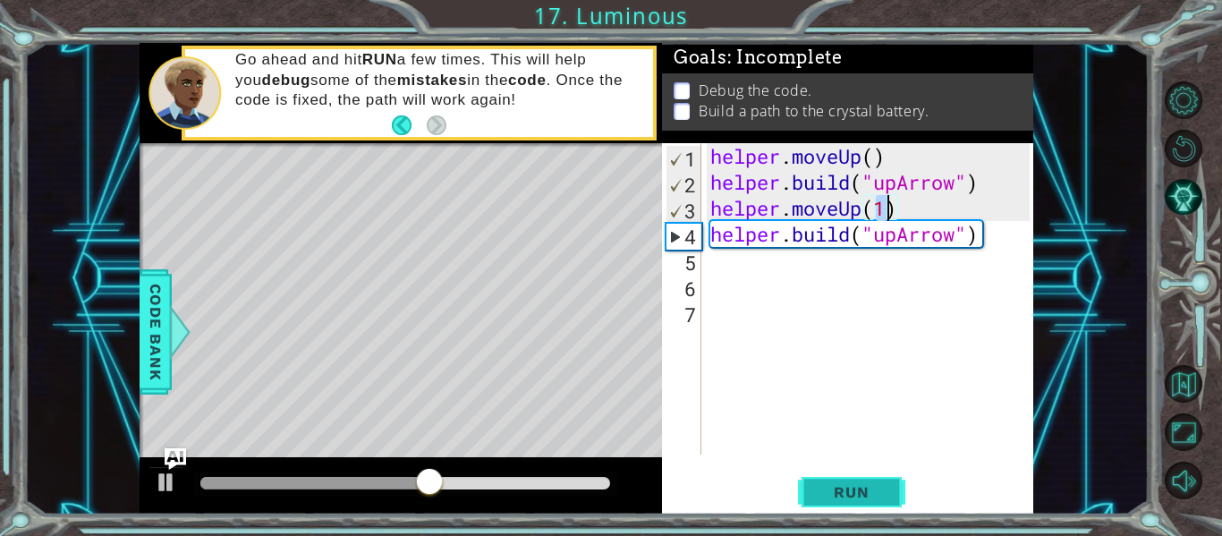
click at [825, 494] on span "Run" at bounding box center [851, 492] width 71 height 18
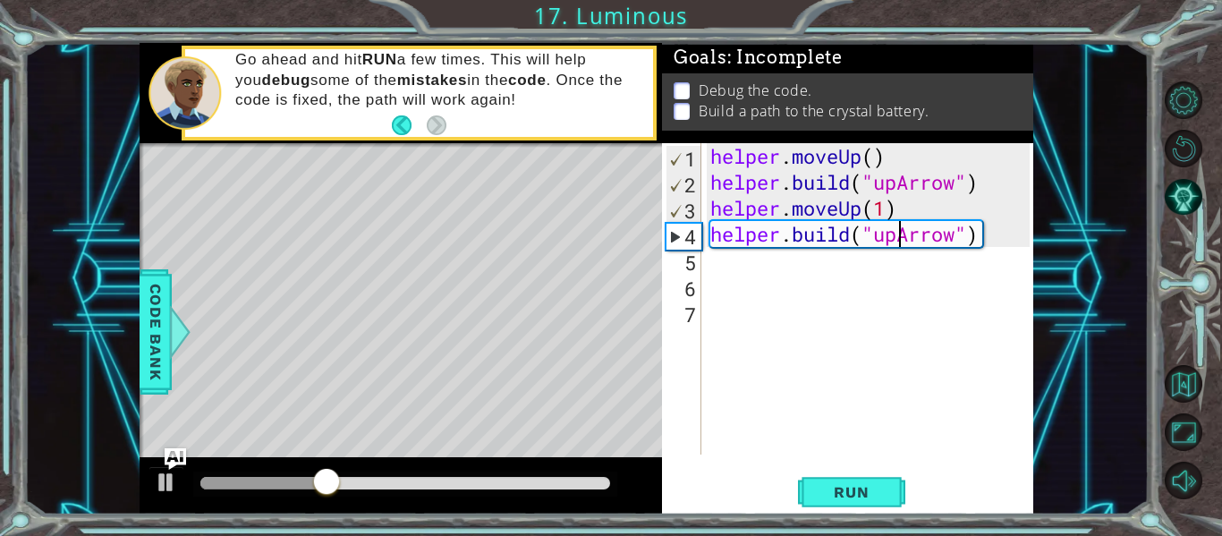
click at [902, 236] on div "helper . moveUp ( ) helper . build ( "upArrow" ) helper . moveUp ( 1 ) helper .…" at bounding box center [873, 324] width 332 height 363
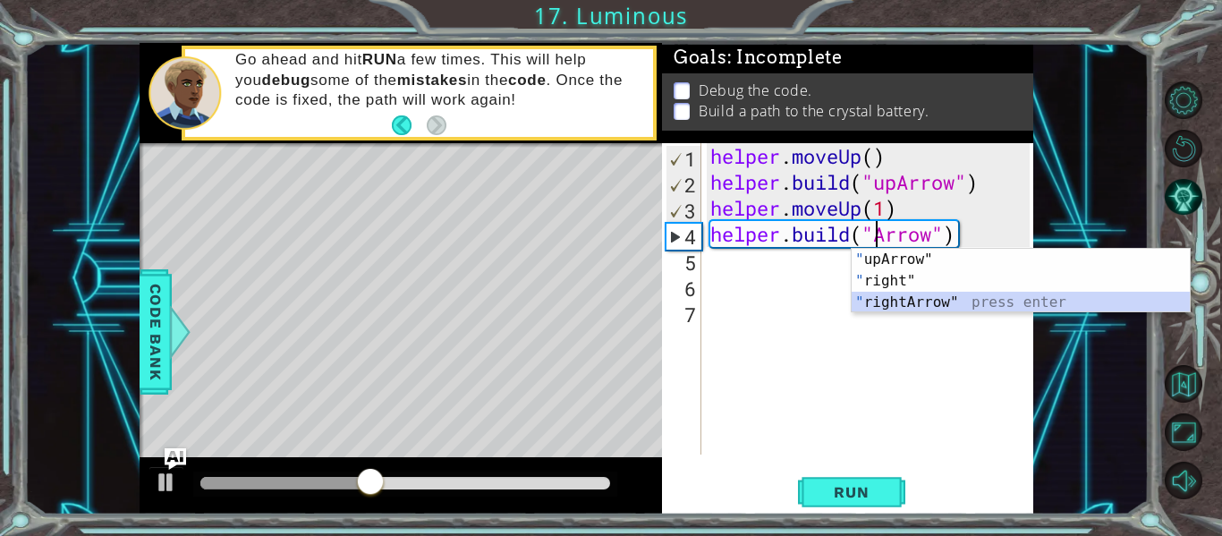
click at [888, 301] on div "" upArrow" press enter " right" press enter " rightArrow" press enter" at bounding box center [1021, 302] width 338 height 107
type textarea "[DOMAIN_NAME]("rightArrow")"
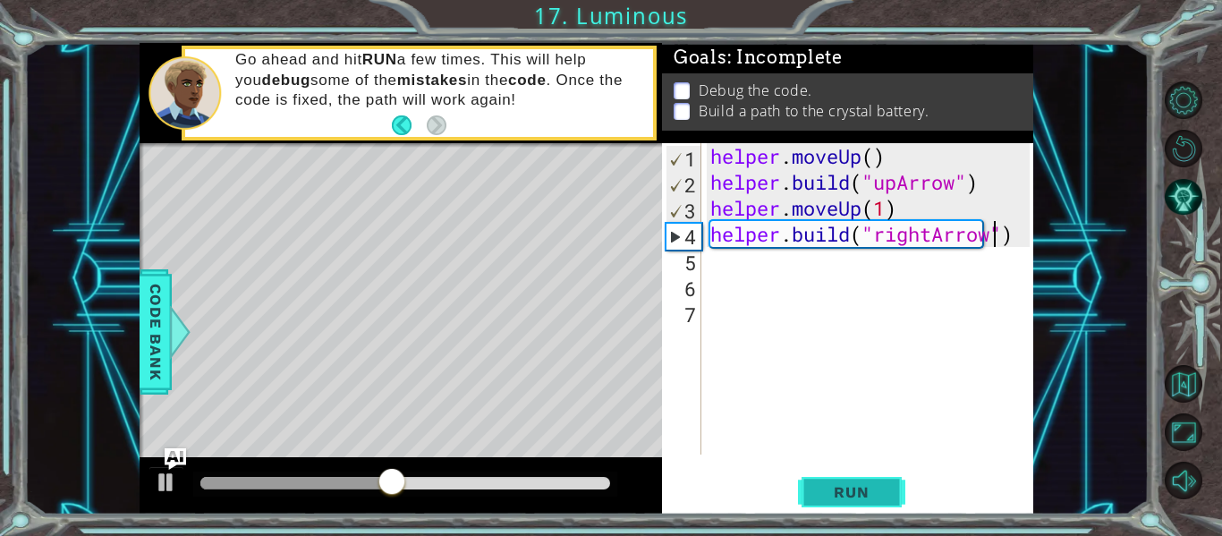
click at [865, 490] on span "Run" at bounding box center [851, 492] width 71 height 18
click at [705, 261] on div "[DOMAIN_NAME]("rightArrow") 1 2 3 4 5 6 7 helper . moveUp ( ) helper . build ( …" at bounding box center [846, 298] width 368 height 311
click at [716, 261] on div "helper . moveUp ( ) helper . build ( "upArrow" ) helper . moveUp ( 1 ) helper .…" at bounding box center [873, 324] width 332 height 363
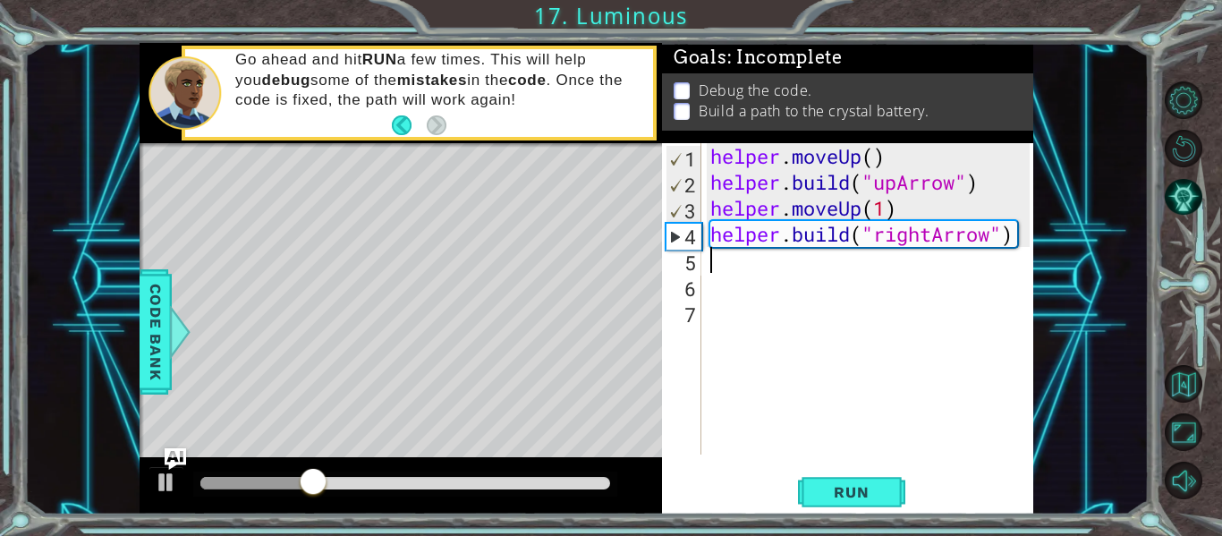
scroll to position [0, 0]
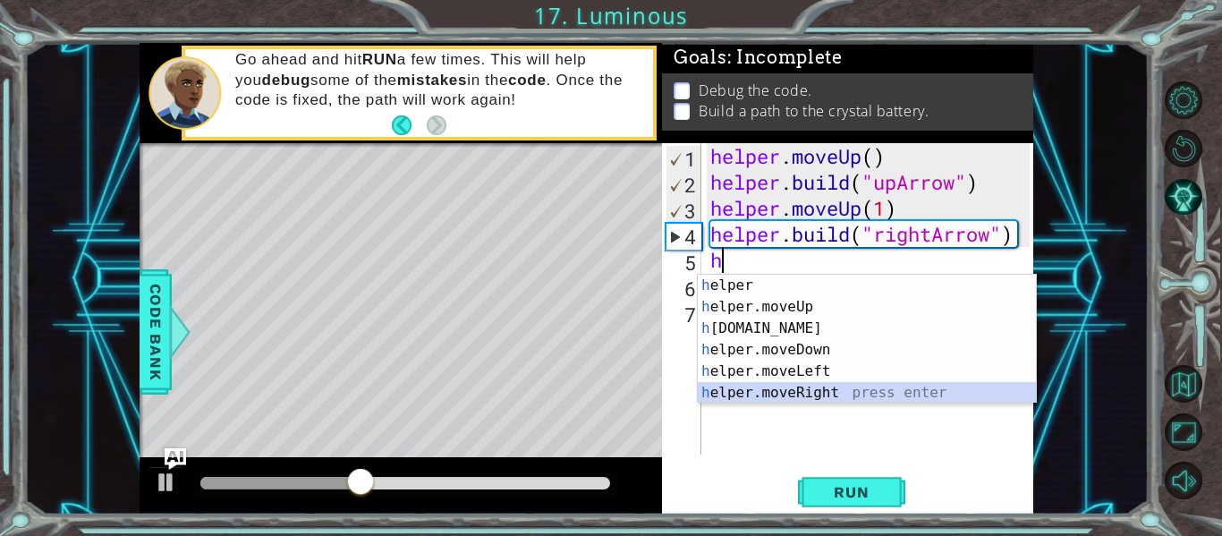
click at [776, 390] on div "h elper press enter h elper.moveUp press enter h [DOMAIN_NAME] press enter h el…" at bounding box center [867, 361] width 338 height 172
type textarea "helper.moveRight(1)"
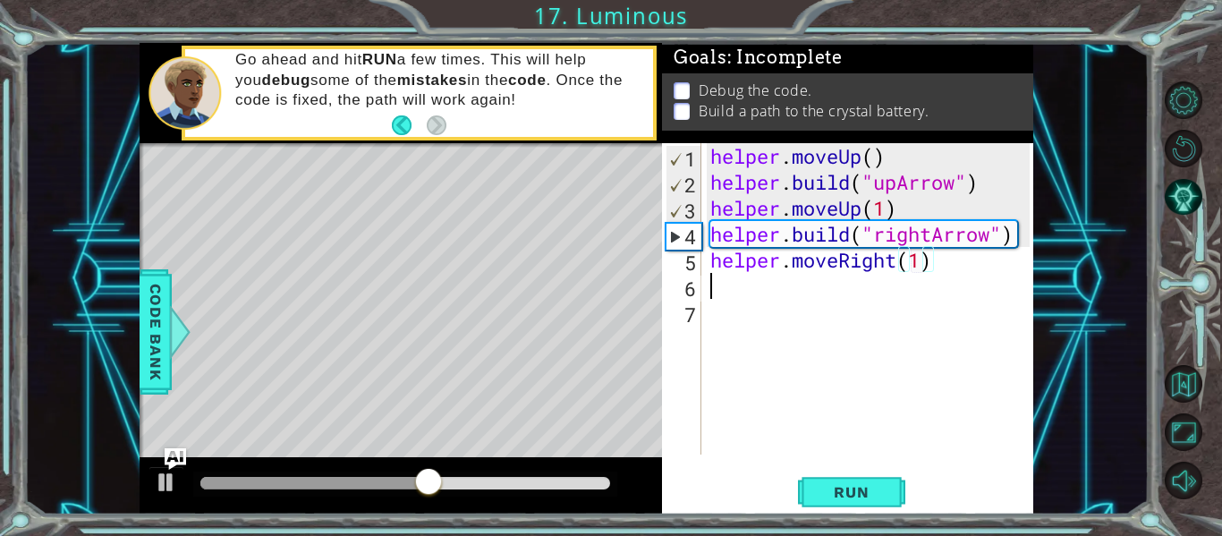
click at [707, 286] on div "helper . moveUp ( ) helper . build ( "upArrow" ) helper . moveUp ( 1 ) helper .…" at bounding box center [873, 324] width 332 height 363
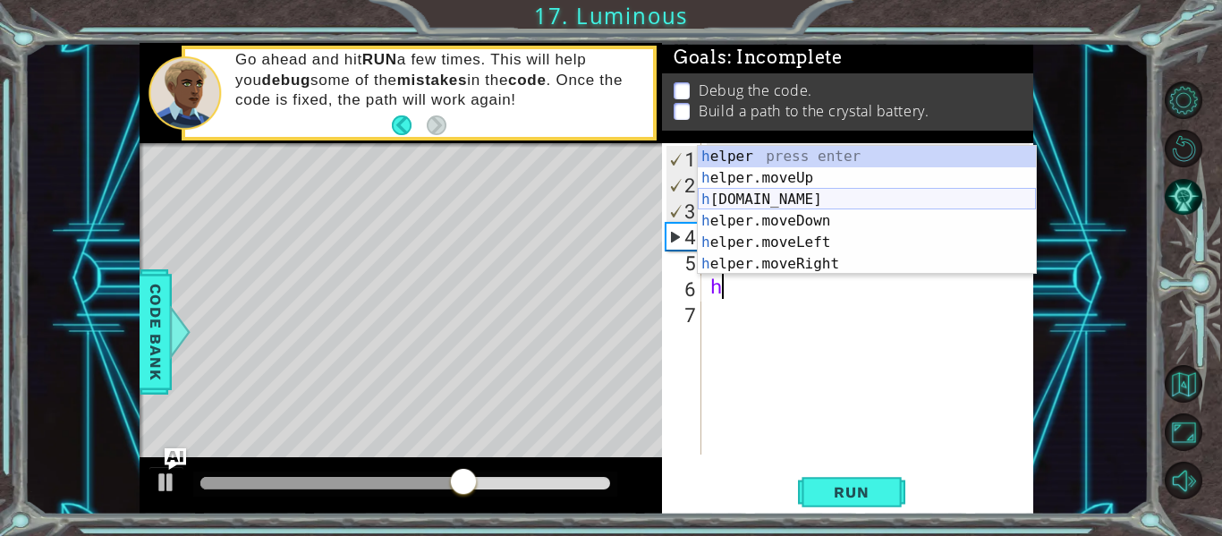
click at [741, 200] on div "h elper press enter h elper.moveUp press enter h [DOMAIN_NAME] press enter h el…" at bounding box center [867, 232] width 338 height 172
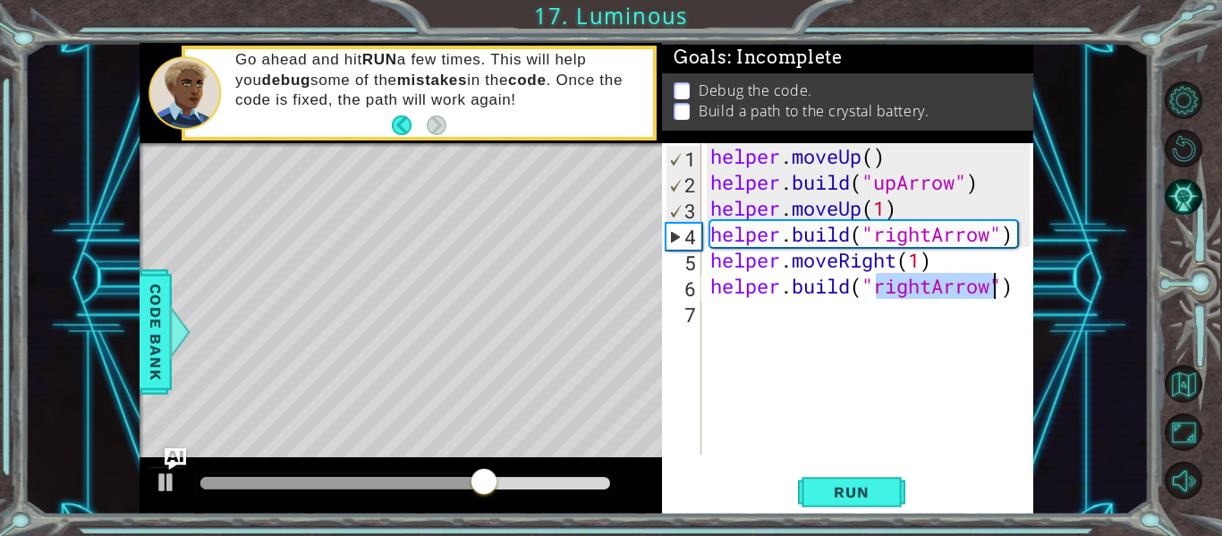
type textarea "[DOMAIN_NAME]("rightArrow")"
click at [705, 317] on div "[DOMAIN_NAME]("rightArrow") 1 2 3 4 5 6 7 helper . moveUp ( ) helper . build ( …" at bounding box center [846, 298] width 368 height 311
click at [710, 309] on div "helper . moveUp ( ) helper . build ( "upArrow" ) helper . moveUp ( 1 ) helper .…" at bounding box center [873, 324] width 332 height 363
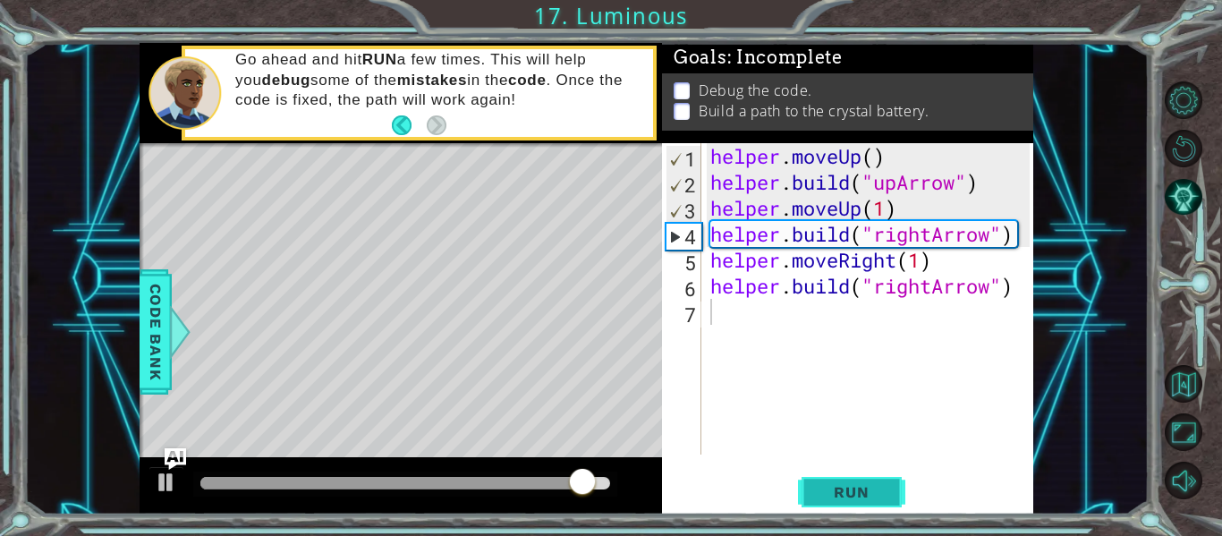
click at [849, 489] on span "Run" at bounding box center [851, 492] width 71 height 18
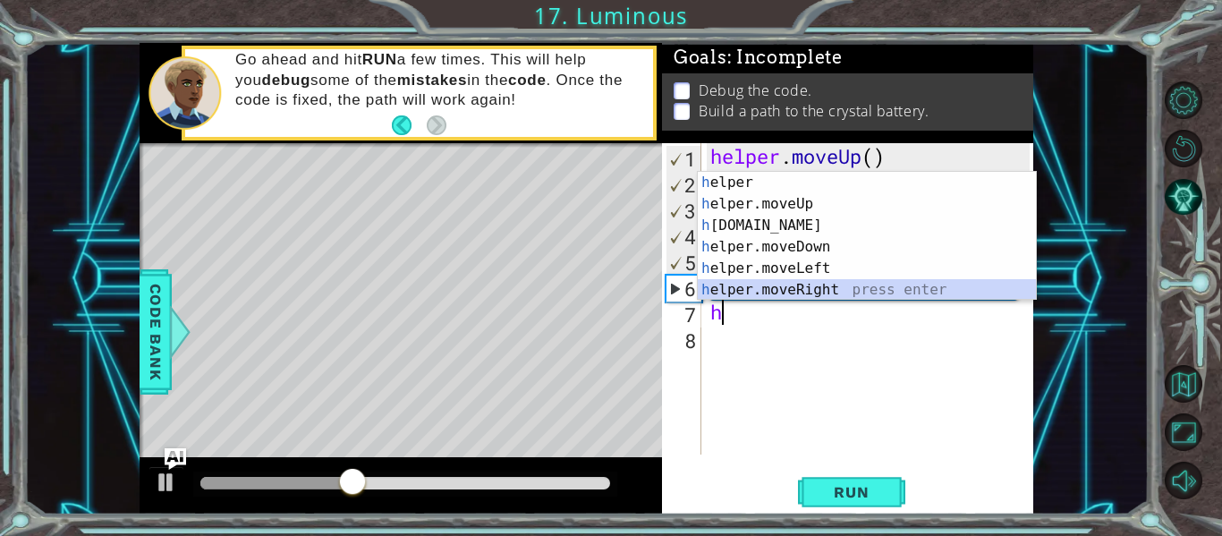
click at [795, 290] on div "h elper press enter h elper.moveUp press enter h [DOMAIN_NAME] press enter h el…" at bounding box center [867, 258] width 338 height 172
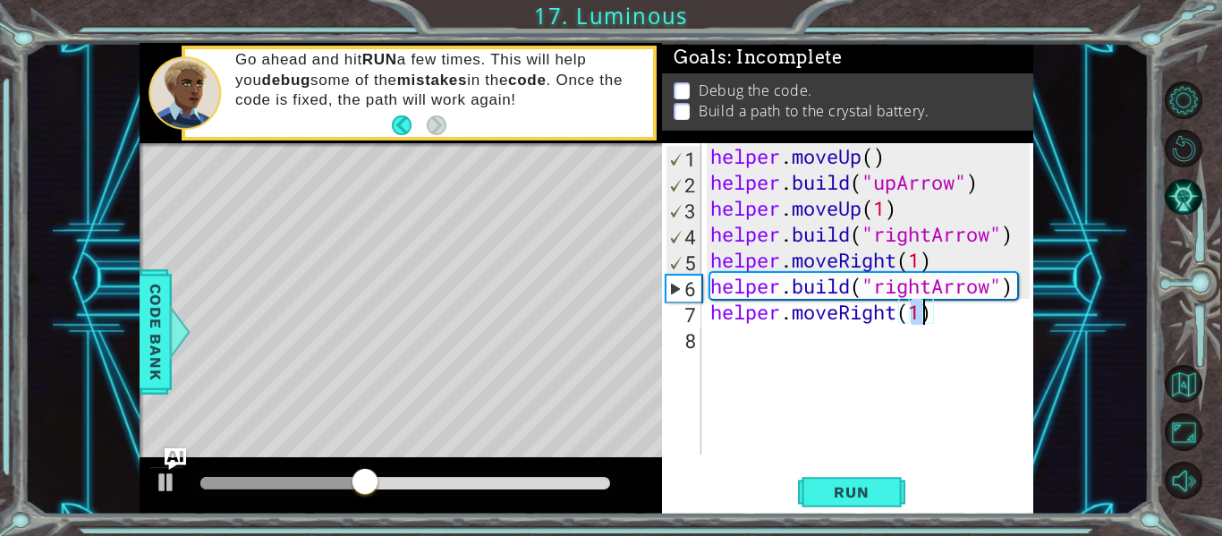
type textarea "helper.moveRight(1)"
click at [704, 336] on div "helper.moveRight(1) 1 2 3 4 5 6 7 8 helper . moveUp ( ) helper . build ( "upArr…" at bounding box center [846, 298] width 368 height 311
click at [714, 339] on div "helper . moveUp ( ) helper . build ( "upArrow" ) helper . moveUp ( 1 ) helper .…" at bounding box center [873, 324] width 332 height 363
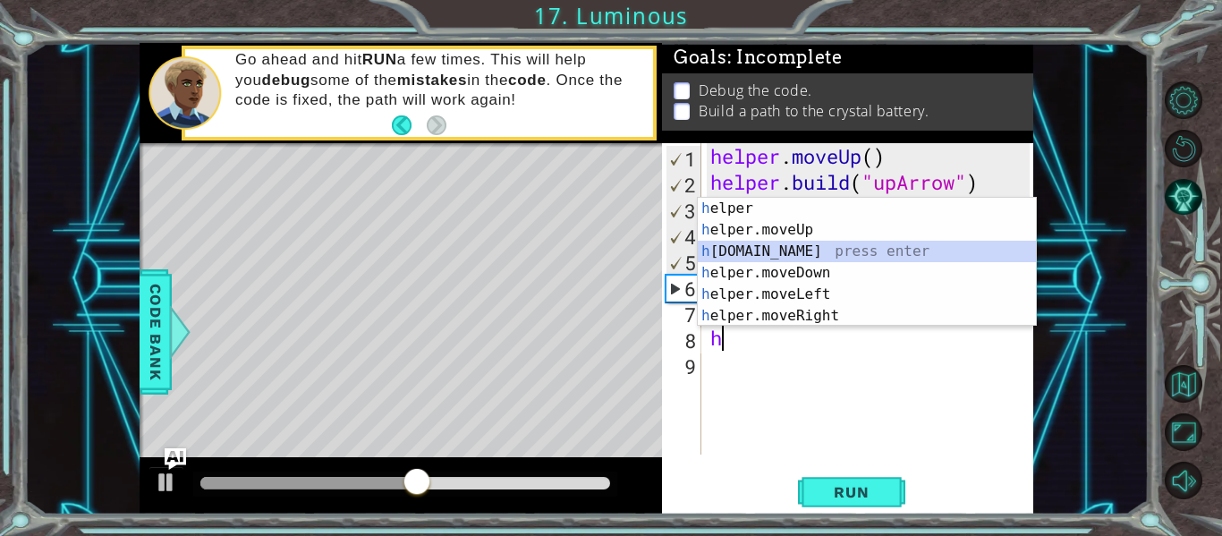
click at [753, 251] on div "h elper press enter h elper.moveUp press enter h [DOMAIN_NAME] press enter h el…" at bounding box center [867, 284] width 338 height 172
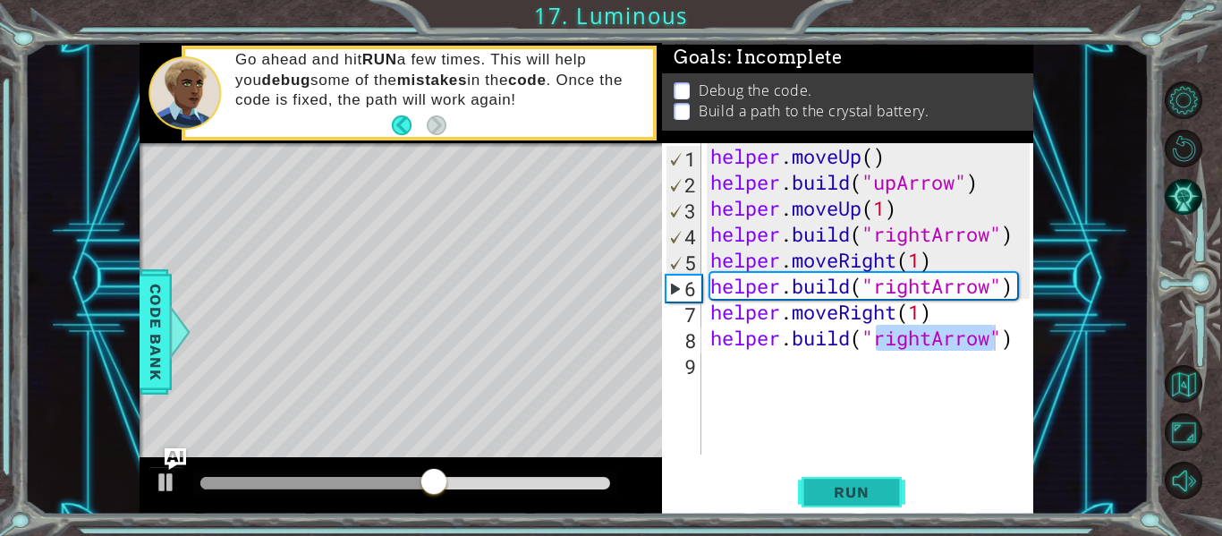
click at [883, 493] on span "Run" at bounding box center [851, 492] width 71 height 18
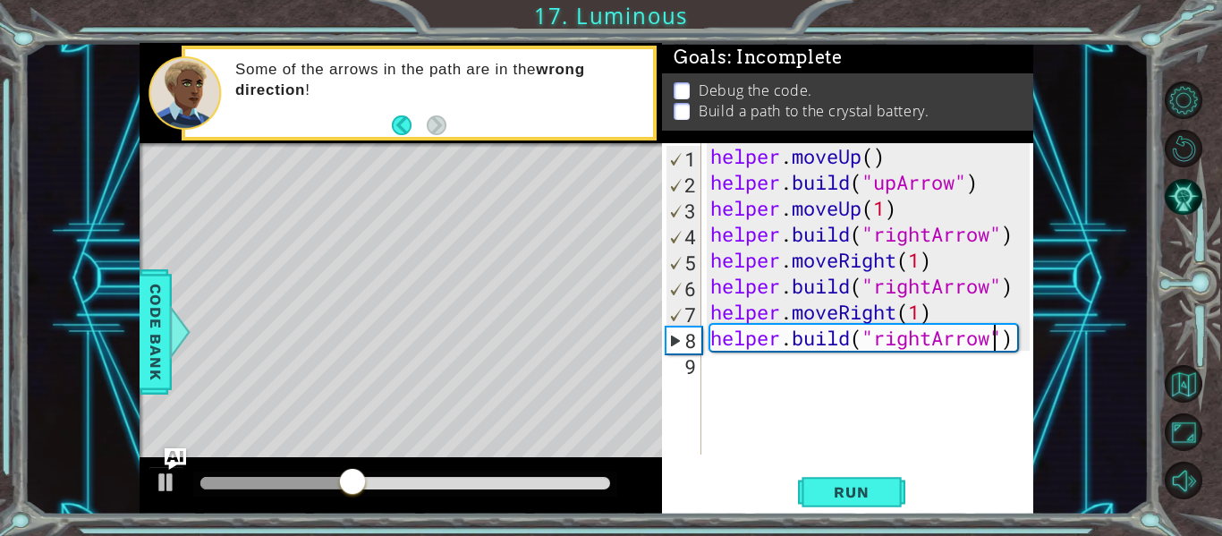
click at [936, 338] on div "helper . moveUp ( ) helper . build ( "upArrow" ) helper . moveUp ( 1 ) helper .…" at bounding box center [873, 324] width 332 height 363
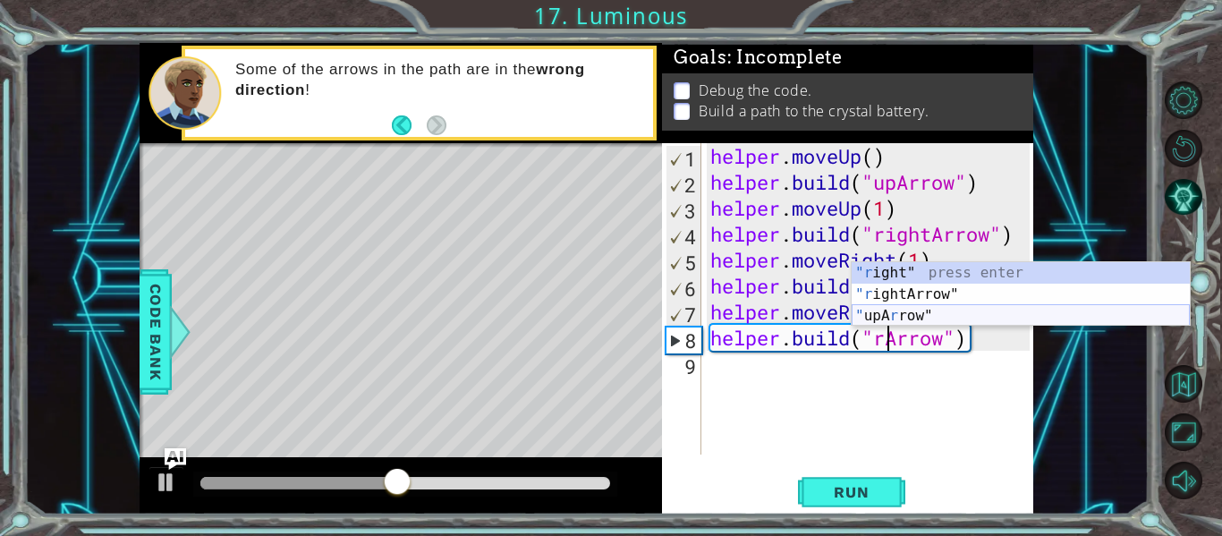
click at [900, 312] on div ""r ight" press enter "r ightArrow" press enter " upA r row" press enter" at bounding box center [1021, 315] width 338 height 107
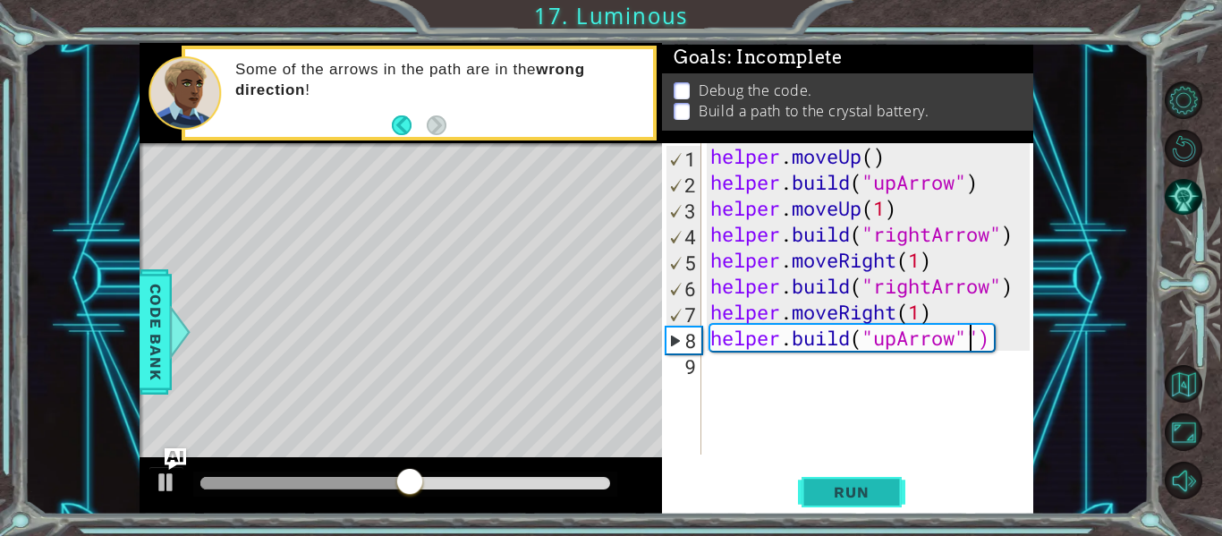
click at [845, 486] on span "Run" at bounding box center [851, 492] width 71 height 18
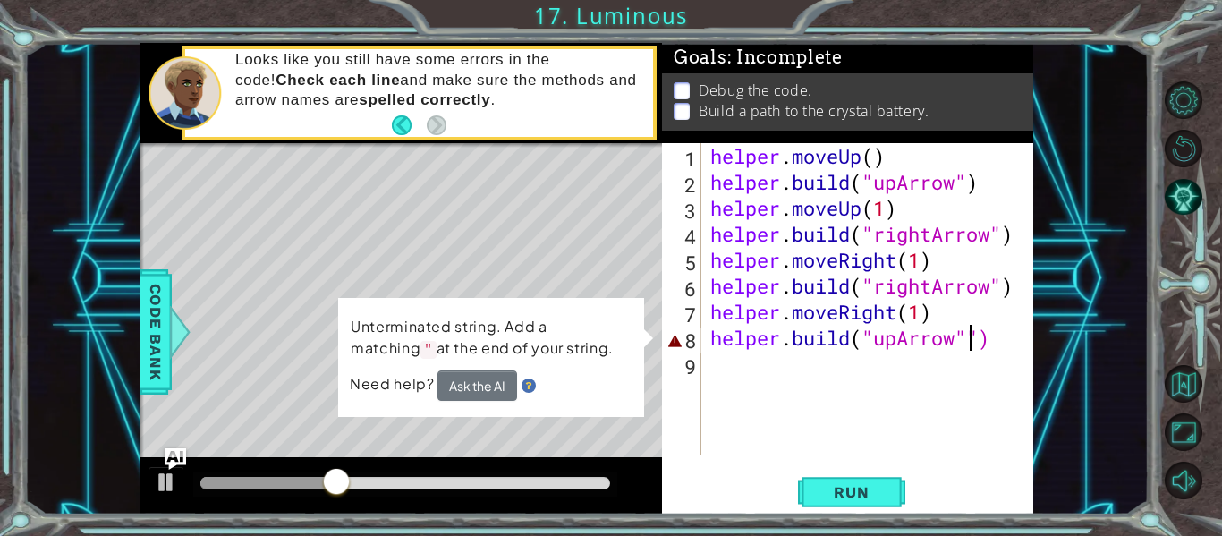
type textarea "[DOMAIN_NAME]("upArrow")"
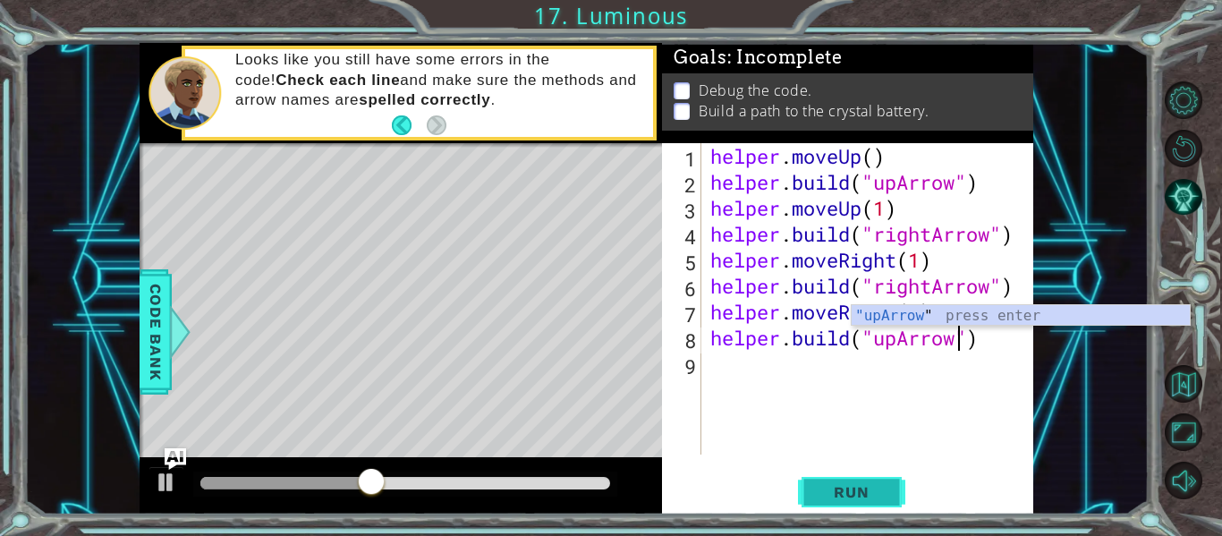
click at [864, 486] on span "Run" at bounding box center [851, 492] width 71 height 18
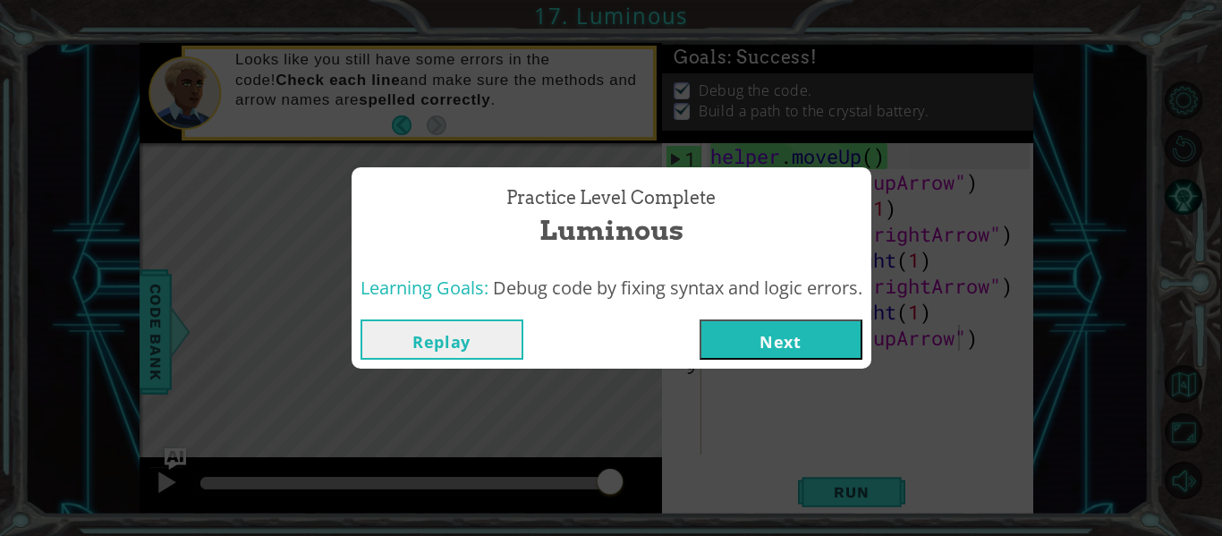
click at [792, 336] on button "Next" at bounding box center [781, 339] width 163 height 40
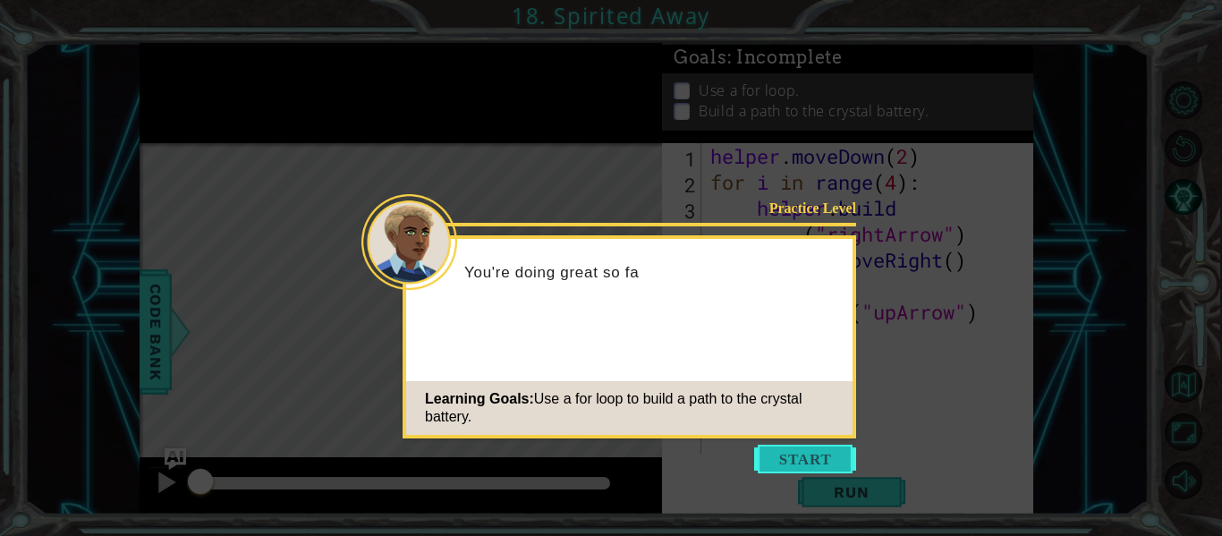
click at [802, 452] on button "Start" at bounding box center [805, 459] width 102 height 29
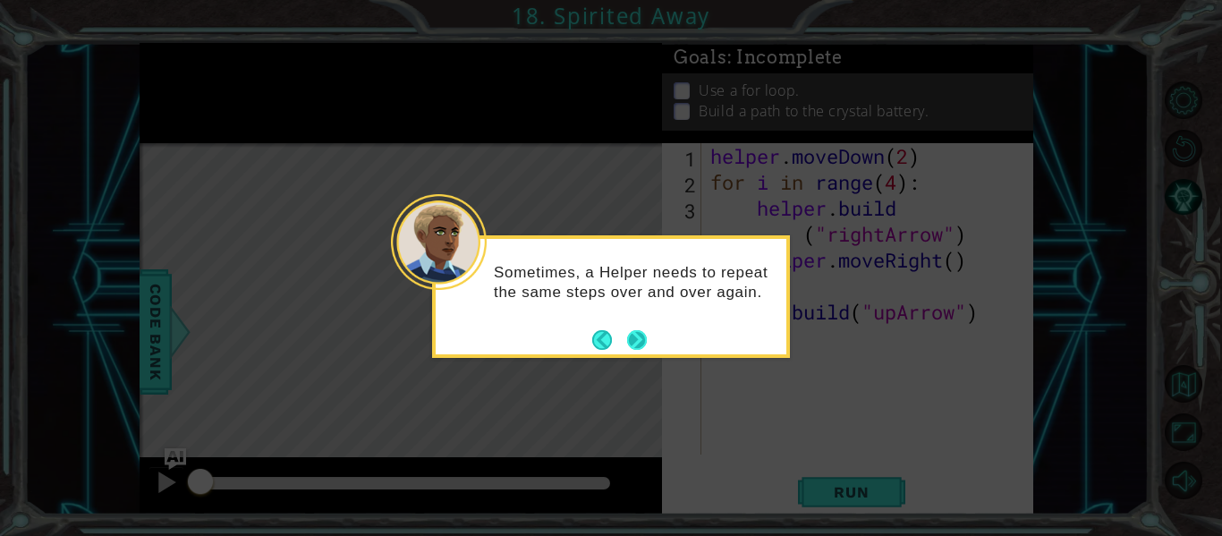
click at [635, 328] on footer at bounding box center [619, 340] width 55 height 27
click at [635, 330] on button "Next" at bounding box center [637, 340] width 20 height 20
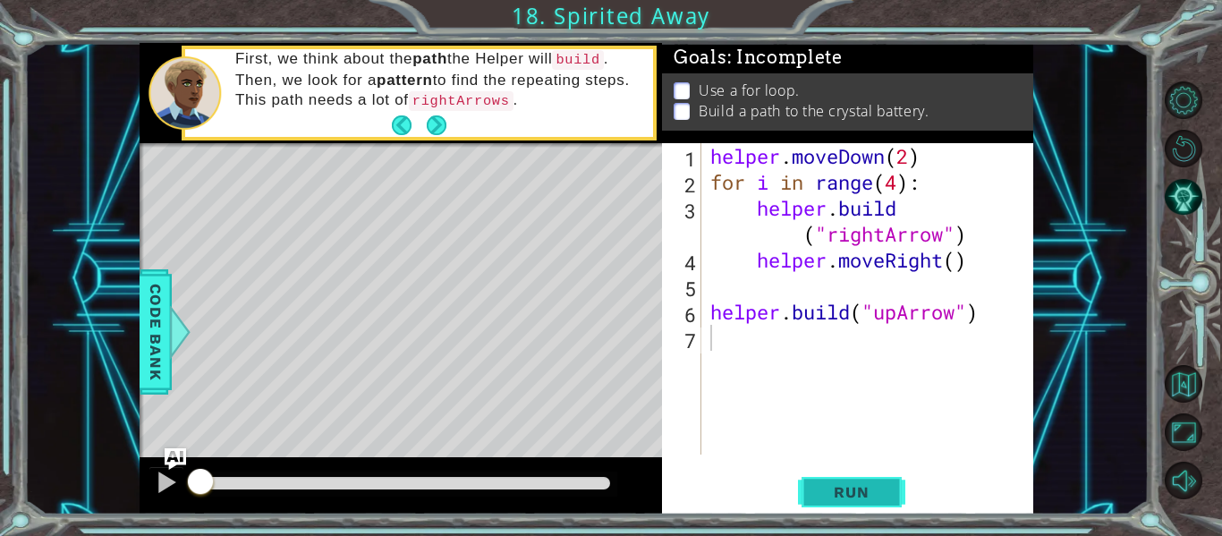
click at [860, 489] on span "Run" at bounding box center [851, 492] width 71 height 18
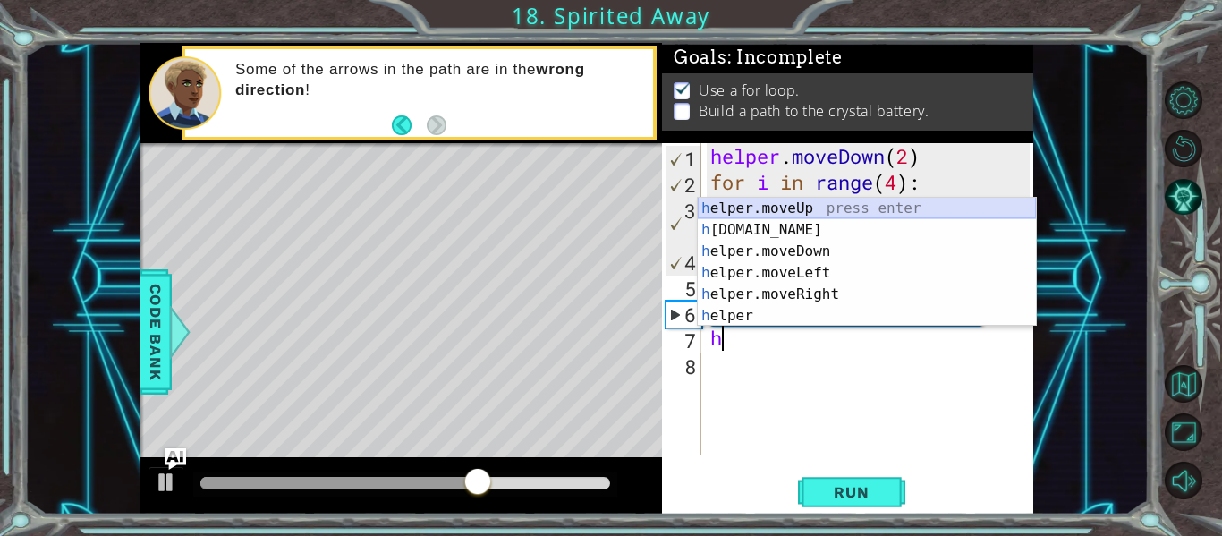
click at [771, 206] on div "h elper.moveUp press enter h [DOMAIN_NAME] press enter h elper.moveDown press e…" at bounding box center [867, 284] width 338 height 172
type textarea "helper.moveUp(1)"
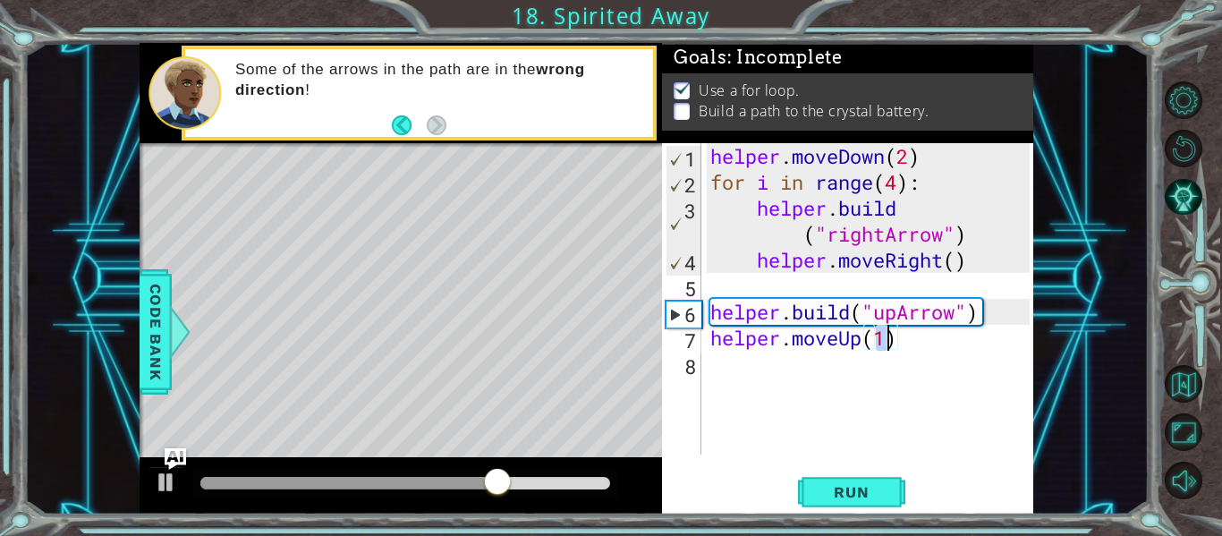
click at [725, 370] on div "helper . moveDown ( 2 ) for i in range ( 4 ) : helper . build ( "rightArrow" ) …" at bounding box center [873, 324] width 332 height 363
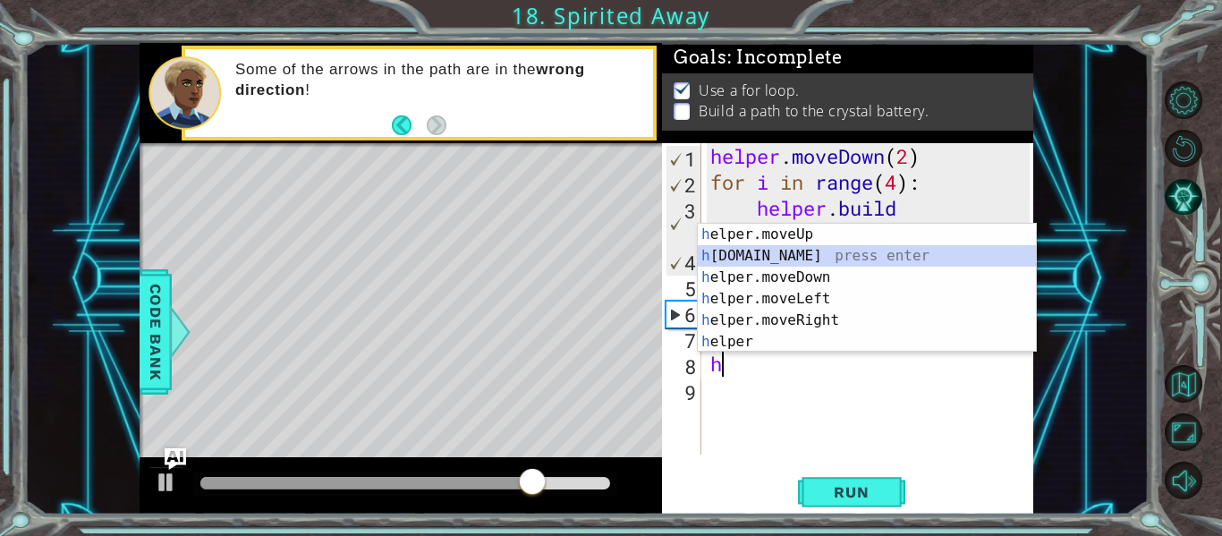
click at [737, 260] on div "h elper.moveUp press enter h [DOMAIN_NAME] press enter h elper.moveDown press e…" at bounding box center [867, 310] width 338 height 172
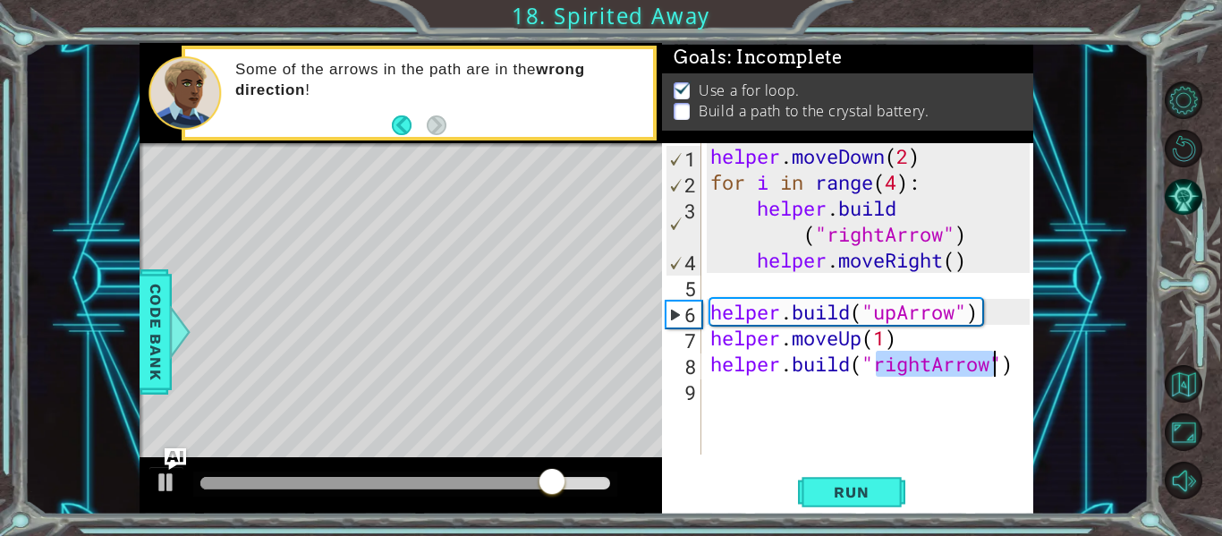
click at [924, 371] on div "helper . moveDown ( 2 ) for i in range ( 4 ) : helper . build ( "rightArrow" ) …" at bounding box center [868, 298] width 323 height 311
click at [930, 371] on div "helper . moveDown ( 2 ) for i in range ( 4 ) : helper . build ( "rightArrow" ) …" at bounding box center [873, 324] width 332 height 363
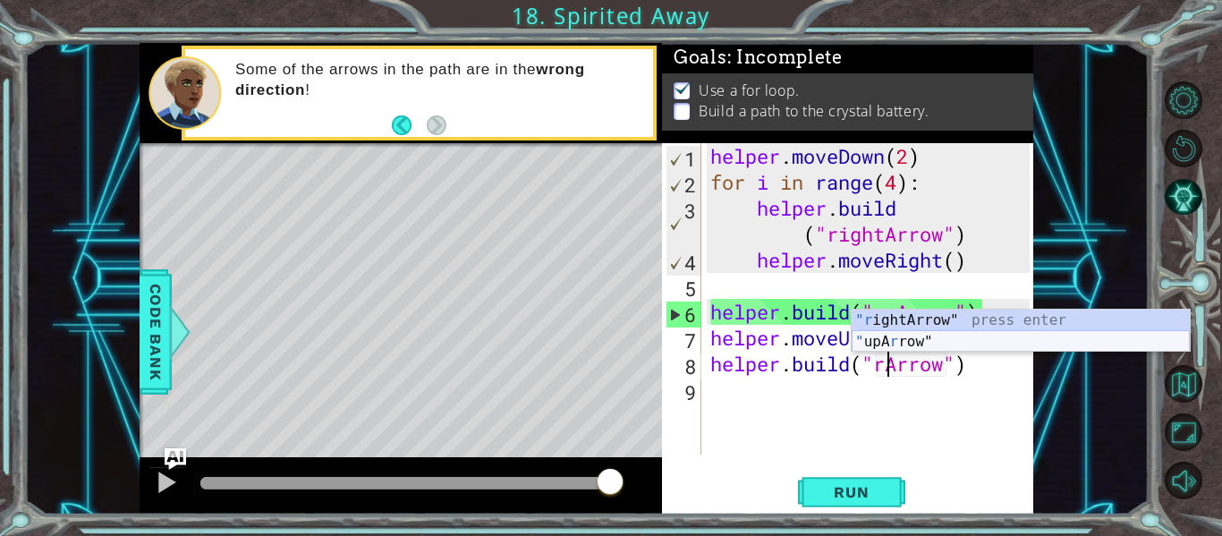
click at [890, 339] on div ""r ightArrow" press enter " upA r row" press enter" at bounding box center [1021, 353] width 338 height 86
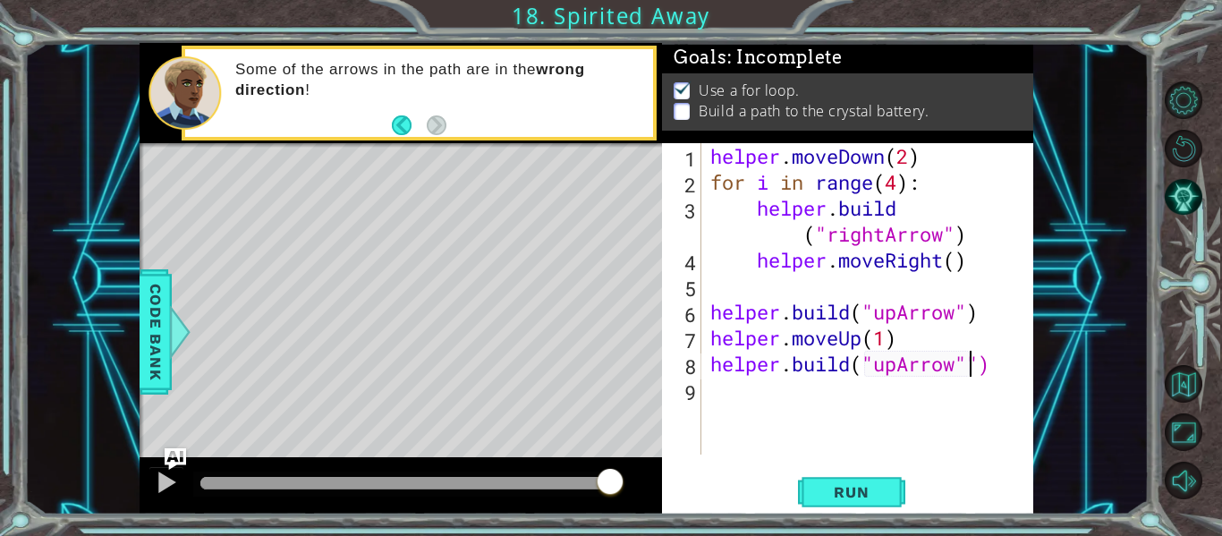
type textarea "[DOMAIN_NAME]("upArrow")"
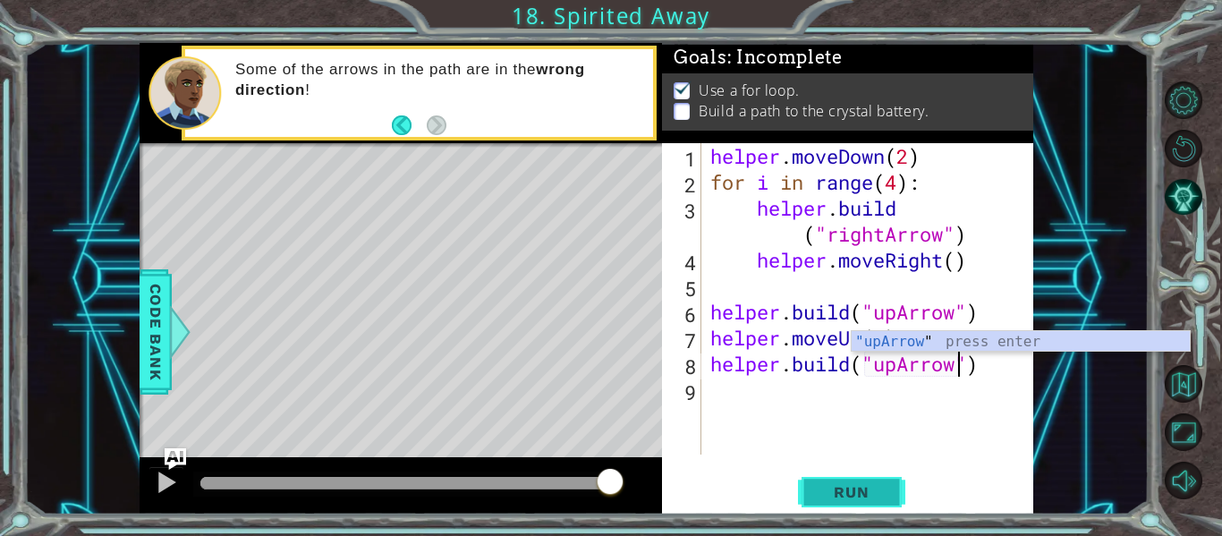
click at [872, 481] on button "Run" at bounding box center [851, 492] width 107 height 37
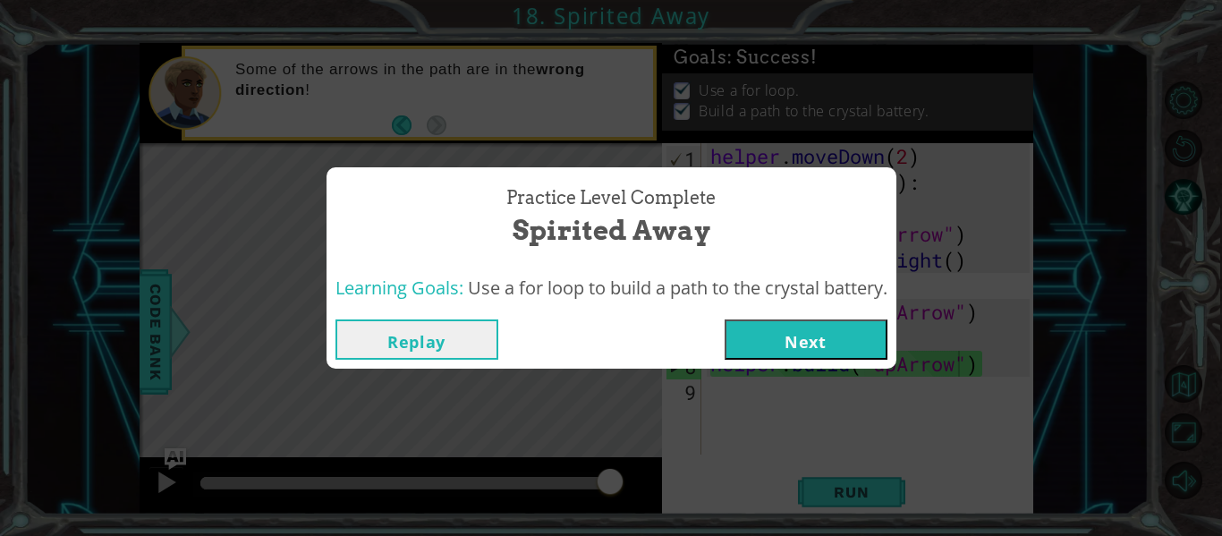
click at [799, 329] on button "Next" at bounding box center [806, 339] width 163 height 40
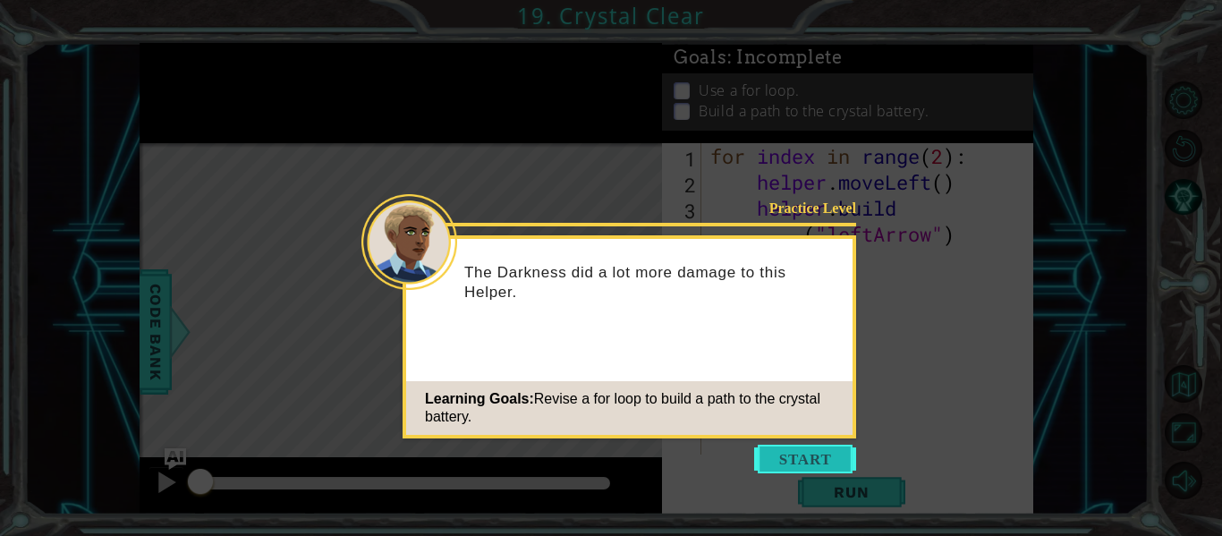
click at [785, 459] on button "Start" at bounding box center [805, 459] width 102 height 29
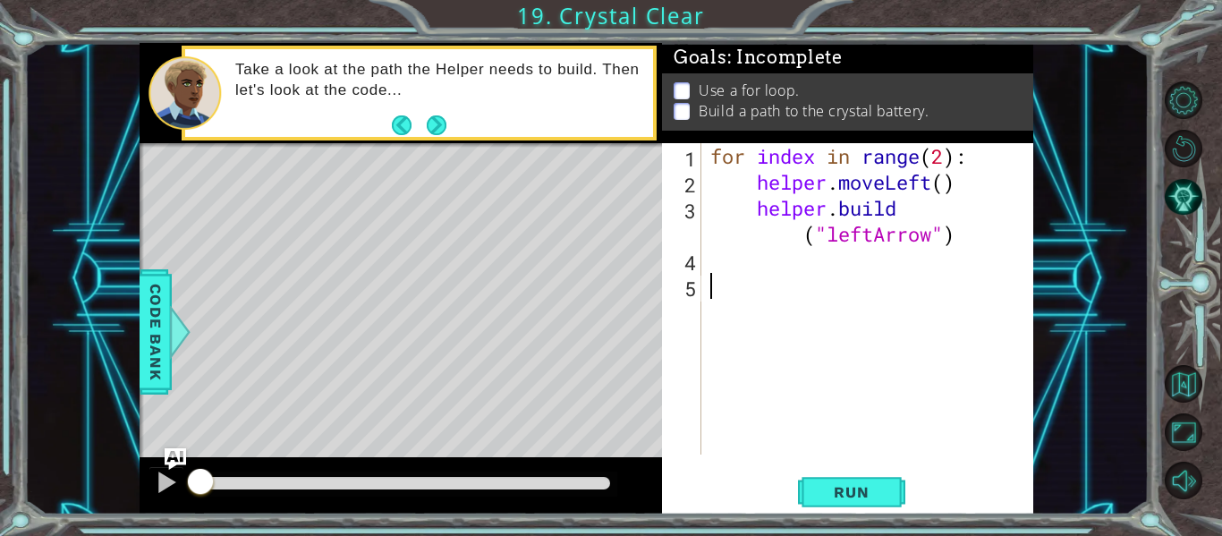
click at [713, 263] on div "for index in range ( 2 ) : helper . moveLeft ( ) helper . build ( "leftArrow" )" at bounding box center [873, 324] width 332 height 363
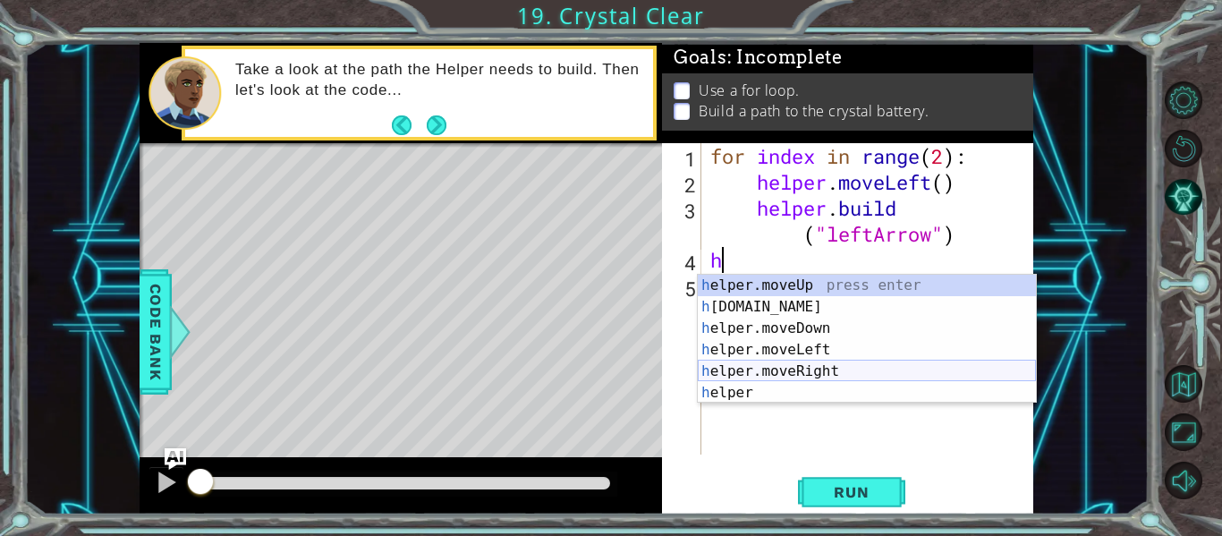
click at [747, 367] on div "h elper.moveUp press enter h [DOMAIN_NAME] press enter h elper.moveDown press e…" at bounding box center [867, 361] width 338 height 172
type textarea "helper.moveRight(1)"
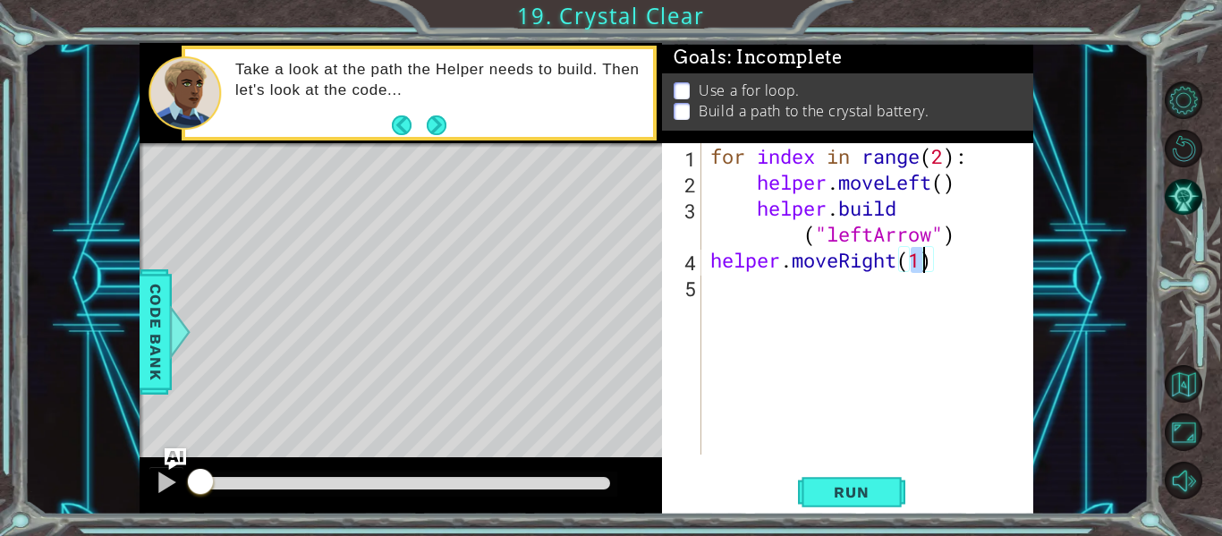
click at [709, 287] on div "for index in range ( 2 ) : helper . moveLeft ( ) helper . build ( "leftArrow" )…" at bounding box center [873, 324] width 332 height 363
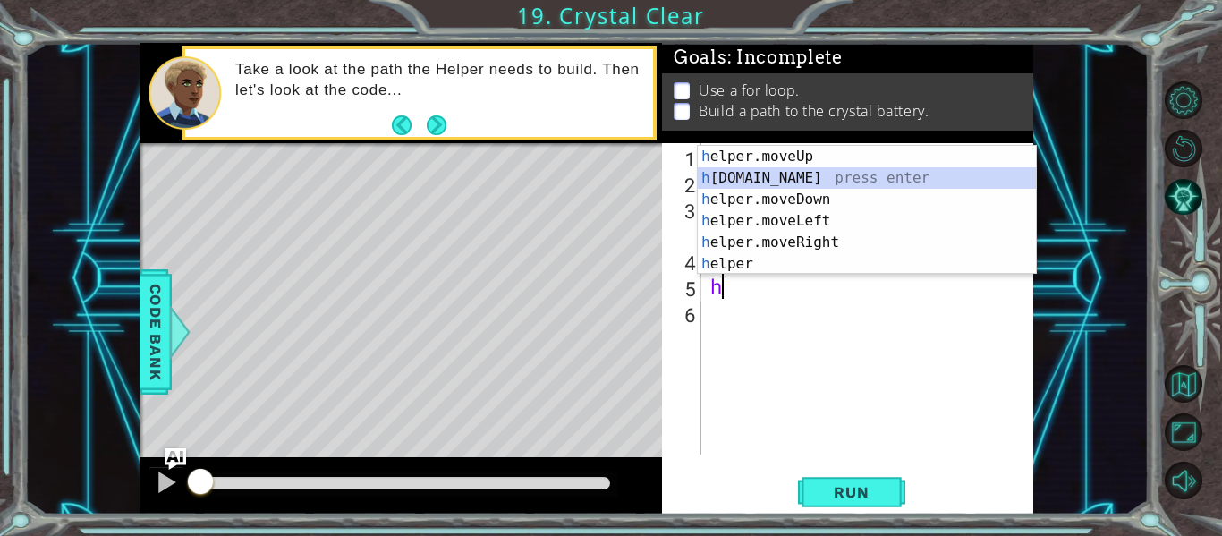
click at [771, 173] on div "h elper.moveUp press enter h [DOMAIN_NAME] press enter h elper.moveDown press e…" at bounding box center [867, 232] width 338 height 172
type textarea "[DOMAIN_NAME]("rightArrow")"
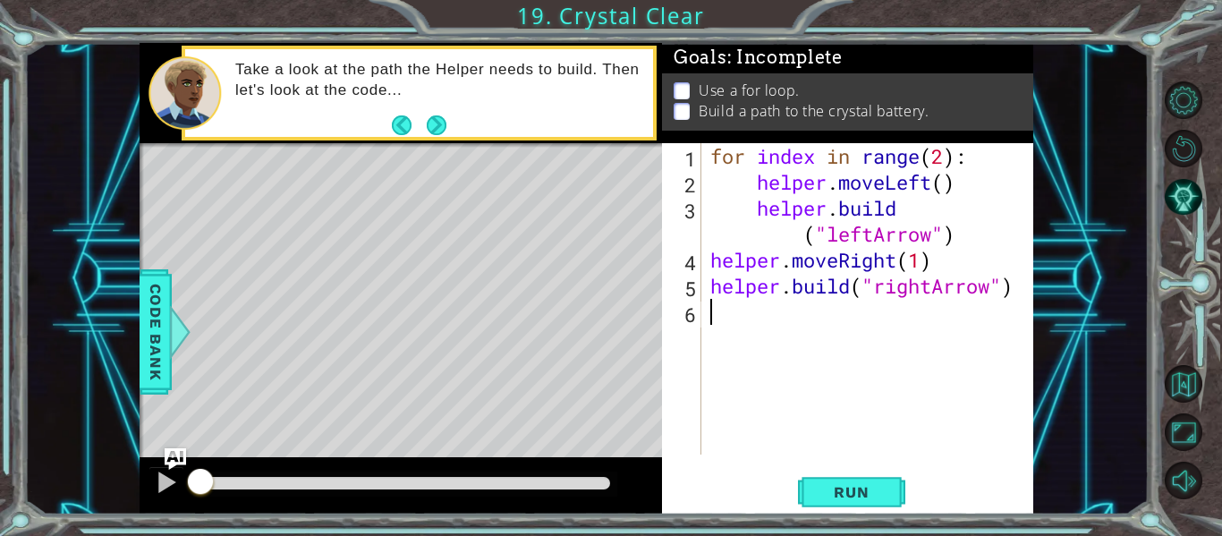
click at [711, 306] on div "for index in range ( 2 ) : helper . moveLeft ( ) helper . build ( "leftArrow" )…" at bounding box center [873, 324] width 332 height 363
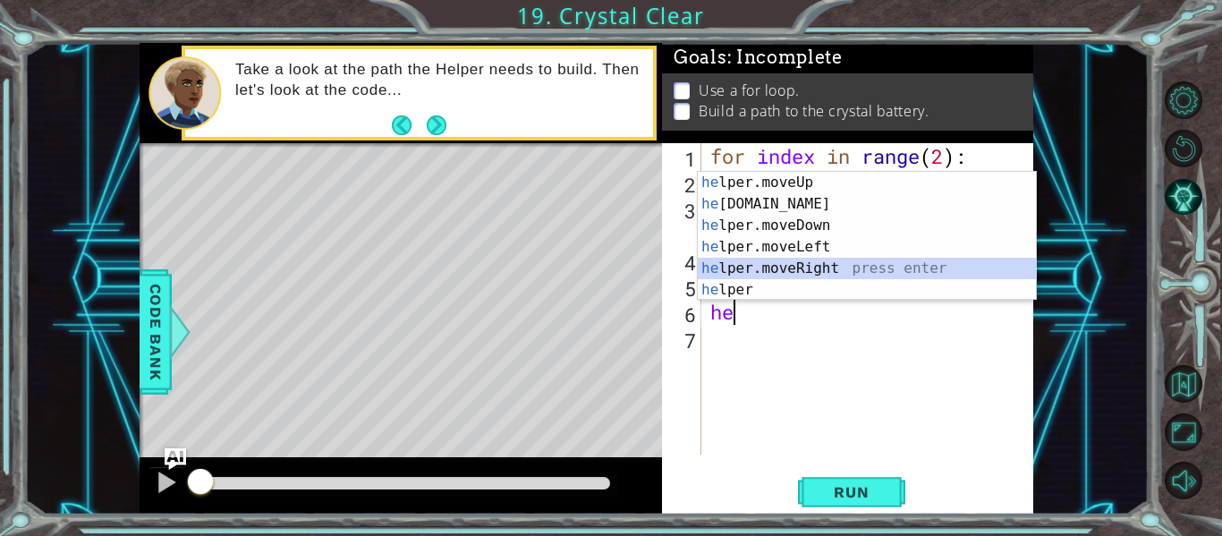
click at [777, 266] on div "he lper.moveUp press enter he [DOMAIN_NAME] press enter he lper.moveDown press …" at bounding box center [867, 258] width 338 height 172
type textarea "helper.moveRight(1)"
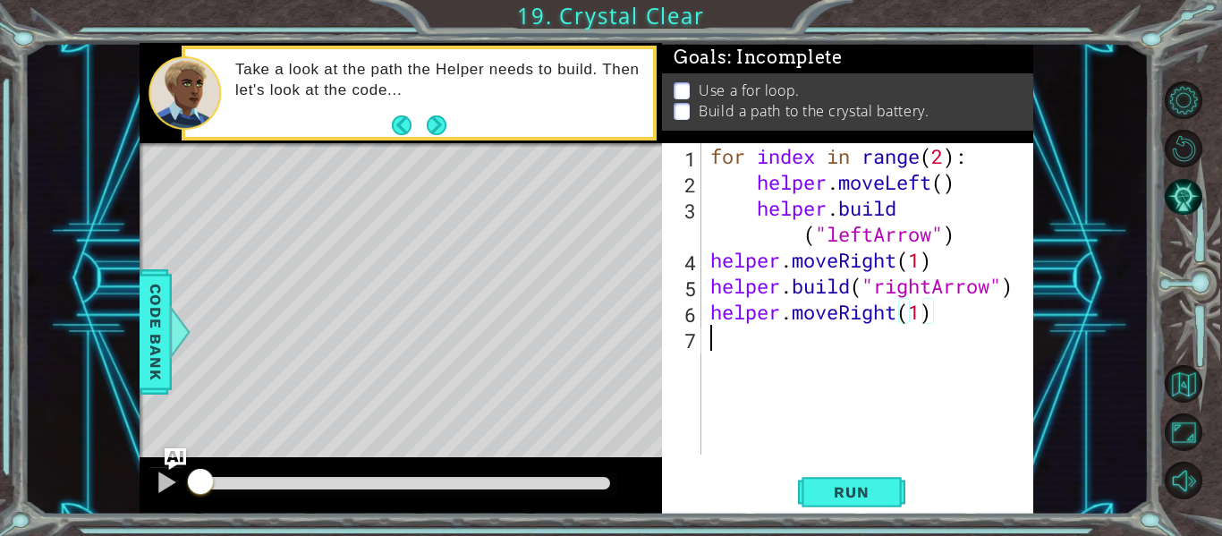
click at [724, 337] on div "for index in range ( 2 ) : helper . moveLeft ( ) helper . build ( "leftArrow" )…" at bounding box center [873, 324] width 332 height 363
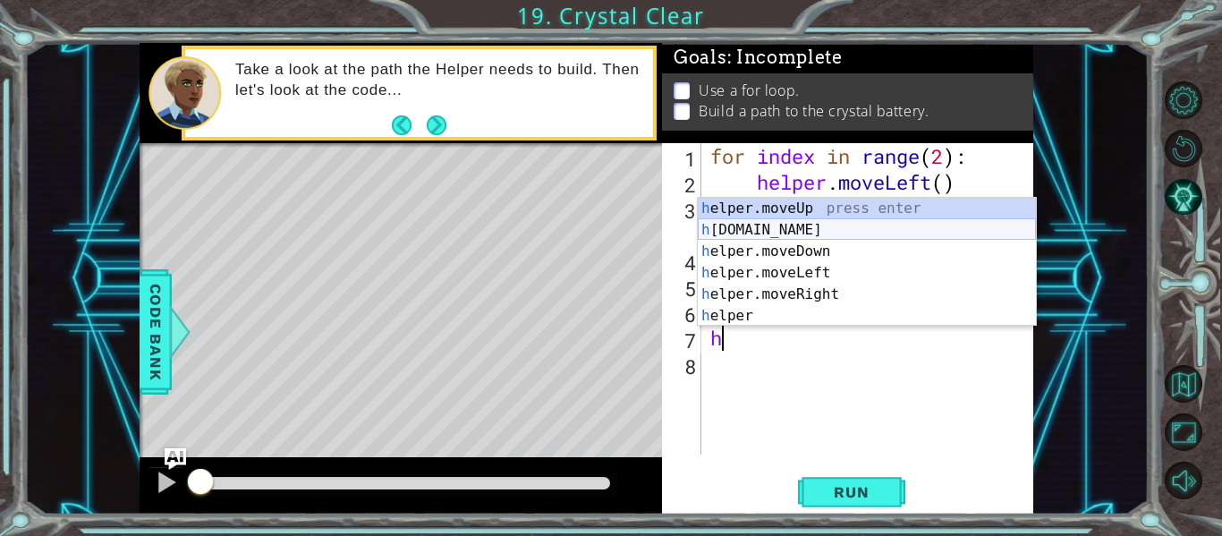
click at [723, 224] on div "h elper.moveUp press enter h [DOMAIN_NAME] press enter h elper.moveDown press e…" at bounding box center [867, 284] width 338 height 172
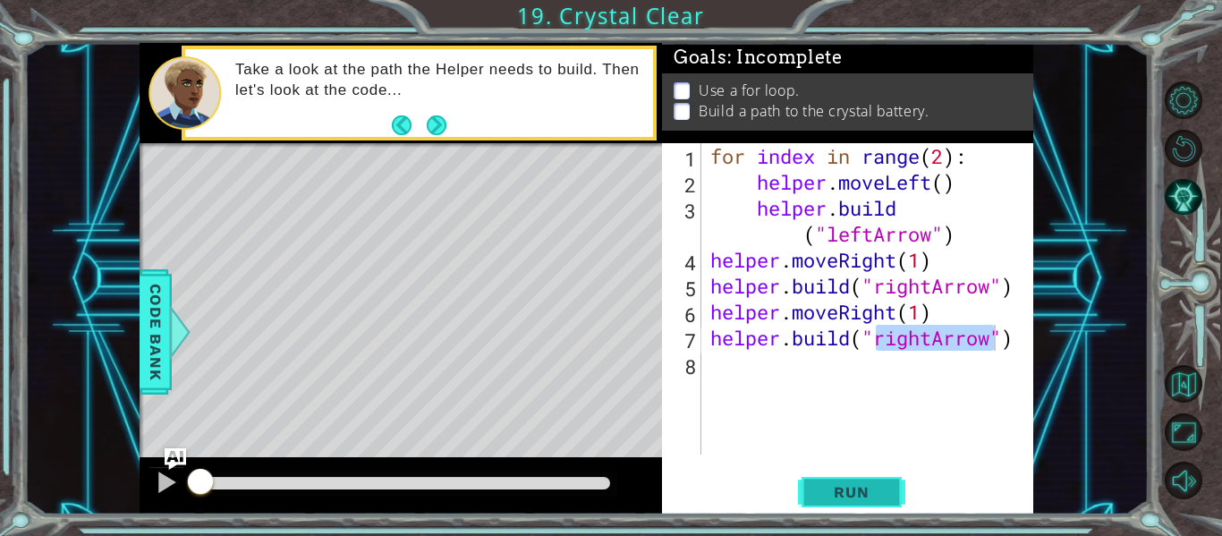
click at [822, 503] on button "Run" at bounding box center [851, 492] width 107 height 37
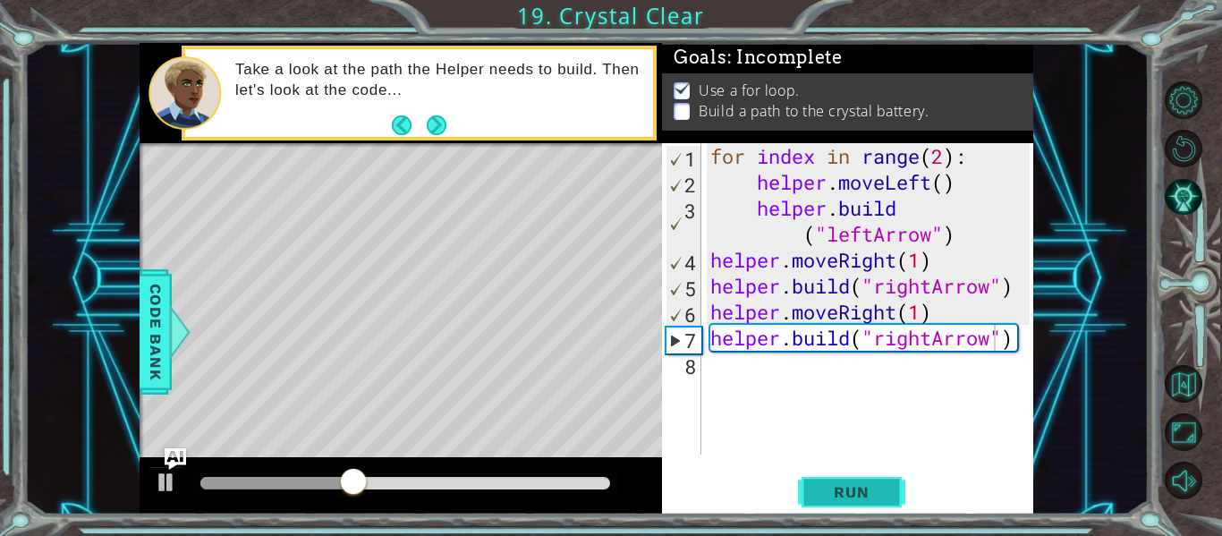
click at [838, 491] on span "Run" at bounding box center [851, 492] width 71 height 18
click at [944, 232] on div "for index in range ( 2 ) : helper . moveLeft ( ) helper . build ( "leftArrow" )…" at bounding box center [873, 324] width 332 height 363
click at [895, 210] on div "for index in range ( 2 ) : helper . moveLeft ( ) helper . build ( "leftArrow" )…" at bounding box center [873, 324] width 332 height 363
click at [901, 207] on div "for index in range ( 2 ) : helper . moveLeft ( ) helper . build ( "leftArrow" )…" at bounding box center [873, 324] width 332 height 363
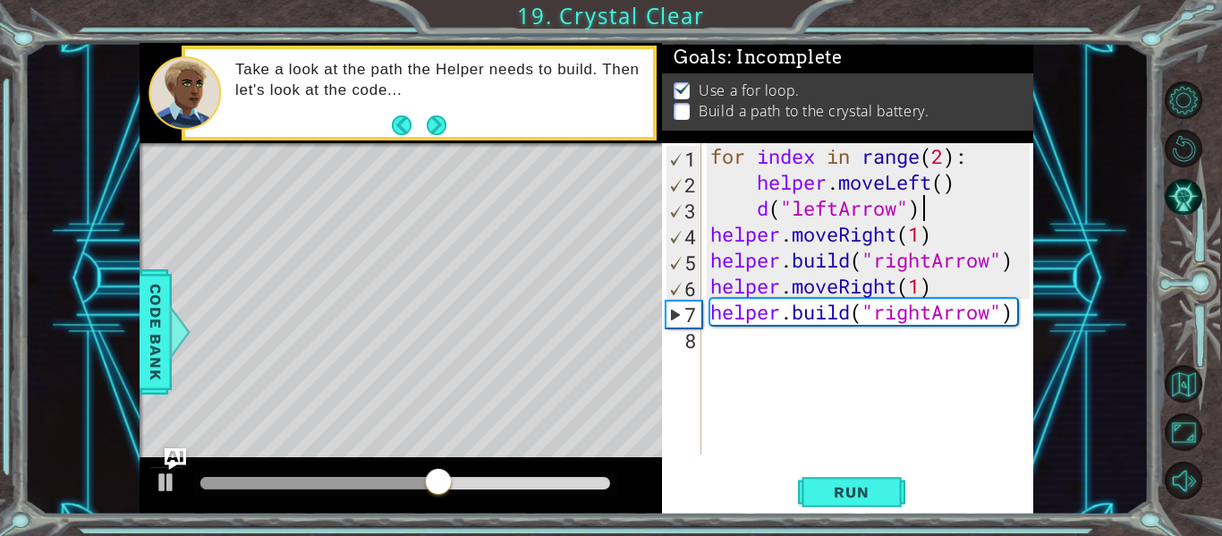
click at [924, 208] on div "for index in range ( 2 ) : helper . moveLeft ( ) d ( "leftArrow" ) helper . mov…" at bounding box center [873, 324] width 332 height 363
type textarea "d"
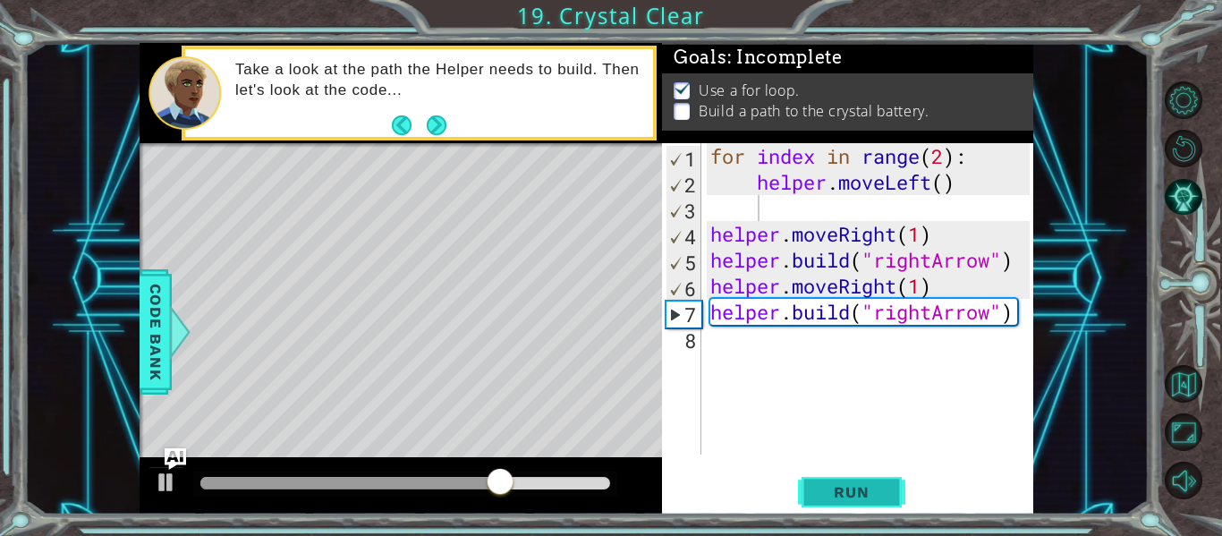
click at [848, 490] on span "Run" at bounding box center [851, 492] width 71 height 18
click at [962, 183] on div "for index in range ( 2 ) : helper . moveLeft ( ) helper . moveRight ( 1 ) helpe…" at bounding box center [873, 324] width 332 height 363
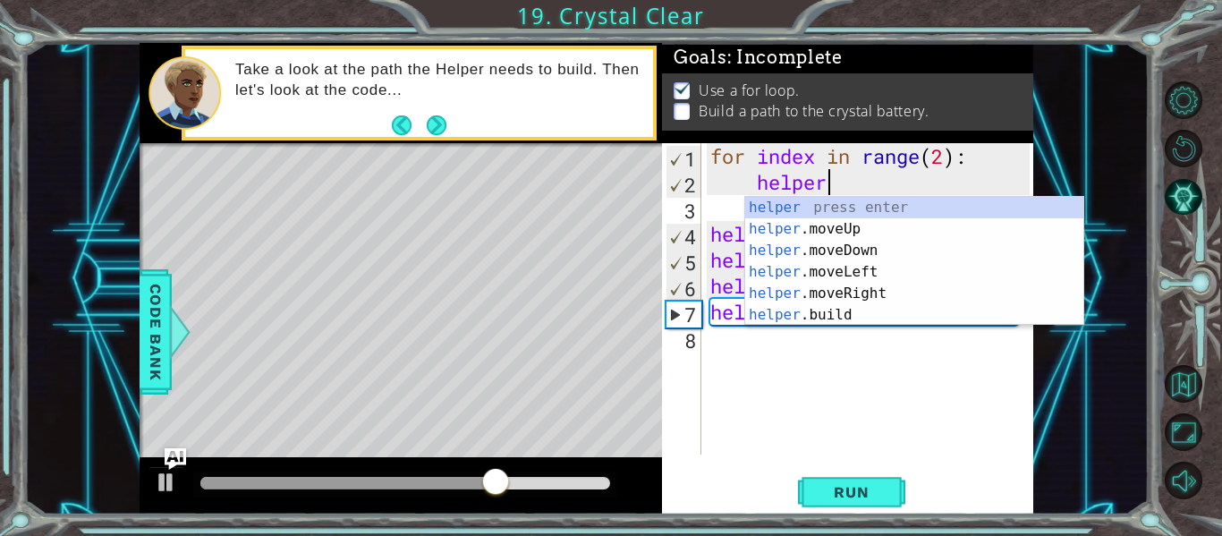
type textarea "h"
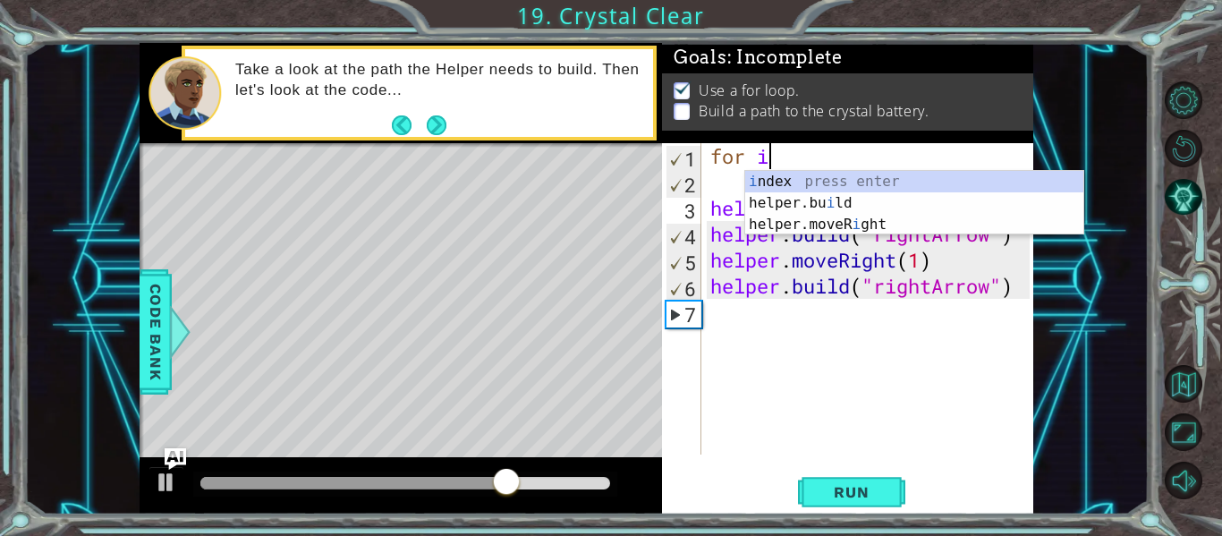
type textarea "f"
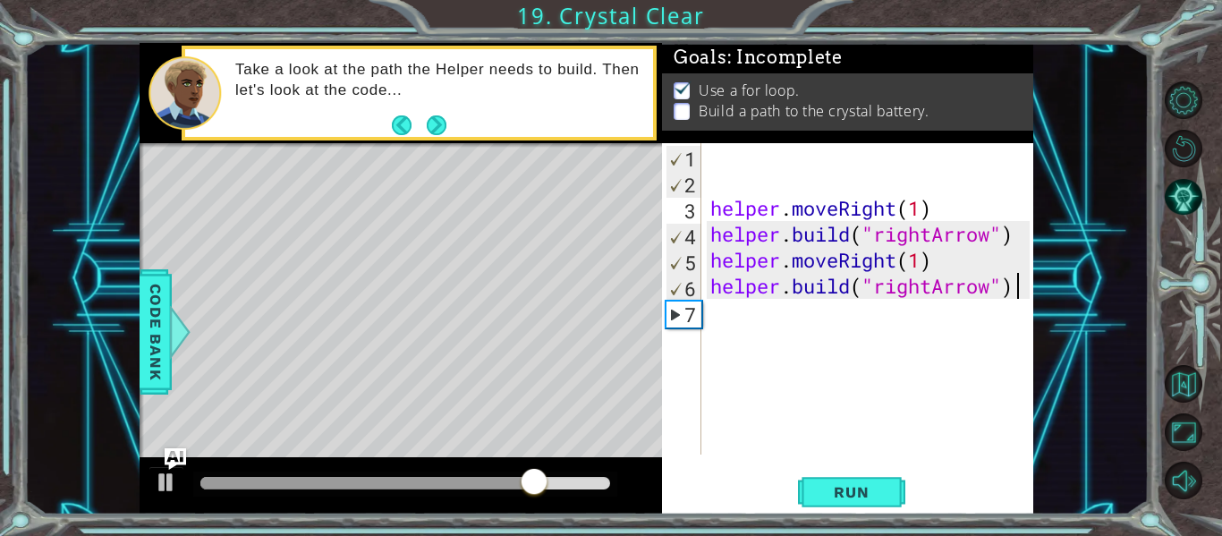
click at [1017, 289] on div "helper . moveRight ( 1 ) helper . build ( "rightArrow" ) helper . moveRight ( 1…" at bounding box center [873, 324] width 332 height 363
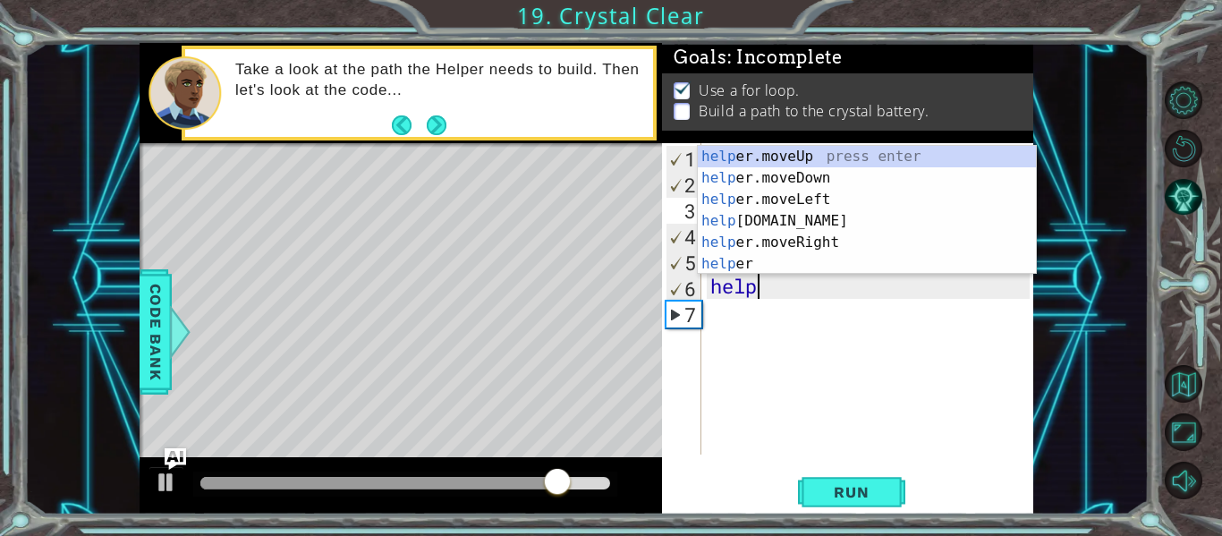
type textarea "h"
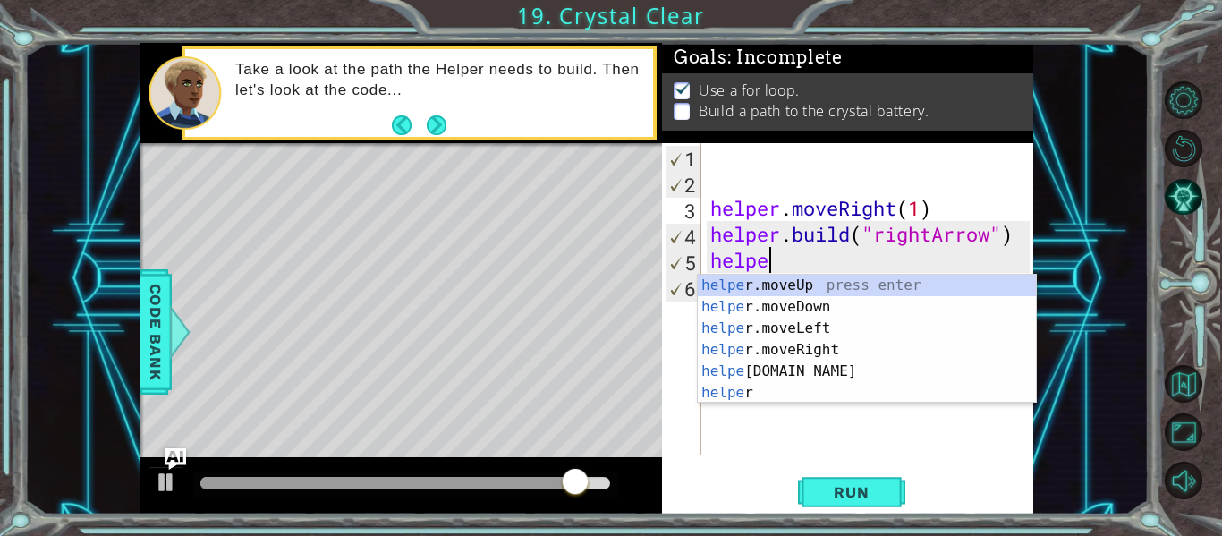
type textarea "h"
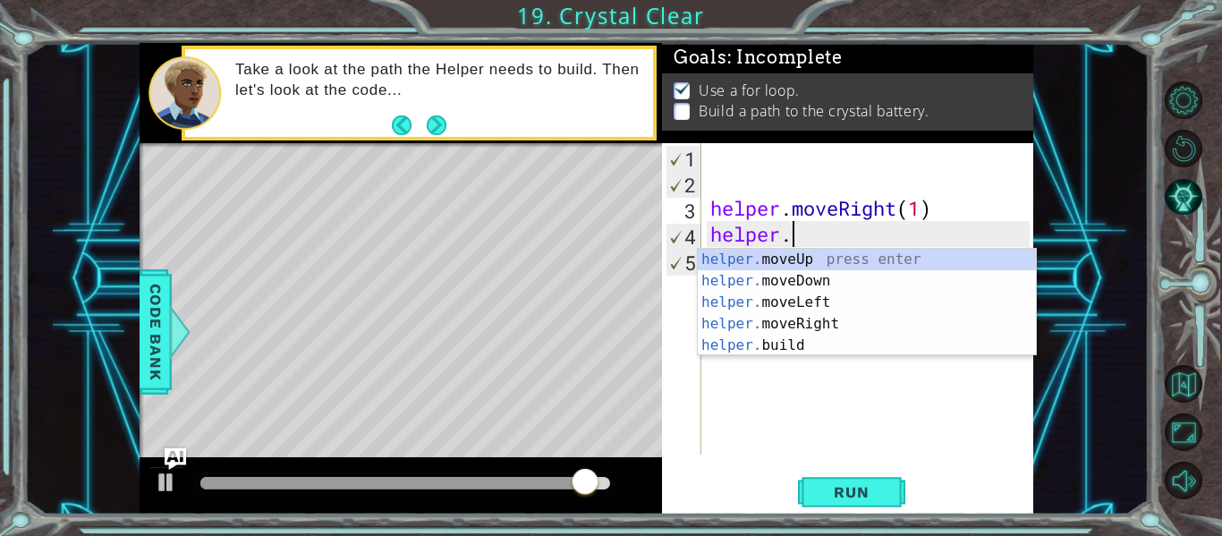
type textarea "h"
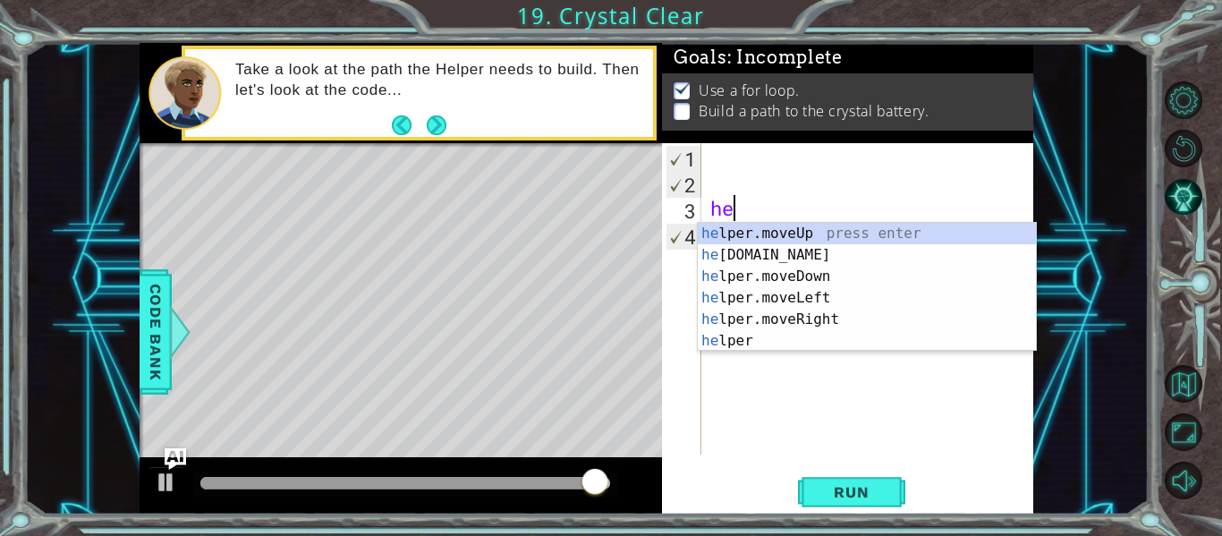
type textarea "h"
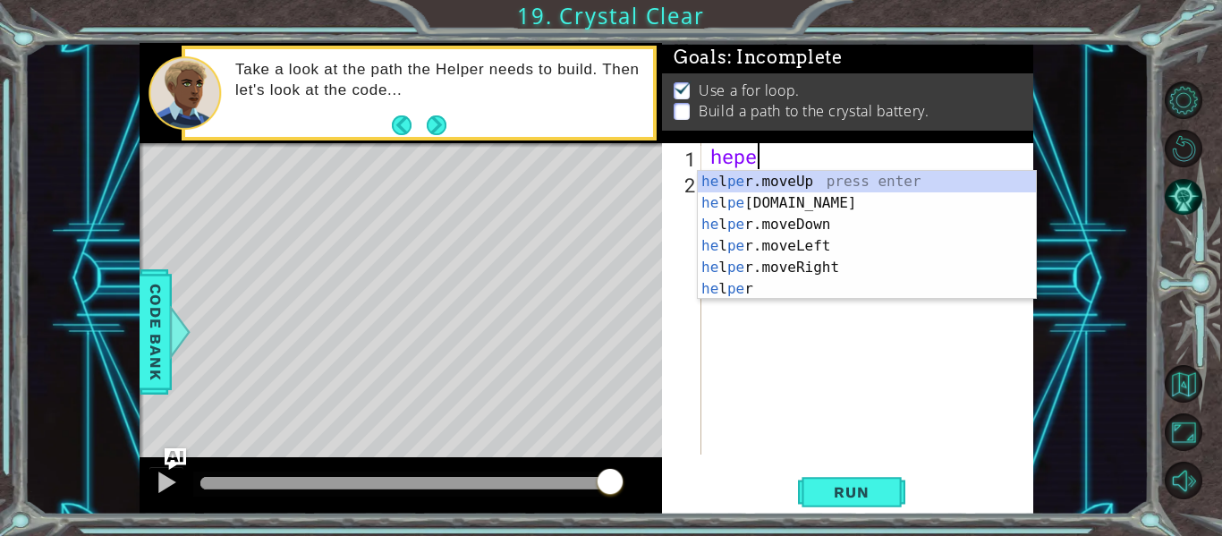
scroll to position [0, 2]
click at [791, 266] on div "he l per .moveUp press enter he l per .build press enter he l per .moveDown pre…" at bounding box center [867, 257] width 338 height 172
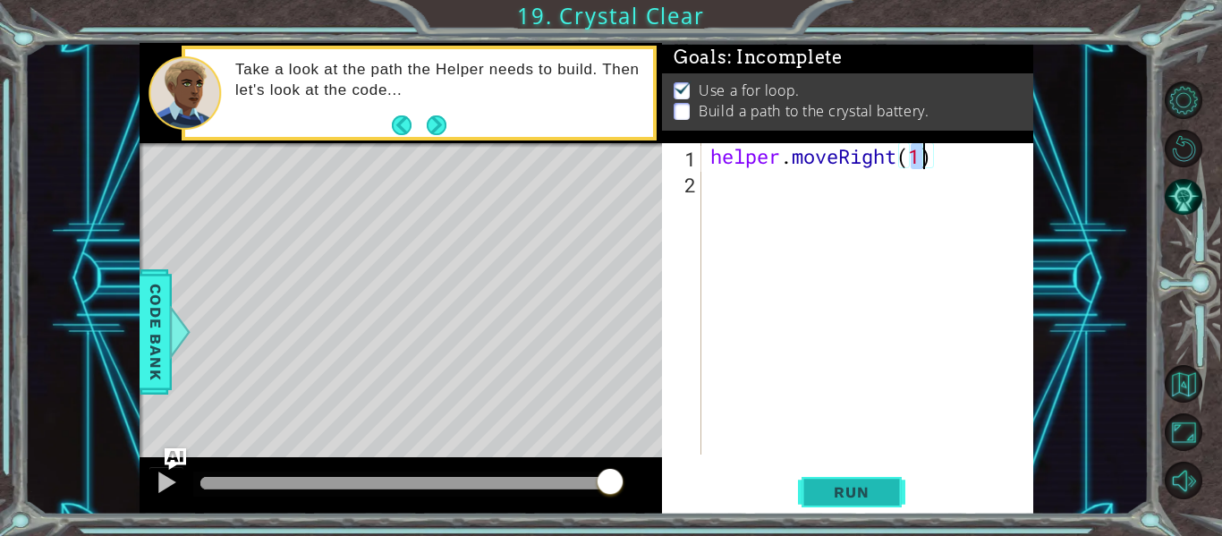
click at [855, 484] on span "Run" at bounding box center [851, 492] width 71 height 18
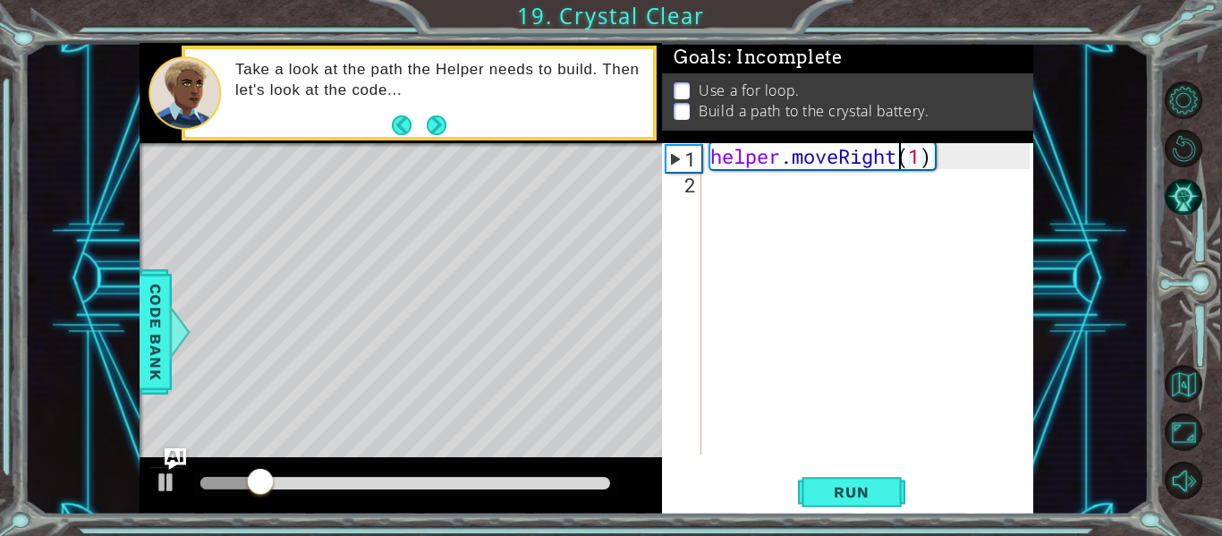
click at [897, 165] on div "helper . moveRight ( 1 )" at bounding box center [873, 324] width 332 height 363
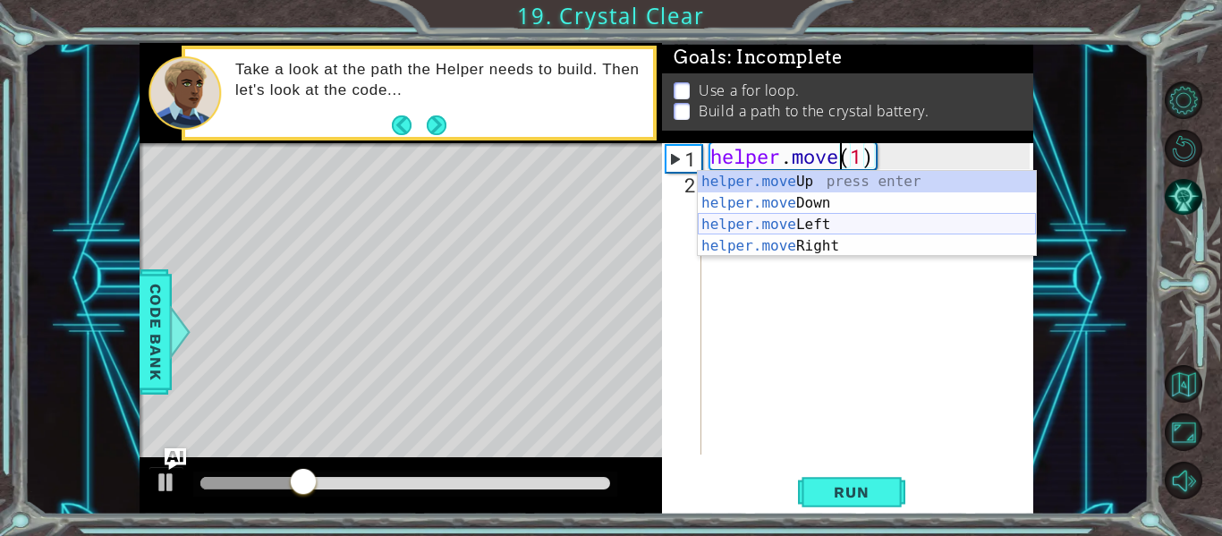
click at [815, 223] on div "helper.move Up press enter helper.move Down press enter helper.move Left press …" at bounding box center [867, 235] width 338 height 129
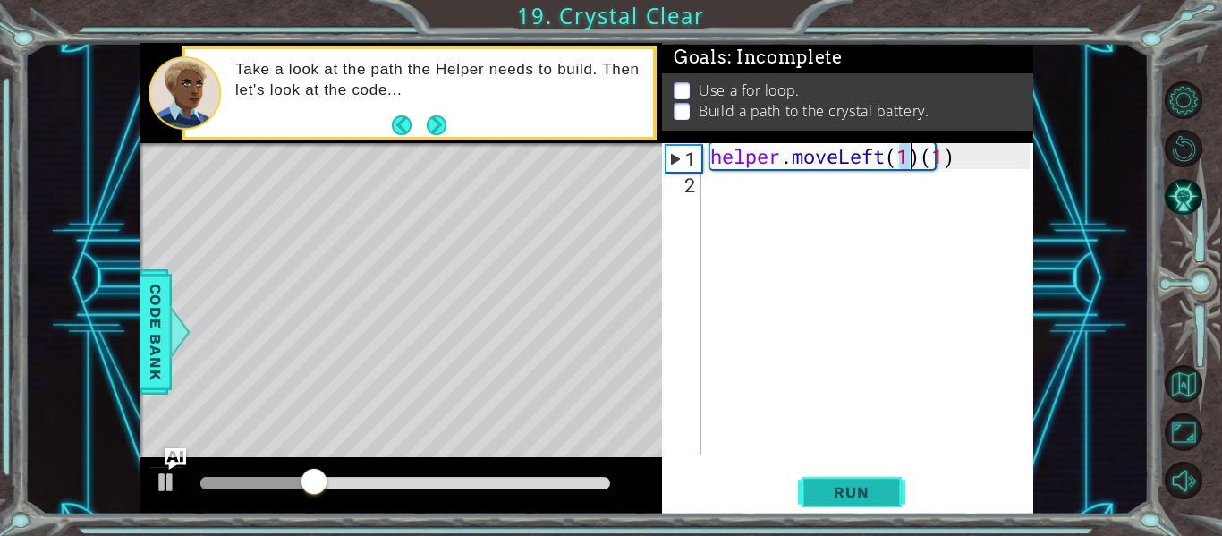
click at [835, 492] on span "Run" at bounding box center [851, 492] width 71 height 18
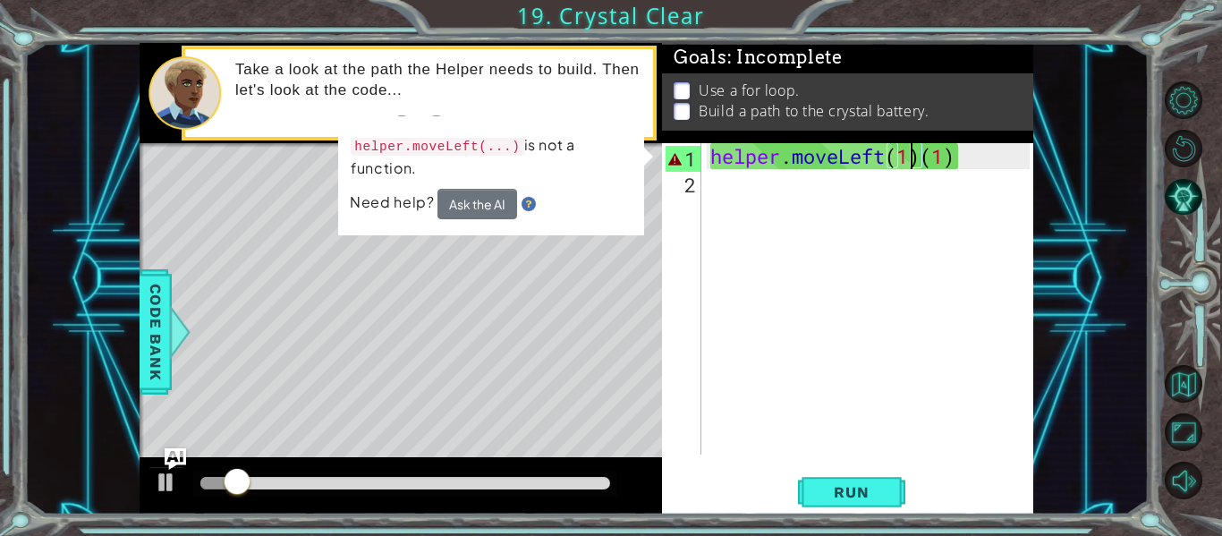
click at [957, 156] on div "helper . moveLeft ( 1 ) ( 1 )" at bounding box center [873, 324] width 332 height 363
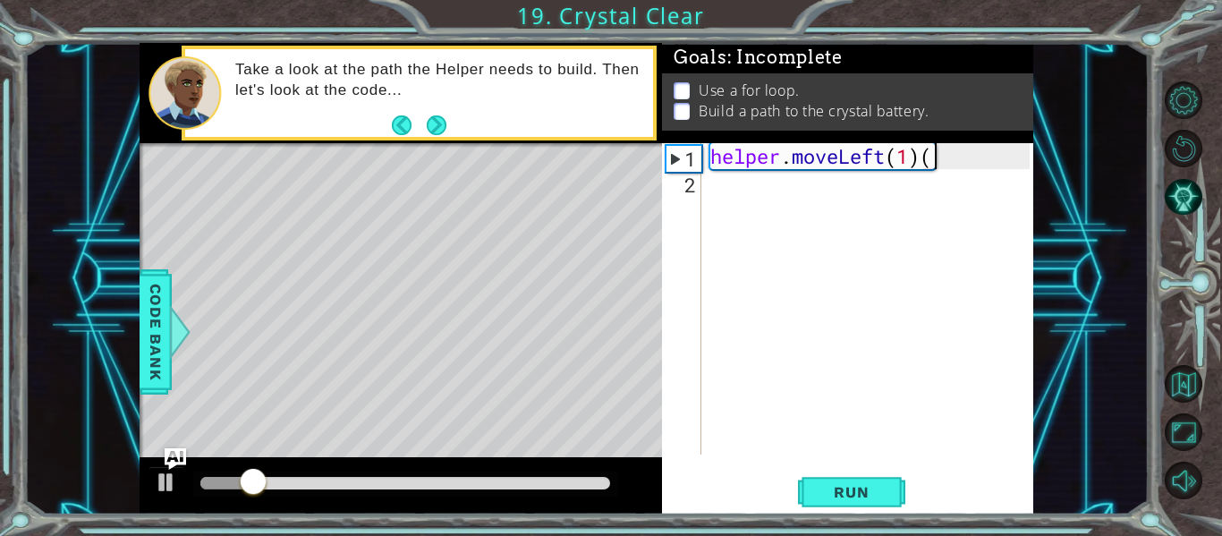
type textarea "helper.moveLeft(1)"
click at [726, 190] on div "helper . moveLeft ( 1 )" at bounding box center [873, 324] width 332 height 363
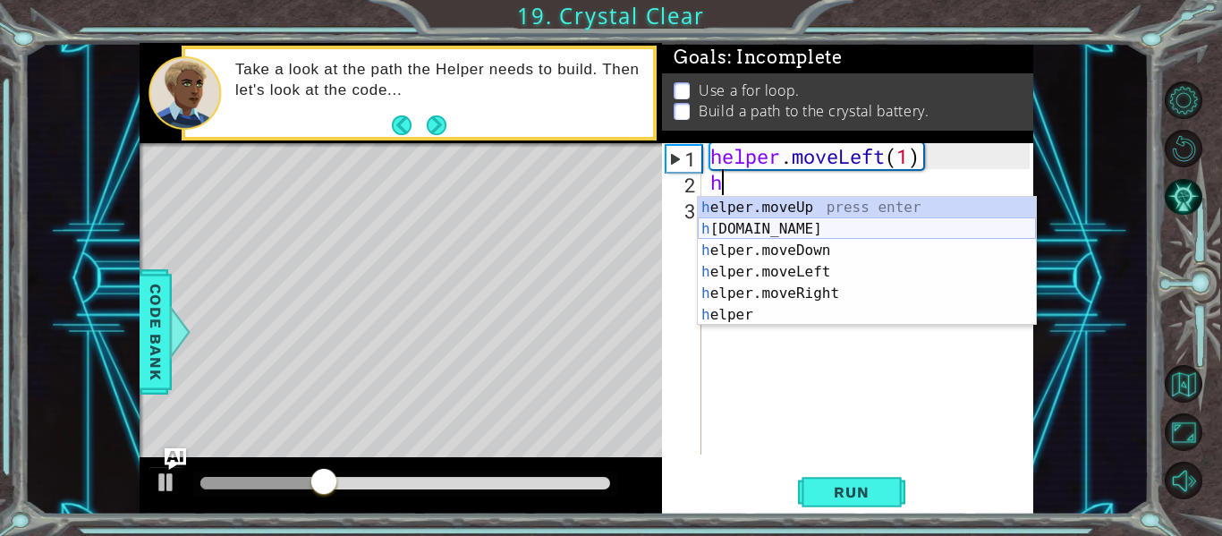
click at [762, 227] on div "h elper.moveUp press enter h [DOMAIN_NAME] press enter h elper.moveDown press e…" at bounding box center [867, 283] width 338 height 172
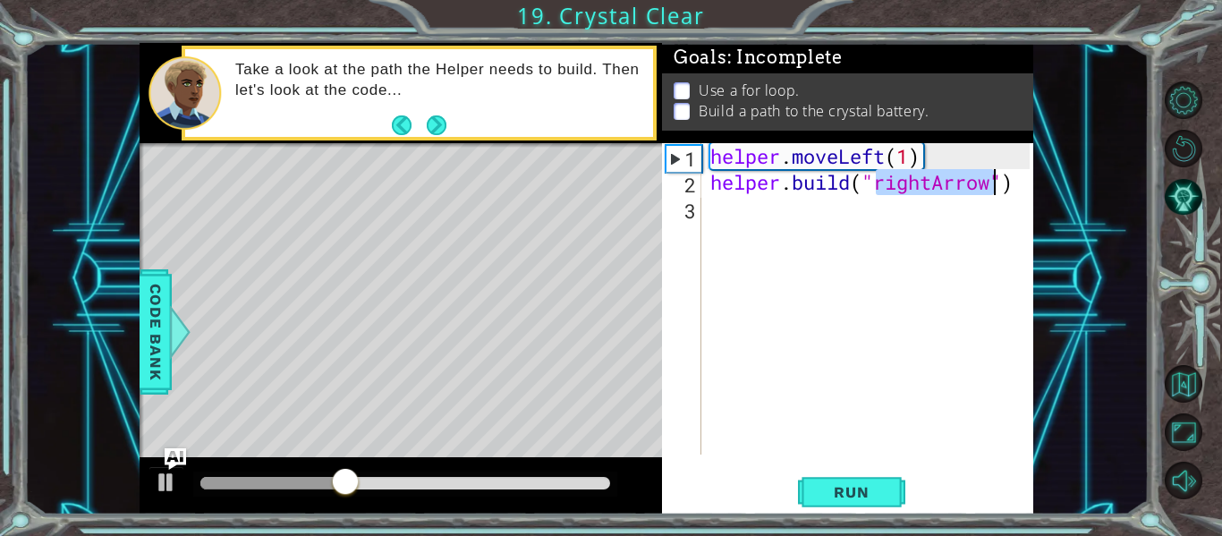
click at [934, 185] on div "helper . moveLeft ( 1 ) helper . build ( "rightArrow" )" at bounding box center [868, 298] width 323 height 311
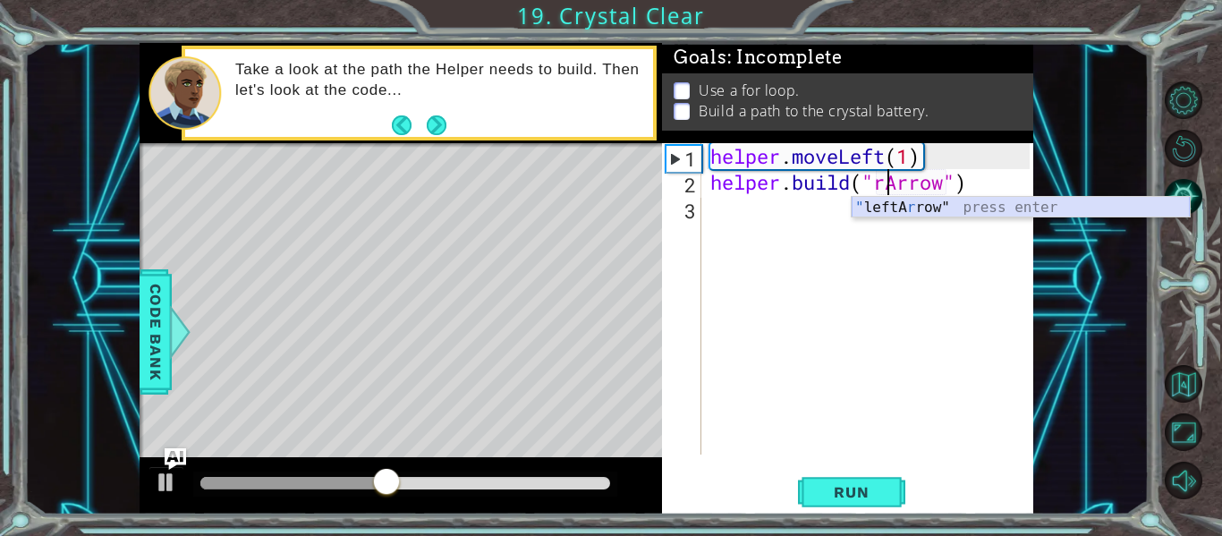
click at [933, 217] on div "" leftA r row" press enter" at bounding box center [1021, 229] width 338 height 64
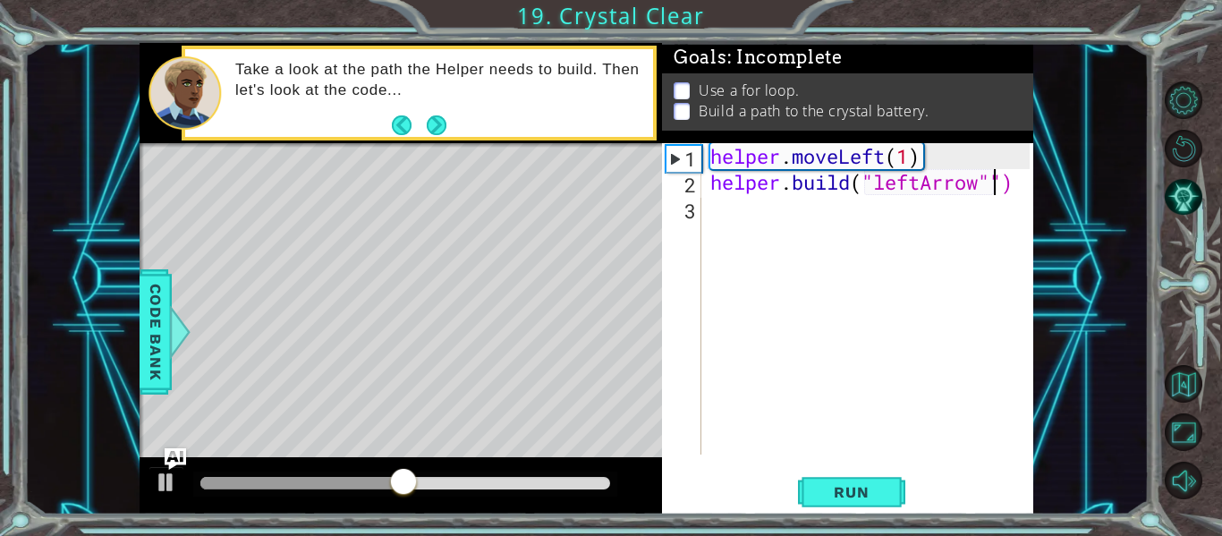
type textarea "[DOMAIN_NAME]("leftArrow")"
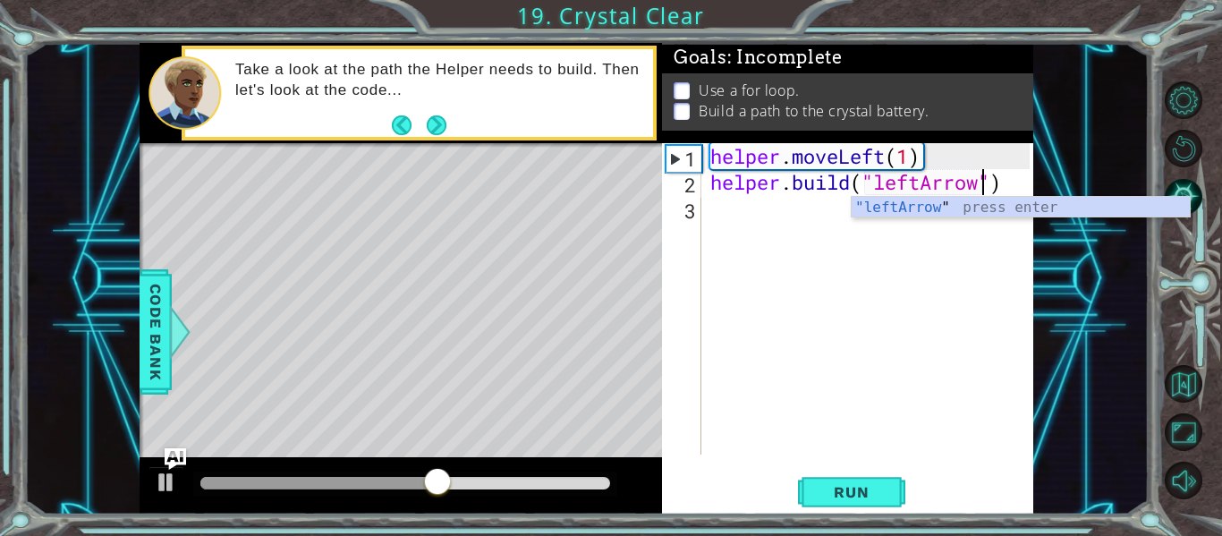
click at [700, 208] on div "3" at bounding box center [684, 211] width 36 height 26
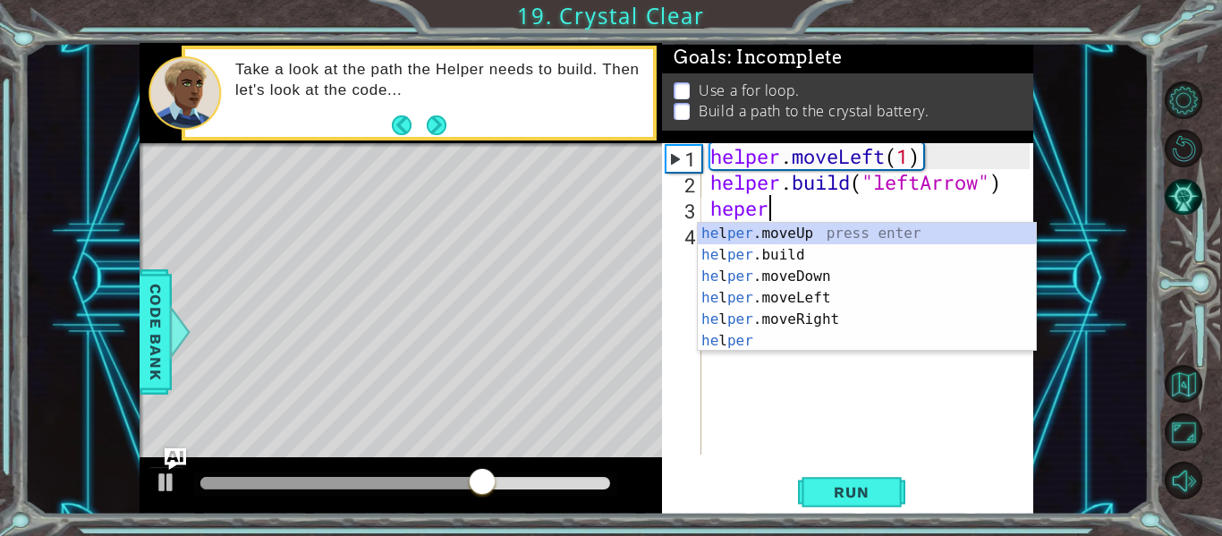
scroll to position [0, 2]
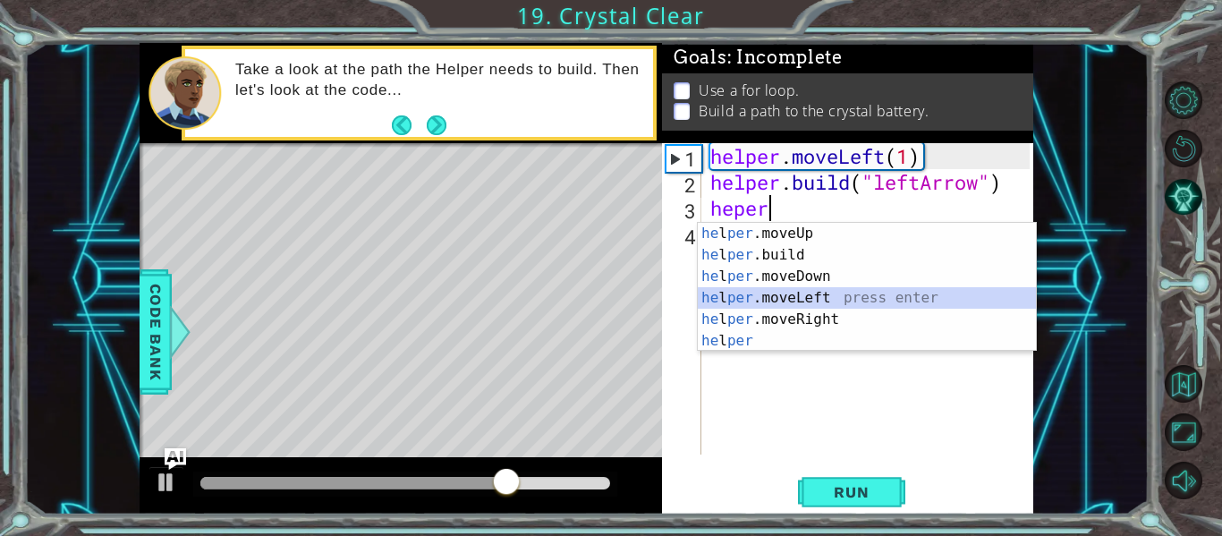
click at [770, 297] on div "he l per .moveUp press enter he l per .build press enter he l per .moveDown pre…" at bounding box center [867, 309] width 338 height 172
type textarea "helper.moveLeft(1)"
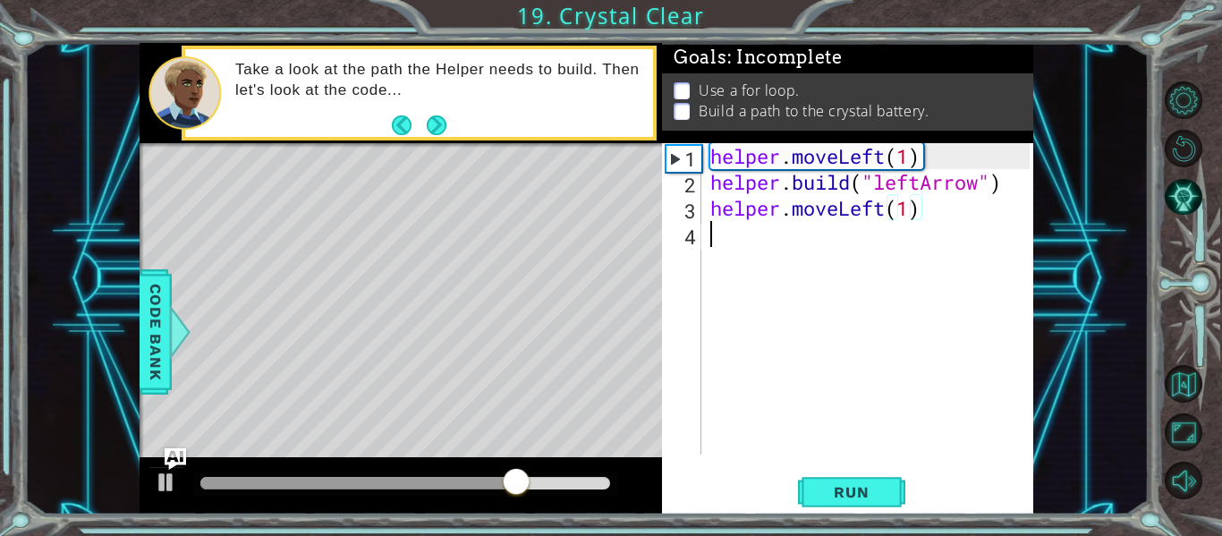
click at [720, 236] on div "helper . moveLeft ( 1 ) helper . build ( "leftArrow" ) helper . moveLeft ( 1 )" at bounding box center [873, 324] width 332 height 363
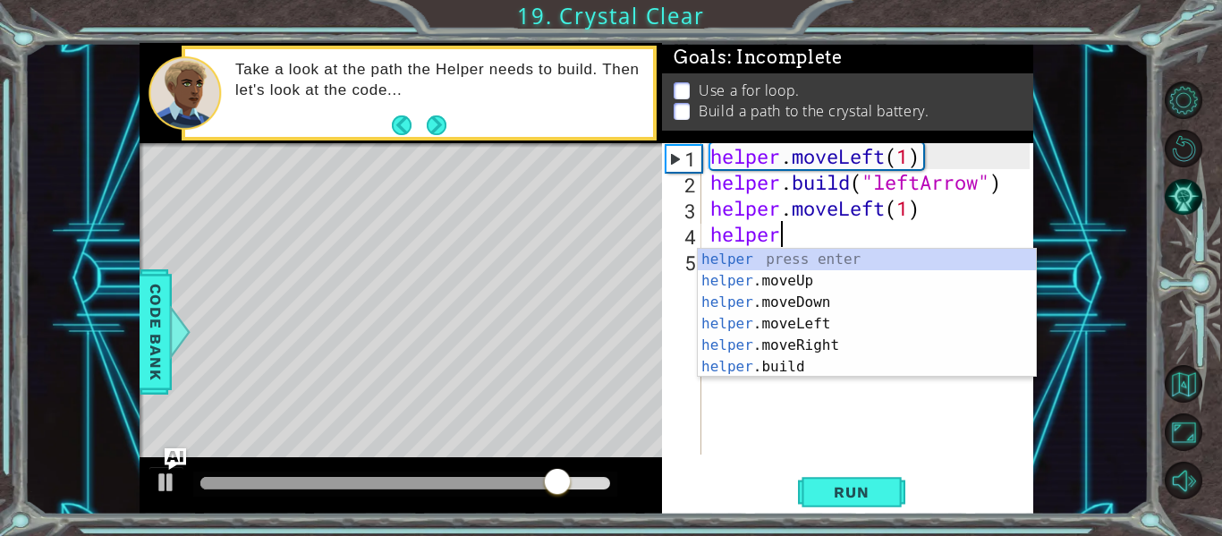
scroll to position [0, 3]
click at [745, 369] on div "helper press enter helper .moveUp press enter helper .moveDown press enter help…" at bounding box center [867, 335] width 338 height 172
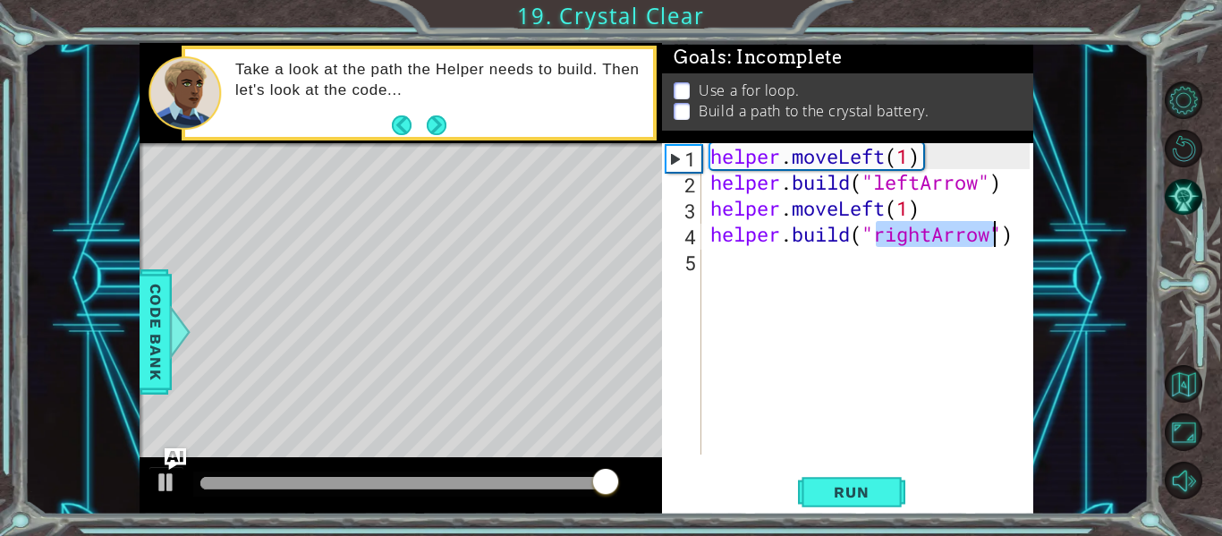
click at [930, 234] on div "helper . moveLeft ( 1 ) helper . build ( "leftArrow" ) helper . moveLeft ( 1 ) …" at bounding box center [868, 298] width 323 height 311
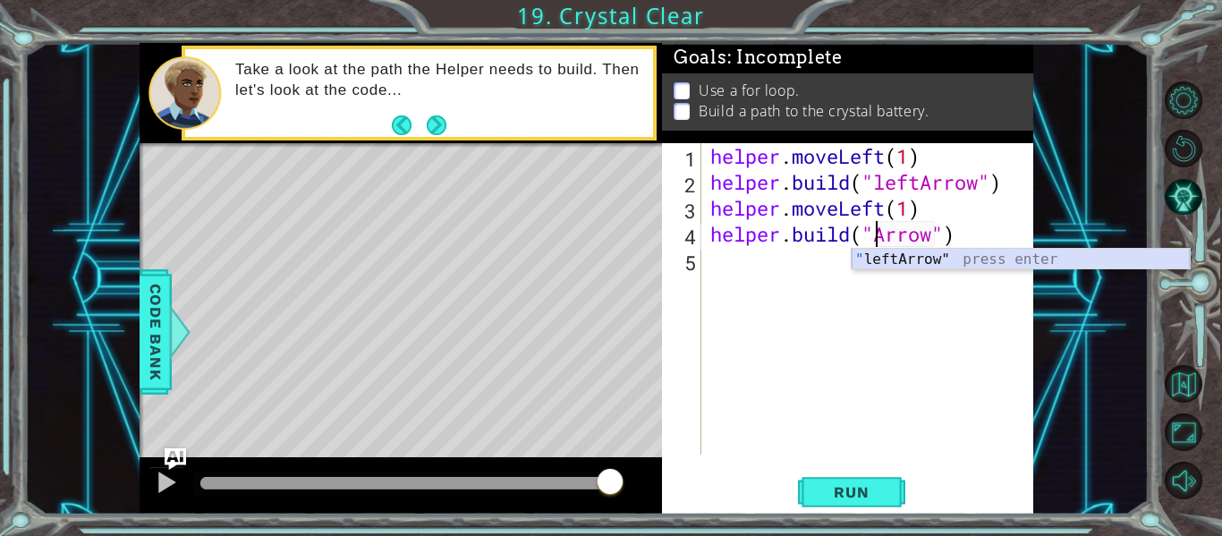
click at [927, 255] on div "" leftArrow" press enter" at bounding box center [1021, 281] width 338 height 64
type textarea "[DOMAIN_NAME]("leftArrow")"
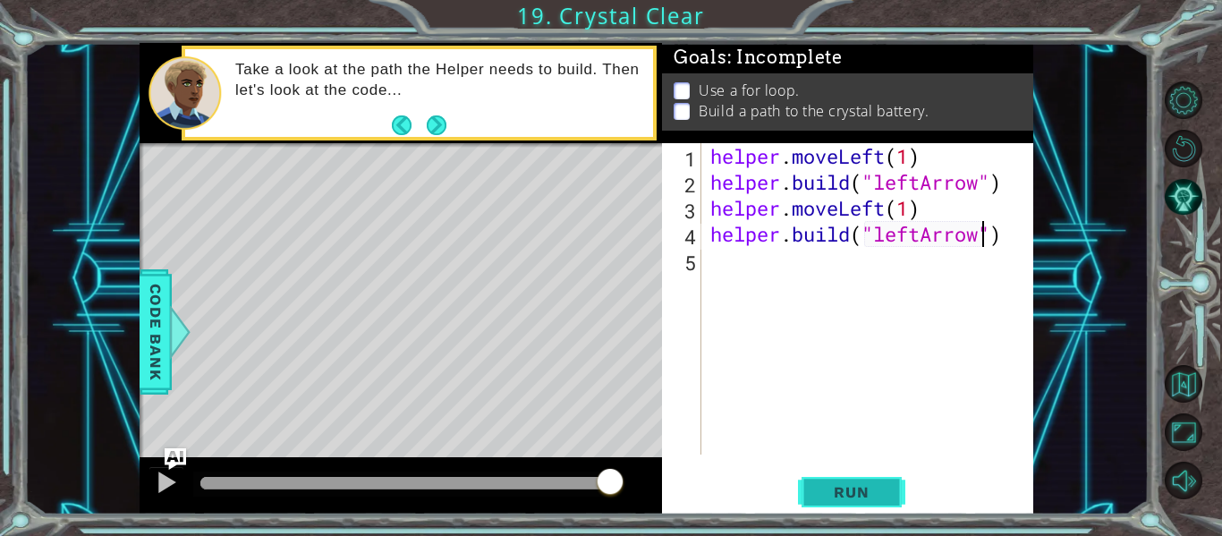
click at [862, 491] on span "Run" at bounding box center [851, 492] width 71 height 18
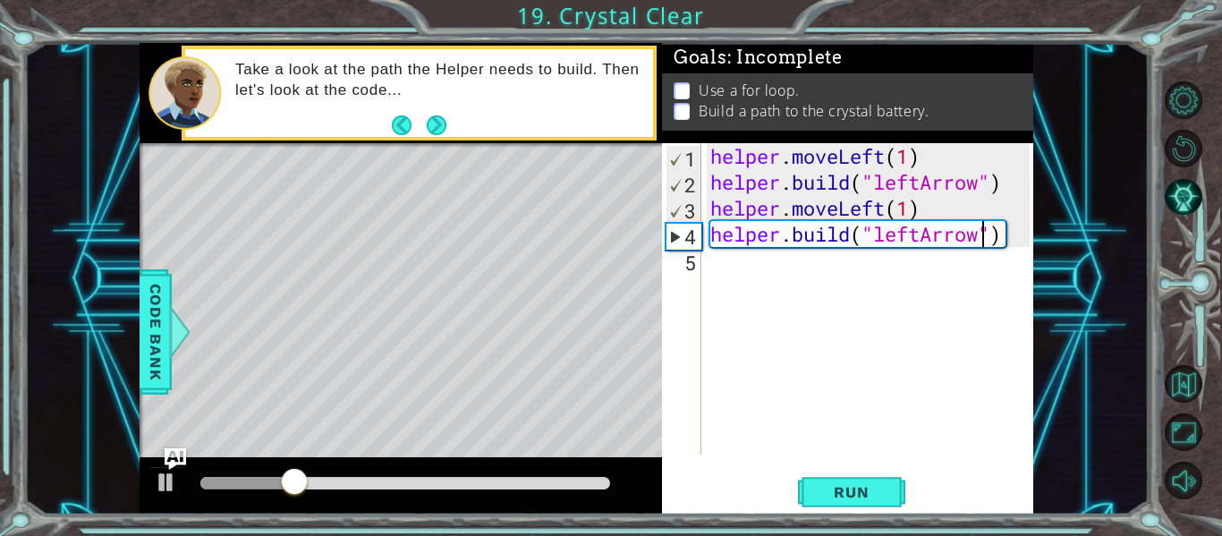
click at [723, 260] on div "helper . moveLeft ( 1 ) helper . build ( "leftArrow" ) helper . moveLeft ( 1 ) …" at bounding box center [873, 324] width 332 height 363
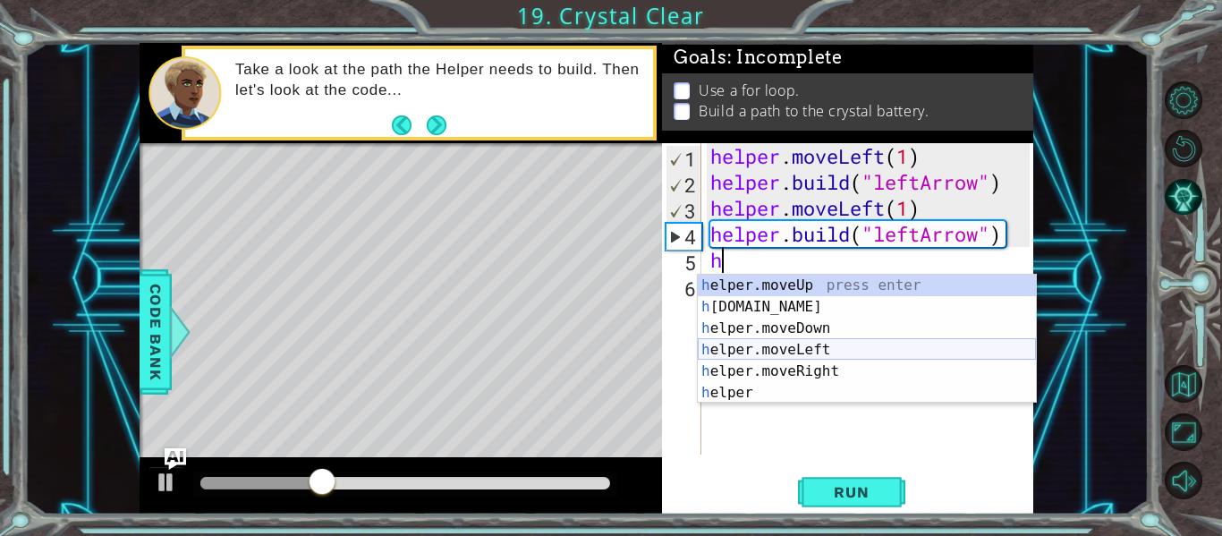
click at [711, 353] on div "h elper.moveUp press enter h [DOMAIN_NAME] press enter h elper.moveDown press e…" at bounding box center [867, 361] width 338 height 172
type textarea "helper.moveLeft(1)"
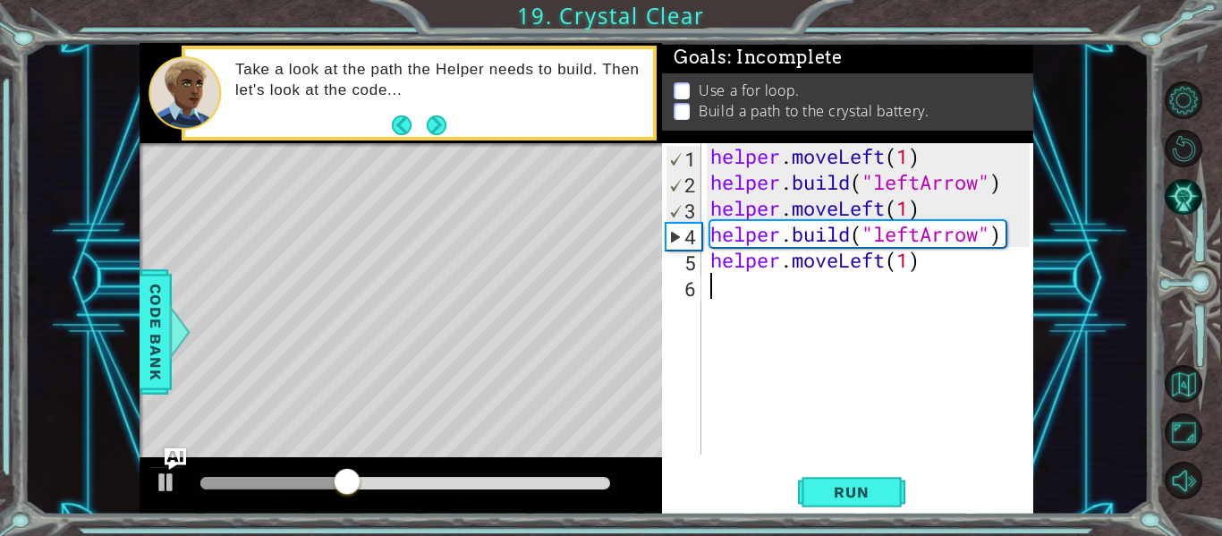
click at [721, 293] on div "helper . moveLeft ( 1 ) helper . build ( "leftArrow" ) helper . moveLeft ( 1 ) …" at bounding box center [873, 324] width 332 height 363
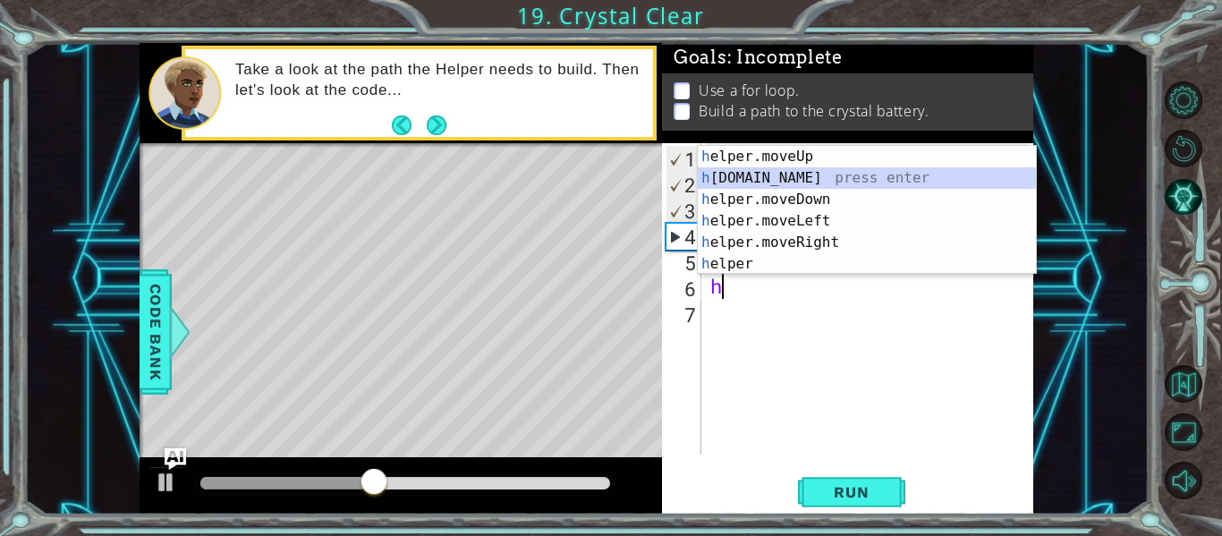
click at [748, 181] on div "h elper.moveUp press enter h [DOMAIN_NAME] press enter h elper.moveDown press e…" at bounding box center [867, 232] width 338 height 172
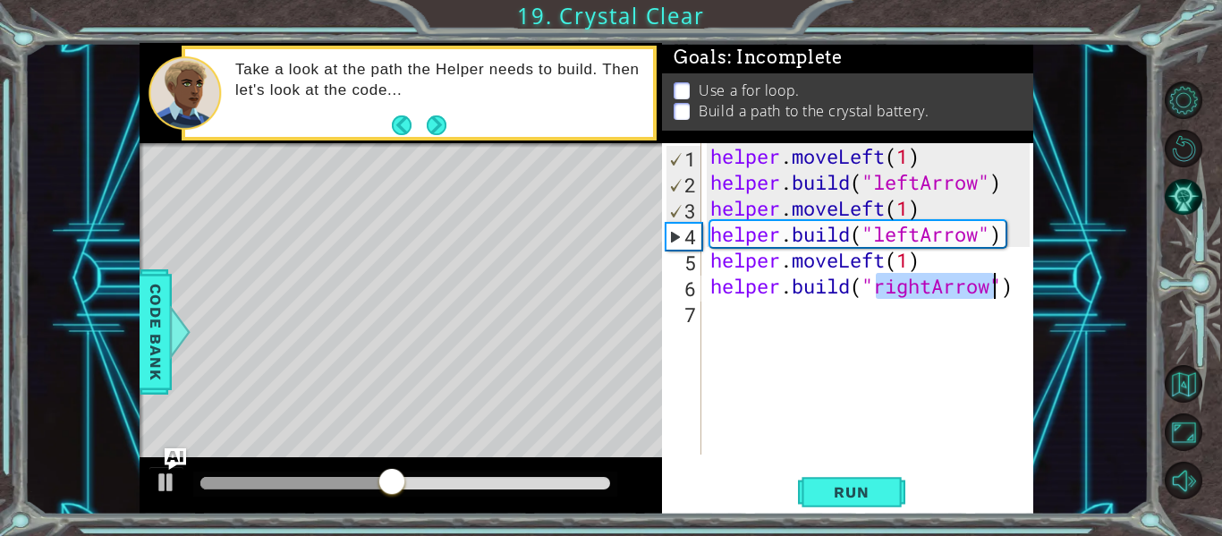
click at [929, 293] on div "helper . moveLeft ( 1 ) helper . build ( "leftArrow" ) helper . moveLeft ( 1 ) …" at bounding box center [868, 298] width 323 height 311
click at [933, 292] on div "helper . moveLeft ( 1 ) helper . build ( "leftArrow" ) helper . moveLeft ( 1 ) …" at bounding box center [873, 324] width 332 height 363
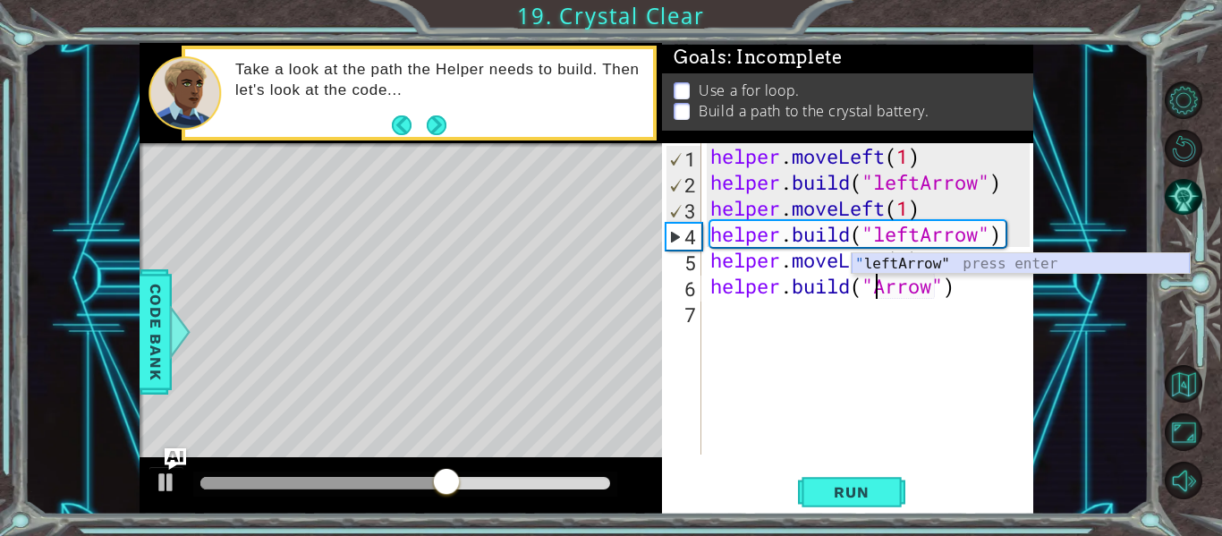
click at [914, 259] on div "" leftArrow" press enter" at bounding box center [1021, 285] width 338 height 64
type textarea "[DOMAIN_NAME]("leftArrow")"
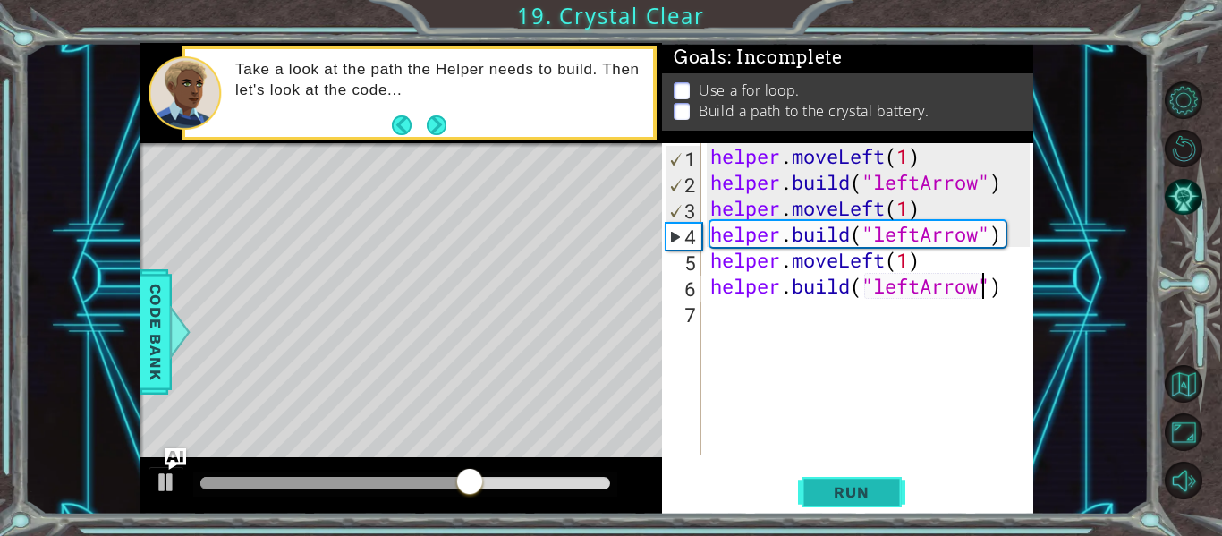
click at [839, 497] on span "Run" at bounding box center [851, 492] width 71 height 18
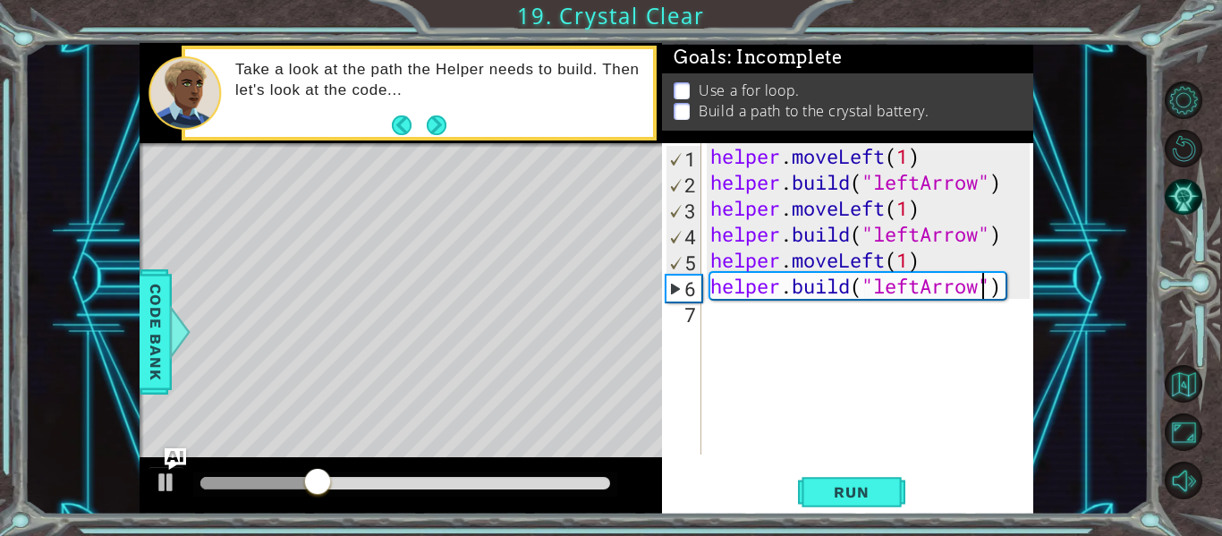
click at [731, 329] on div "helper . moveLeft ( 1 ) helper . build ( "leftArrow" ) helper . moveLeft ( 1 ) …" at bounding box center [873, 324] width 332 height 363
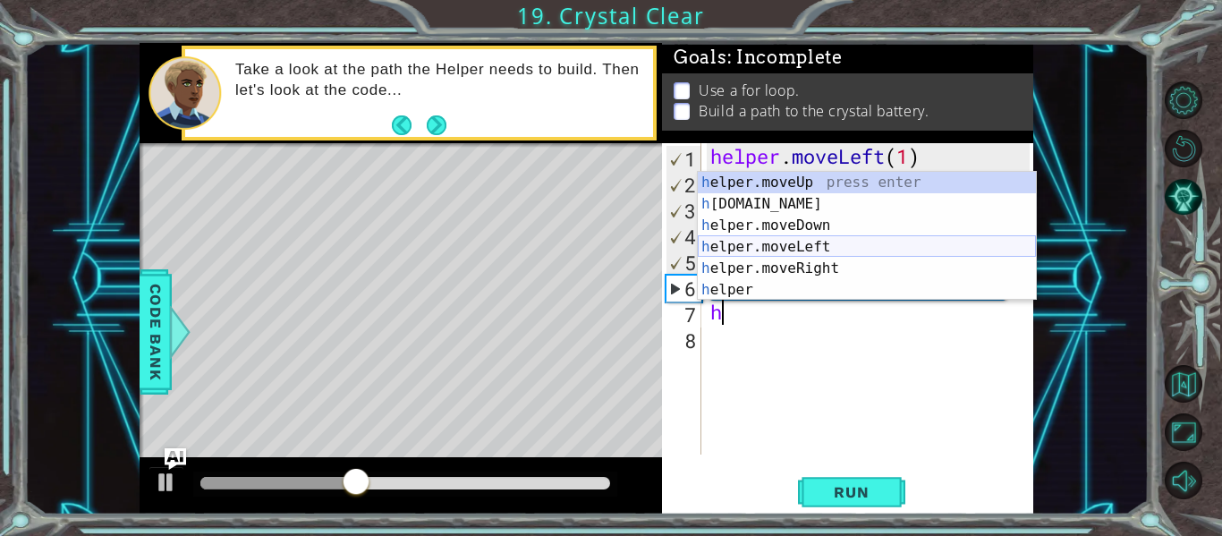
click at [783, 252] on div "h elper.moveUp press enter h [DOMAIN_NAME] press enter h elper.moveDown press e…" at bounding box center [867, 258] width 338 height 172
type textarea "helper.moveLeft(1)"
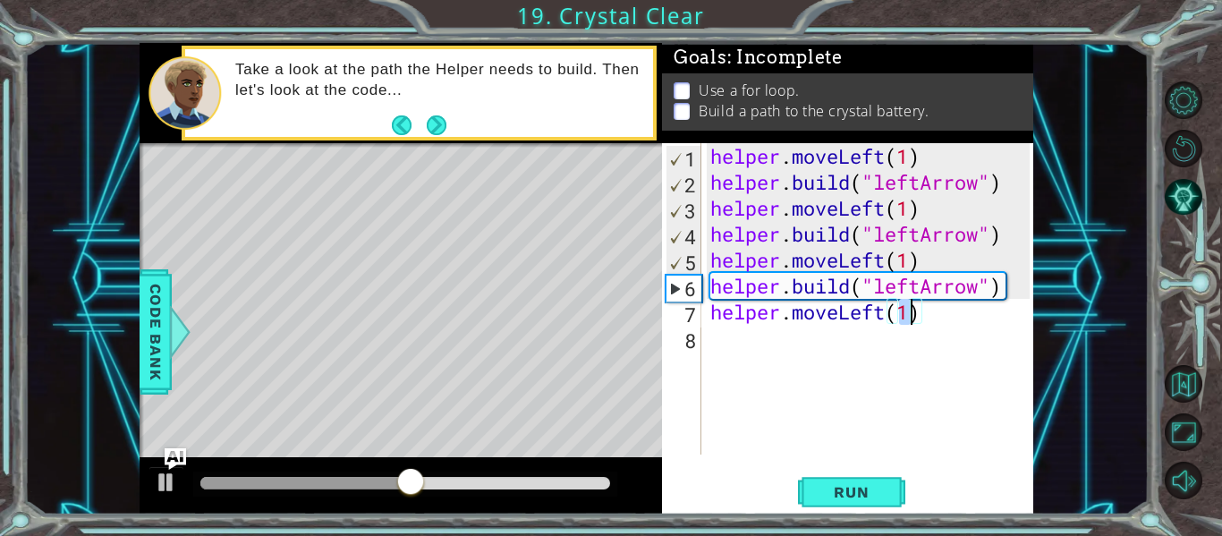
click at [728, 338] on div "helper . moveLeft ( 1 ) helper . build ( "leftArrow" ) helper . moveLeft ( 1 ) …" at bounding box center [873, 324] width 332 height 363
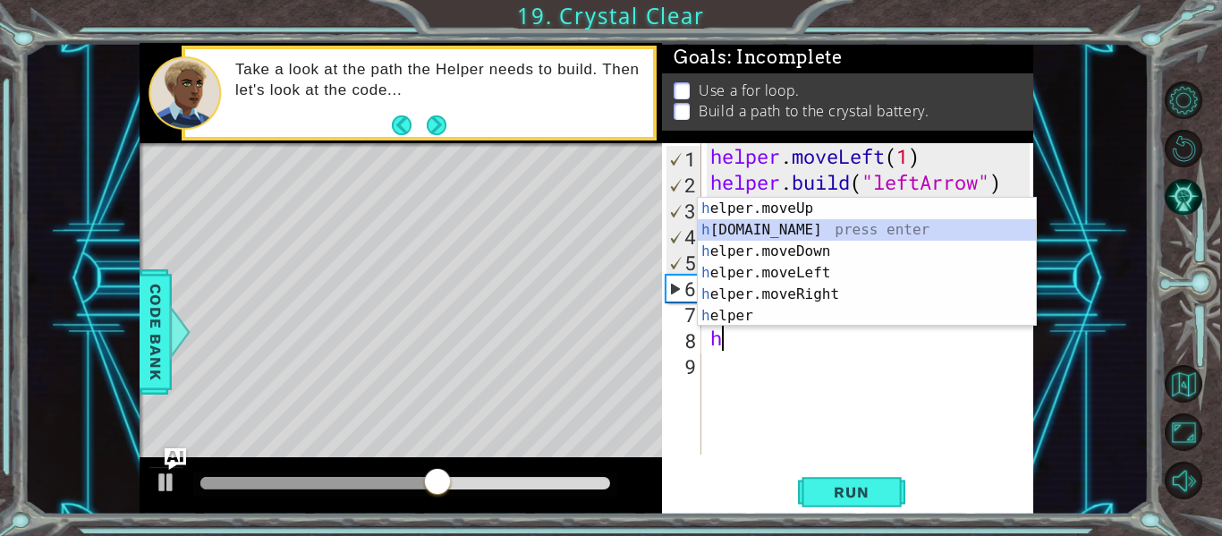
click at [783, 227] on div "h elper.moveUp press enter h [DOMAIN_NAME] press enter h elper.moveDown press e…" at bounding box center [867, 284] width 338 height 172
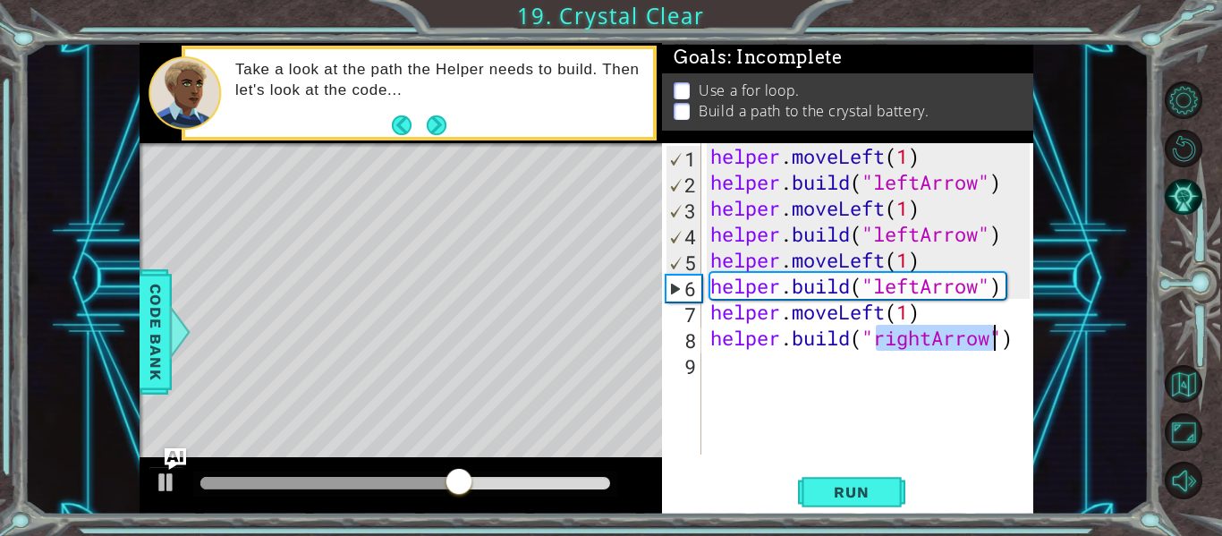
click at [936, 343] on div "helper . moveLeft ( 1 ) helper . build ( "leftArrow" ) helper . moveLeft ( 1 ) …" at bounding box center [868, 298] width 323 height 311
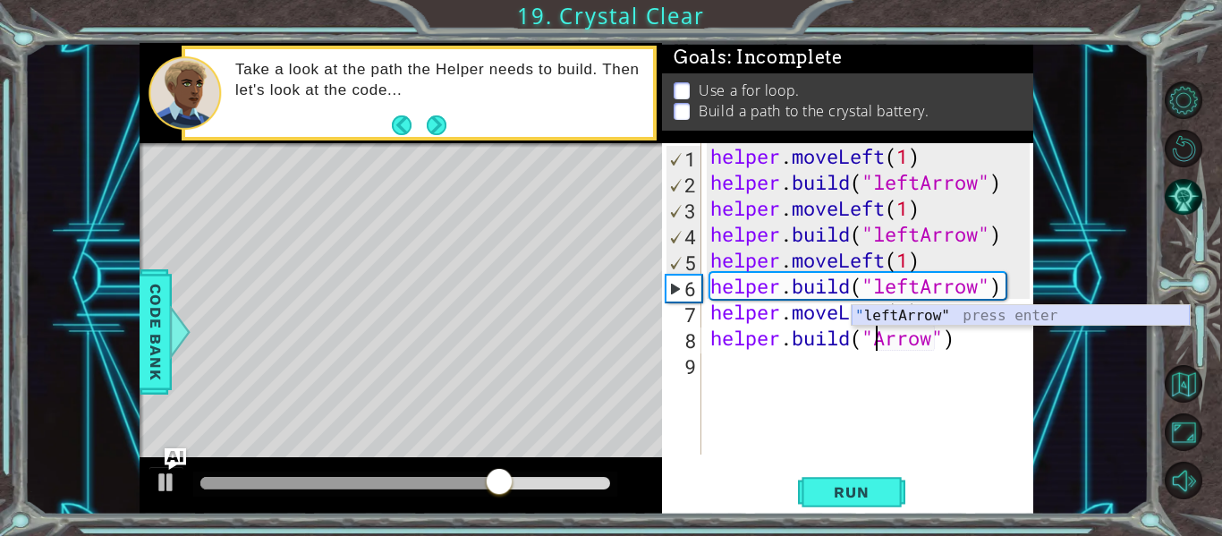
click at [919, 316] on div "" leftArrow" press enter" at bounding box center [1021, 337] width 338 height 64
type textarea "[DOMAIN_NAME]("leftArrow")"
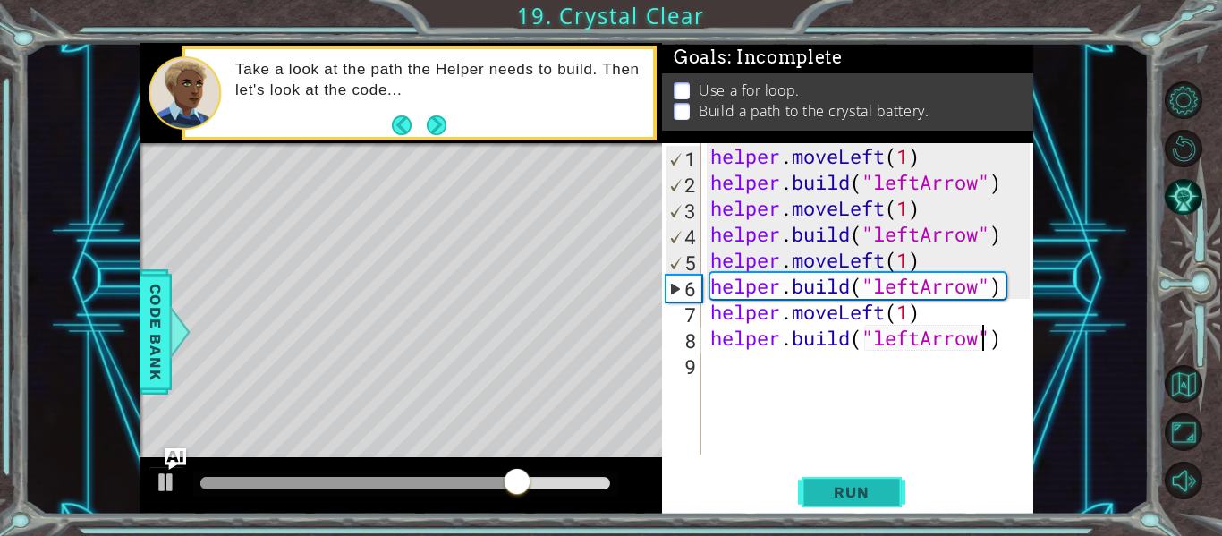
click at [851, 489] on span "Run" at bounding box center [851, 492] width 71 height 18
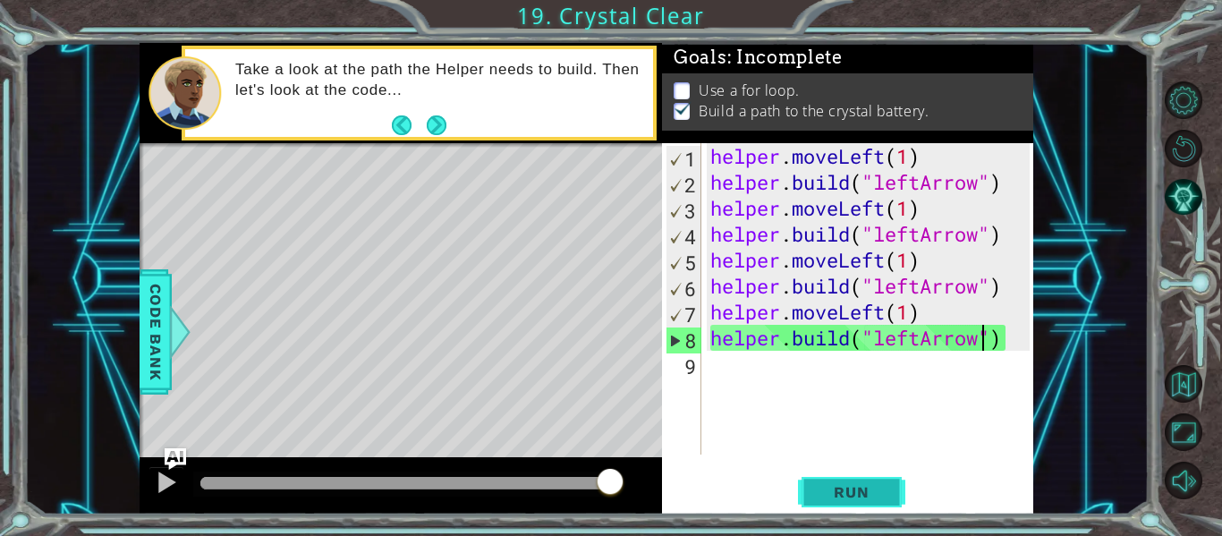
click at [847, 483] on span "Run" at bounding box center [851, 492] width 71 height 18
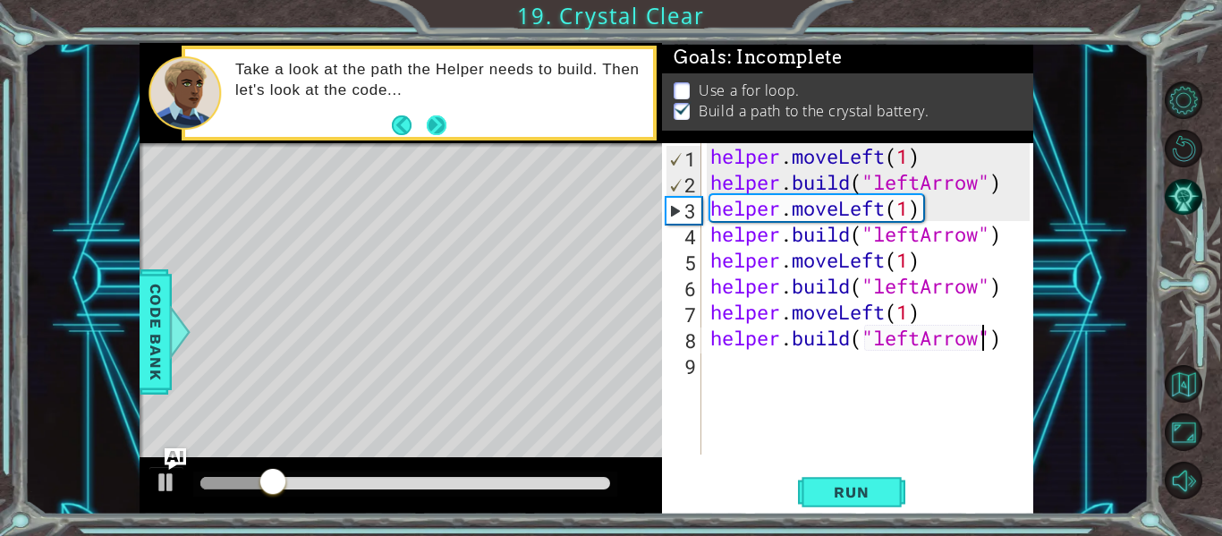
click at [428, 121] on button "Next" at bounding box center [437, 125] width 20 height 20
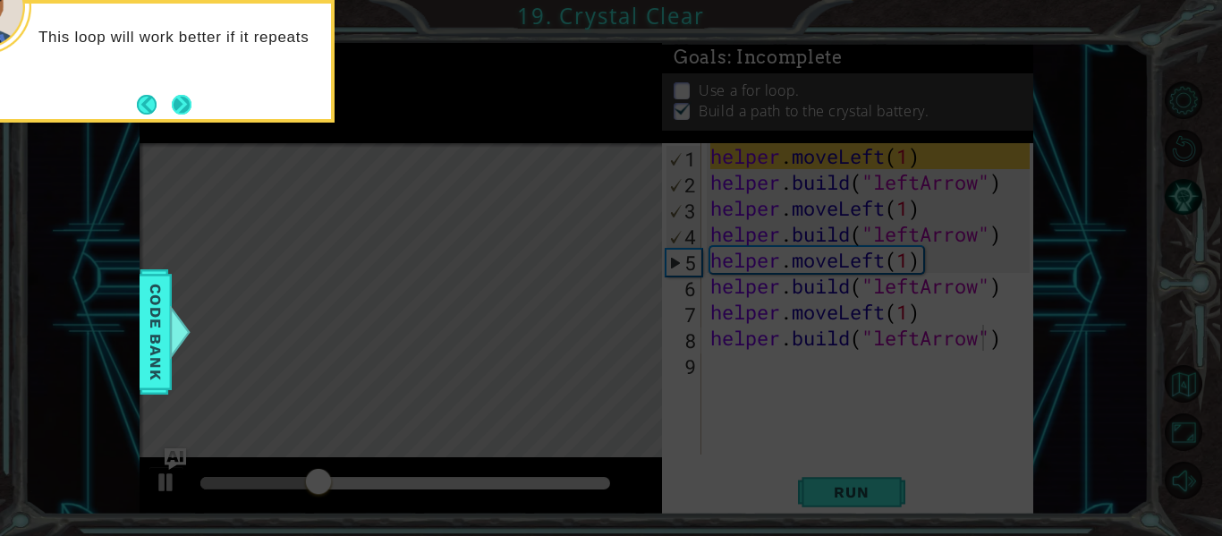
click at [180, 114] on button "Next" at bounding box center [182, 105] width 20 height 20
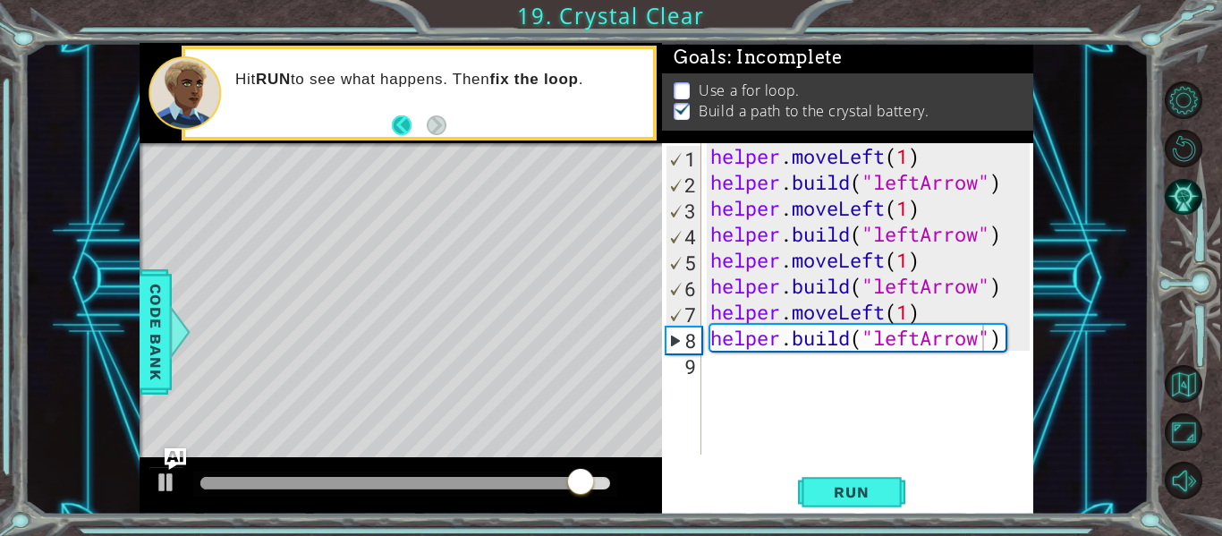
click at [397, 124] on button "Back" at bounding box center [409, 125] width 35 height 20
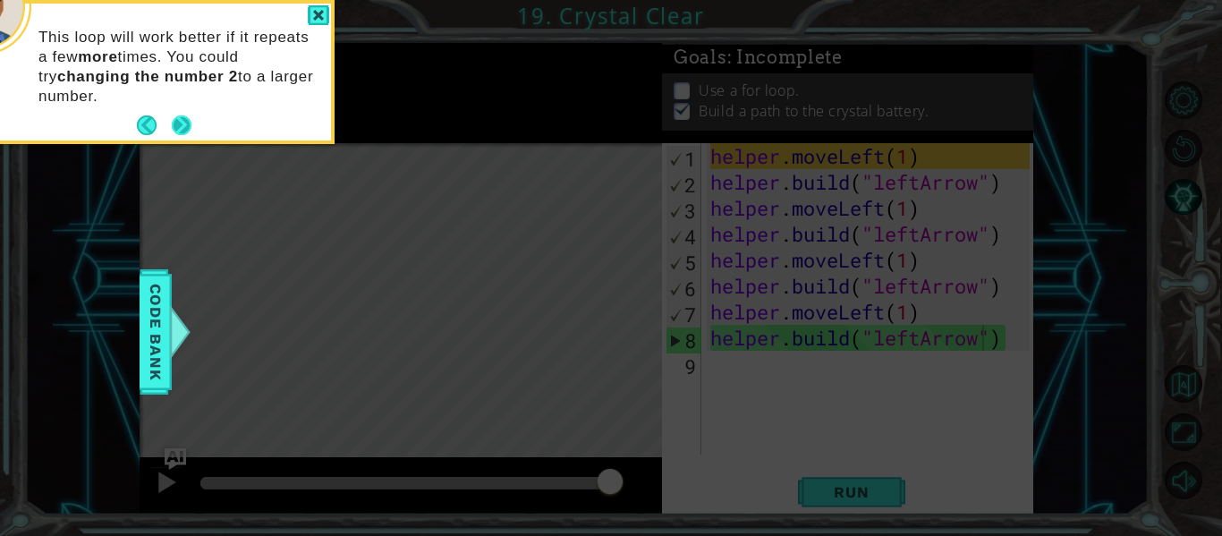
click at [181, 132] on button "Next" at bounding box center [182, 125] width 20 height 20
